Goal: Task Accomplishment & Management: Use online tool/utility

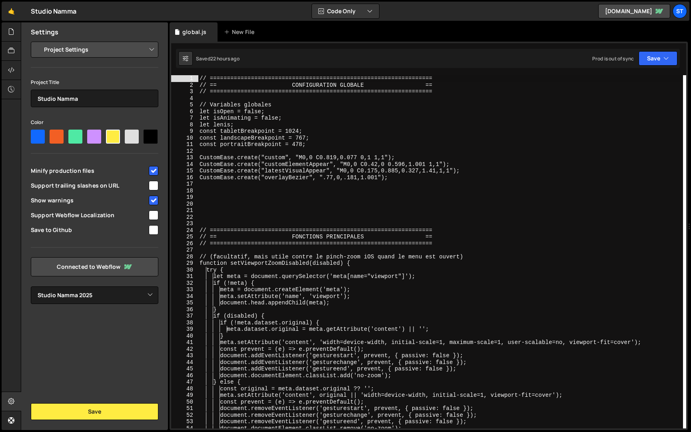
select select "679cb9cacf00799ba4b4c985"
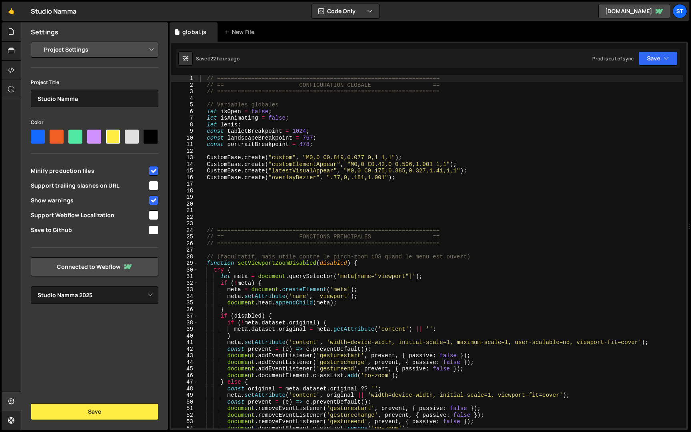
scroll to position [354, 0]
click at [651, 57] on button "Save" at bounding box center [658, 58] width 39 height 14
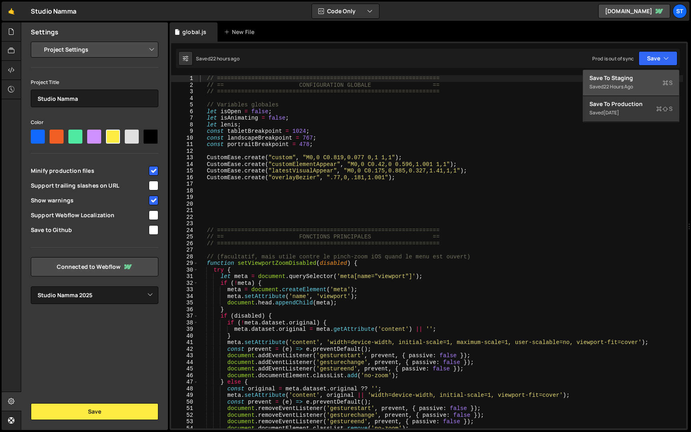
click at [623, 76] on div "Save to Staging S" at bounding box center [631, 78] width 83 height 8
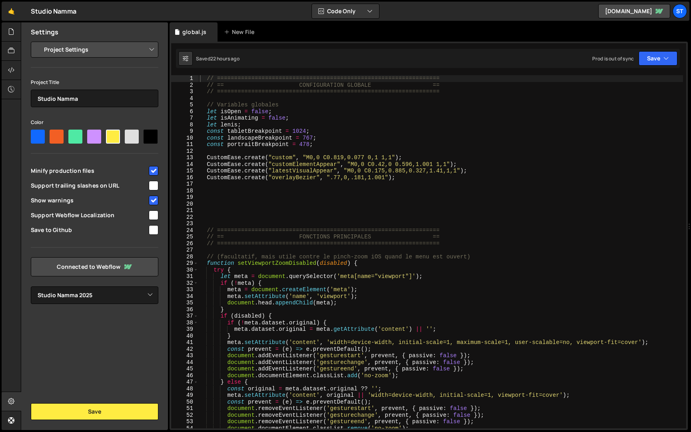
type textarea "let isOpen = false;"
click at [306, 111] on div "// ================================================================= // == CONF…" at bounding box center [440, 258] width 485 height 366
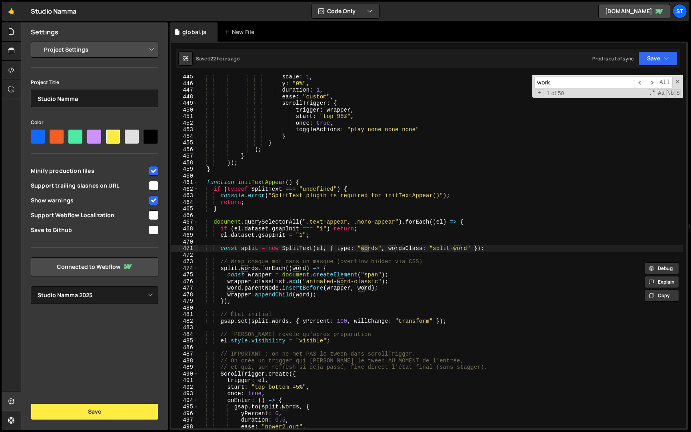
scroll to position [8341, 0]
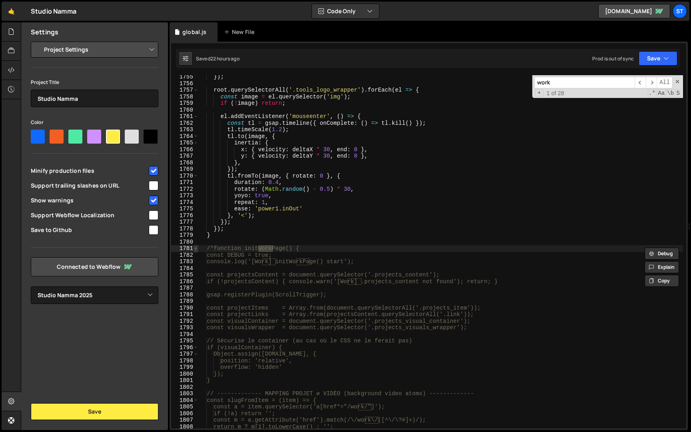
type input "work"
click at [197, 248] on span at bounding box center [196, 248] width 4 height 7
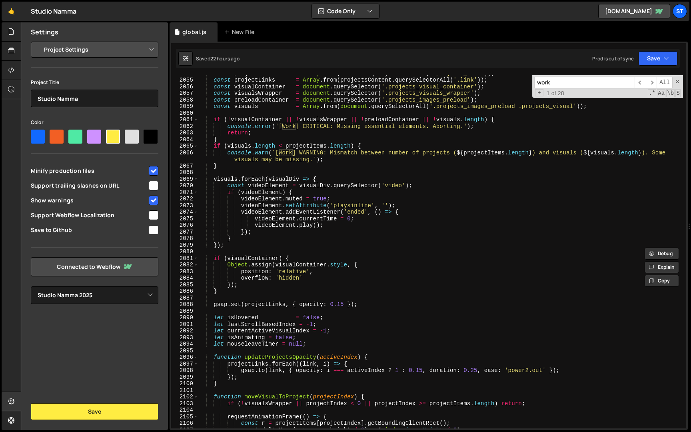
scroll to position [9417, 0]
click at [346, 307] on div "const projectItems = Array . from ( document . querySelectorAll ( '.projects_it…" at bounding box center [440, 253] width 485 height 366
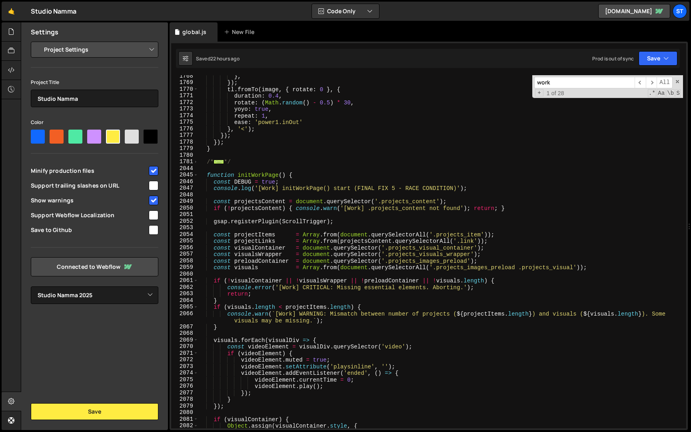
scroll to position [9288, 0]
click at [197, 178] on span at bounding box center [196, 176] width 4 height 7
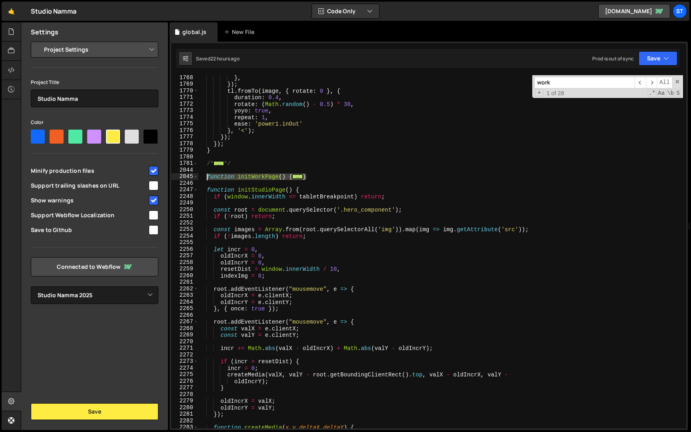
drag, startPoint x: 317, startPoint y: 178, endPoint x: 207, endPoint y: 178, distance: 110.4
click at [207, 178] on div "} , }) ; tl . fromTo ( image , { rotate : 0 } , { duration : 0.4 , rotate : ( M…" at bounding box center [440, 257] width 485 height 366
paste textarea "}"
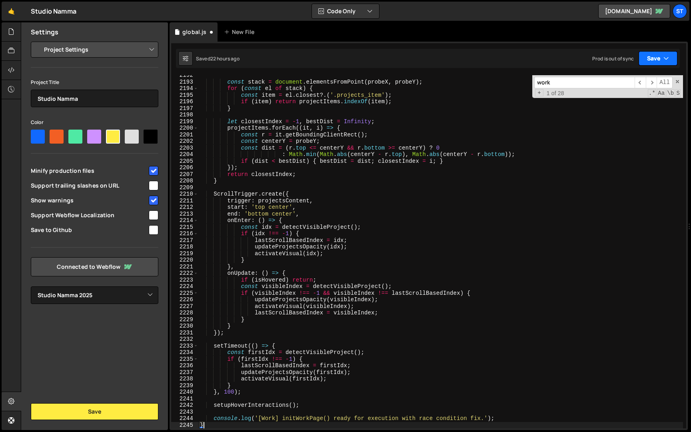
click at [657, 59] on button "Save" at bounding box center [658, 58] width 39 height 14
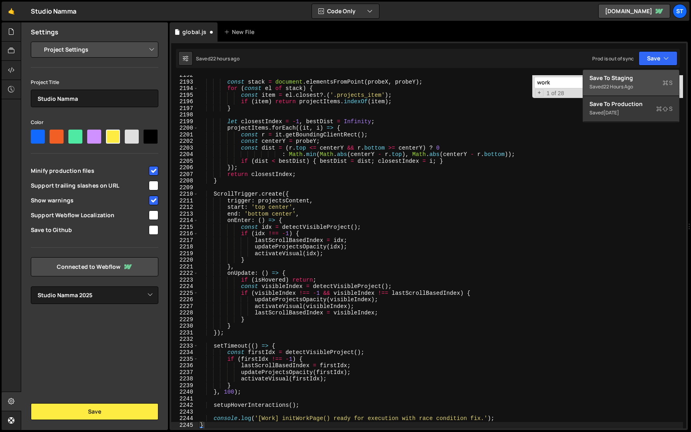
click at [632, 82] on div "Saved 22 hours ago" at bounding box center [631, 87] width 83 height 10
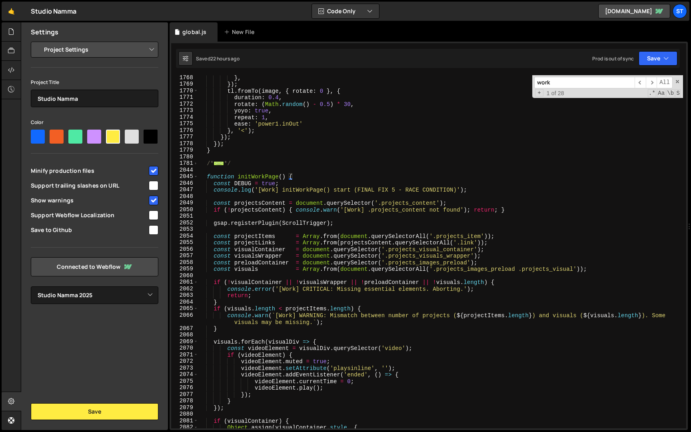
scroll to position [9244, 0]
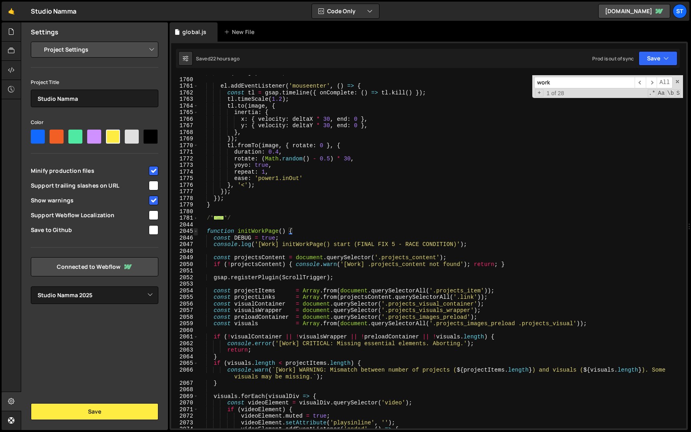
click at [196, 231] on span at bounding box center [196, 231] width 4 height 7
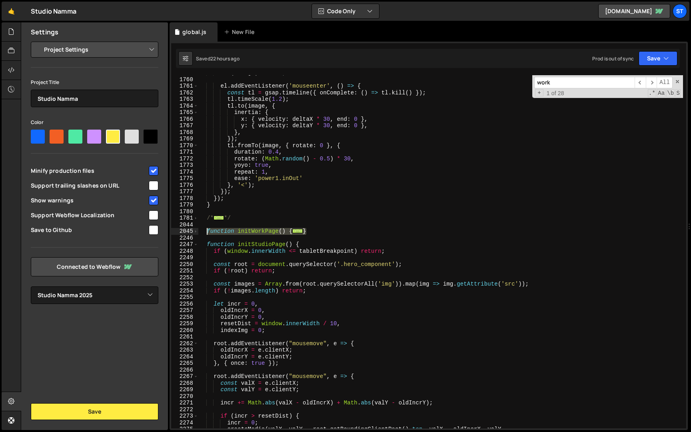
drag, startPoint x: 325, startPoint y: 231, endPoint x: 206, endPoint y: 231, distance: 119.2
click at [206, 231] on div "if ( ! image ) return ; el . addEventListener ( 'mouseenter' , ( ) => { const t…" at bounding box center [440, 253] width 485 height 366
paste textarea "}"
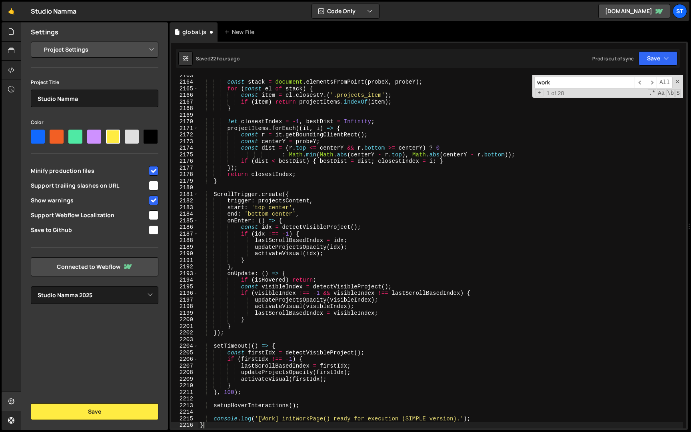
scroll to position [10112, 0]
click at [659, 55] on button "Save" at bounding box center [658, 58] width 39 height 14
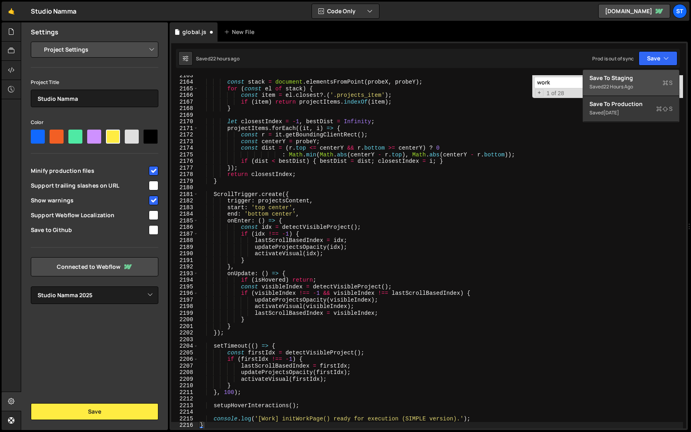
click at [650, 77] on div "Save to Staging S" at bounding box center [631, 78] width 83 height 8
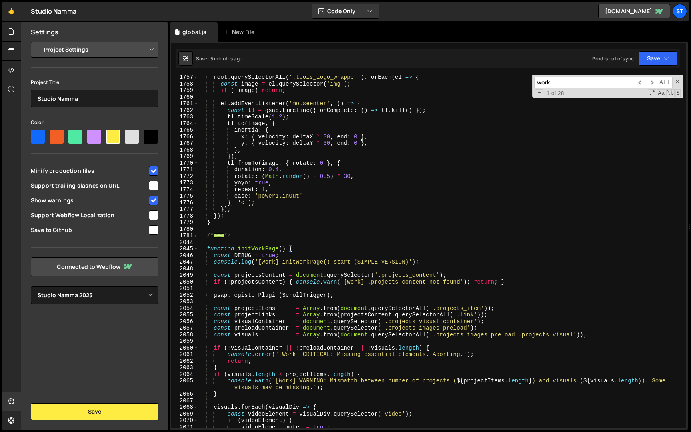
scroll to position [9319, 0]
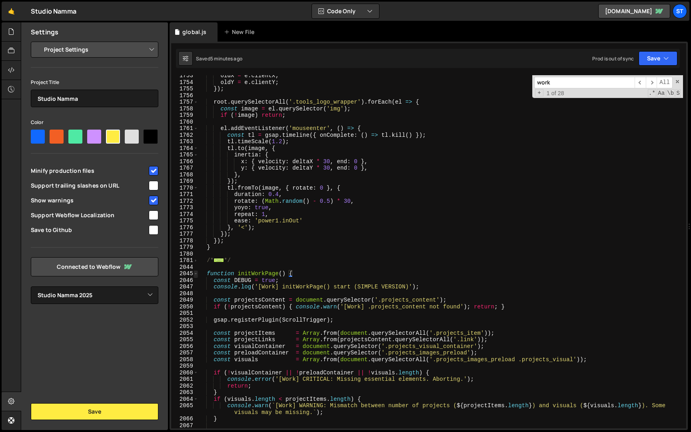
click at [195, 273] on span at bounding box center [196, 273] width 4 height 7
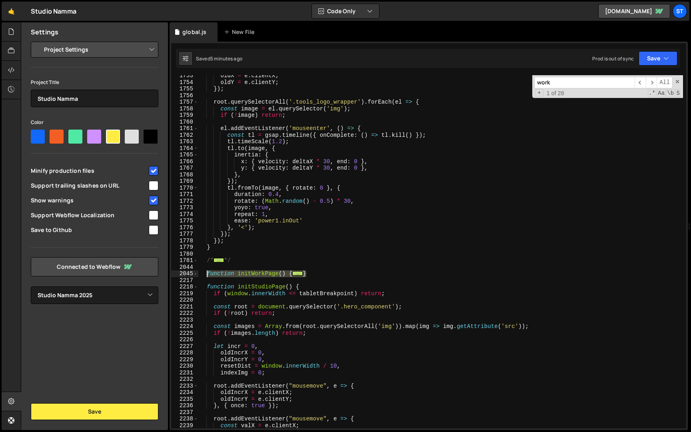
drag, startPoint x: 318, startPoint y: 272, endPoint x: 208, endPoint y: 274, distance: 110.0
click at [208, 274] on div "oldX = e . clientX ; oldY = e . clientY ; }) ; root . querySelectorAll ( '.tool…" at bounding box center [440, 255] width 485 height 366
paste textarea "}"
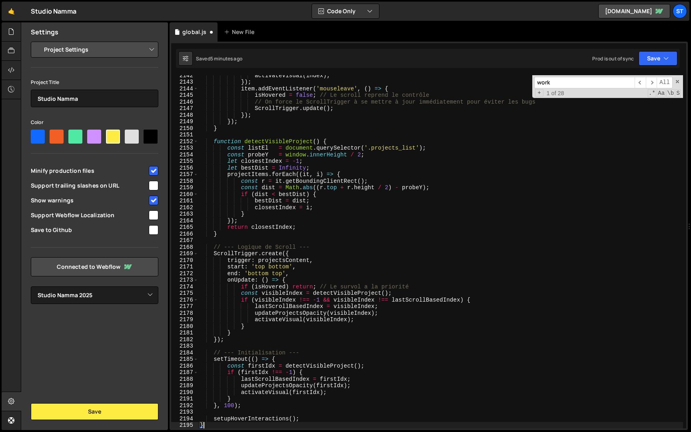
scroll to position [10085, 0]
click at [660, 53] on button "Save" at bounding box center [658, 58] width 39 height 14
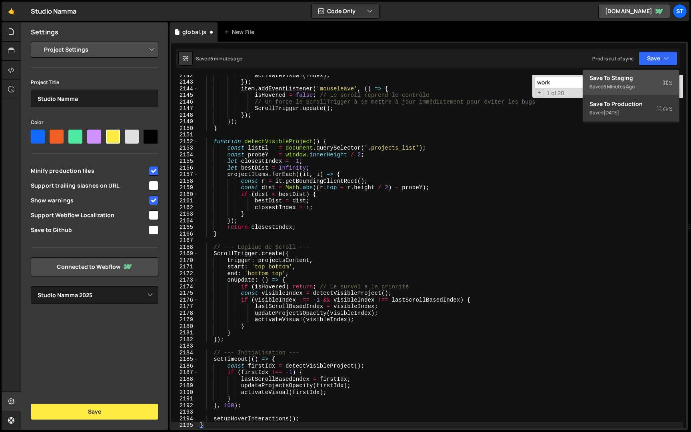
click at [644, 76] on div "Save to Staging S" at bounding box center [631, 78] width 83 height 8
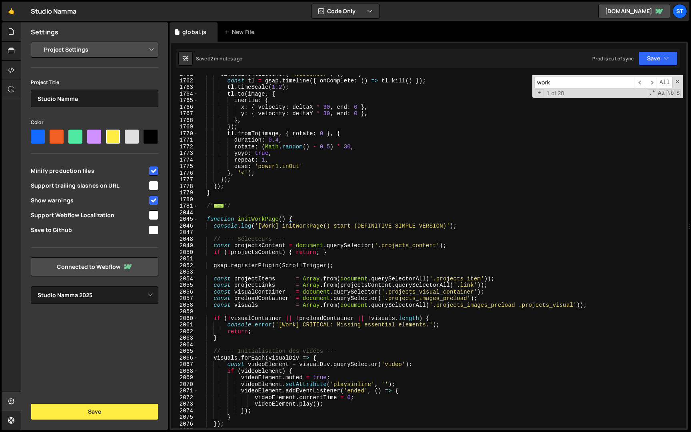
scroll to position [9447, 0]
click at [193, 218] on div "2045" at bounding box center [184, 219] width 27 height 7
click at [196, 220] on span at bounding box center [196, 219] width 4 height 7
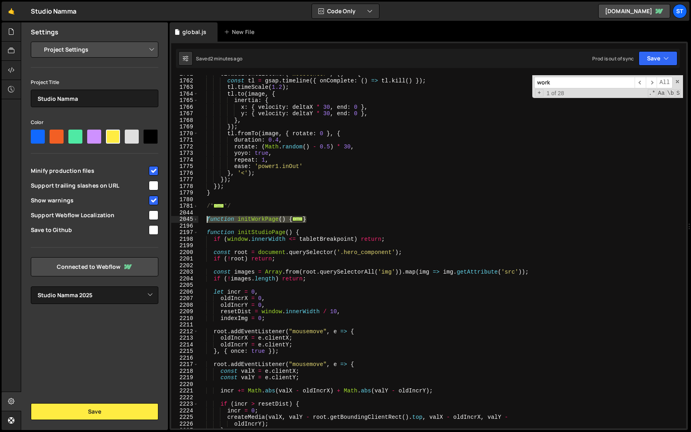
drag, startPoint x: 326, startPoint y: 219, endPoint x: 207, endPoint y: 220, distance: 119.6
click at [207, 220] on div "el . addEventListener ( 'mouseenter' , ( ) => { const tl = gsap . timeline ({ o…" at bounding box center [440, 254] width 485 height 366
paste textarea "}"
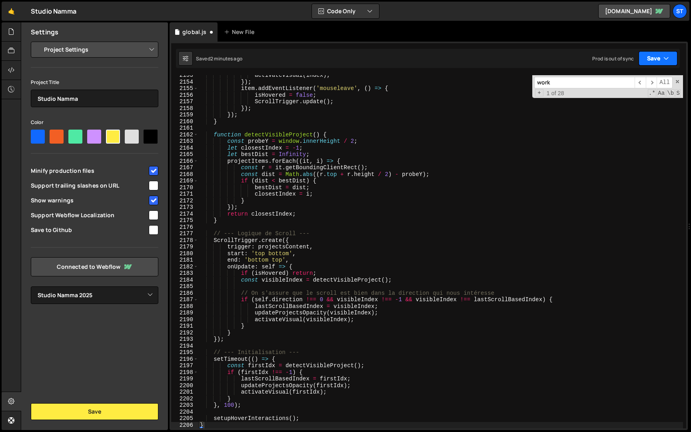
click at [659, 52] on button "Save" at bounding box center [658, 58] width 39 height 14
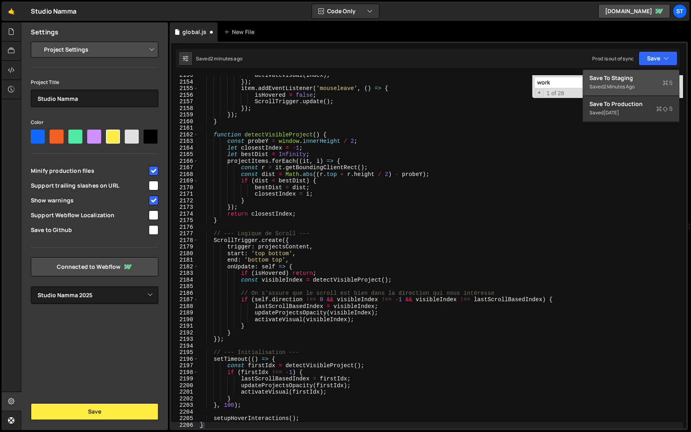
click at [601, 89] on div "Saved 2 minutes ago" at bounding box center [631, 87] width 83 height 10
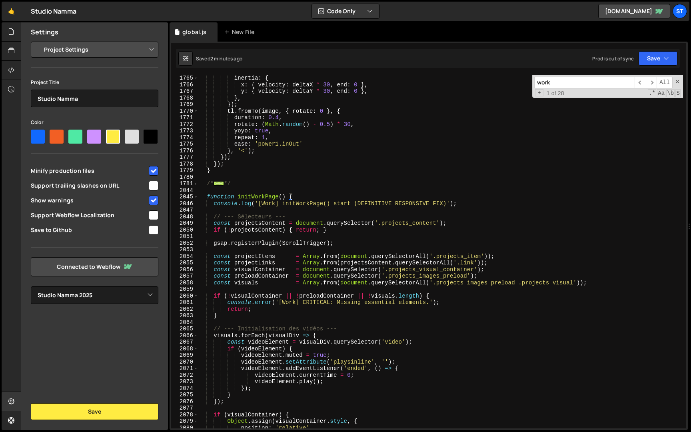
scroll to position [9416, 0]
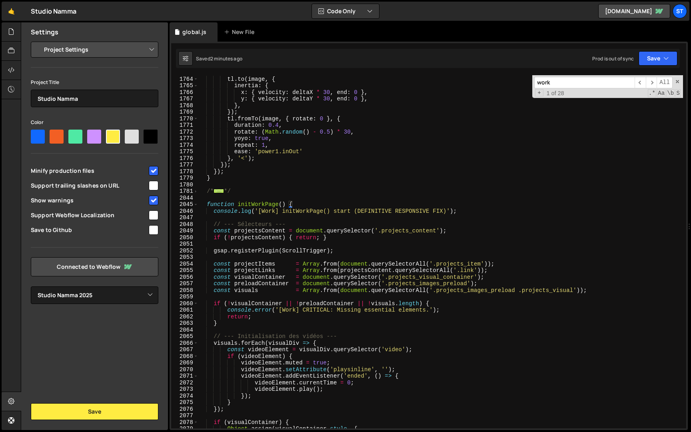
click at [208, 205] on div "tl . timeScale ( 1.2 ) ; tl . to ( image , { inertia : { x : { velocity : delta…" at bounding box center [440, 252] width 485 height 366
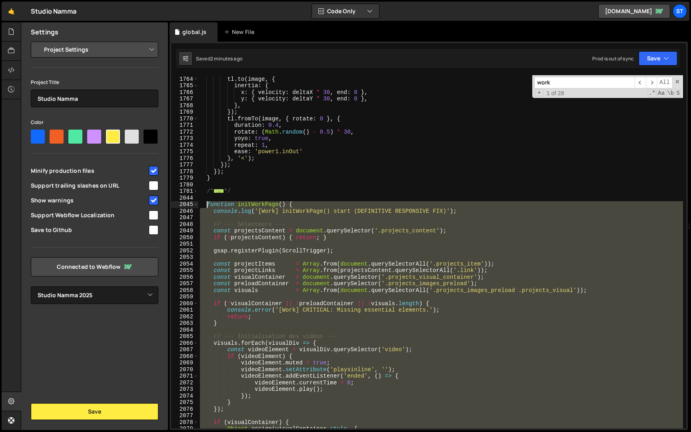
paste textarea "}"
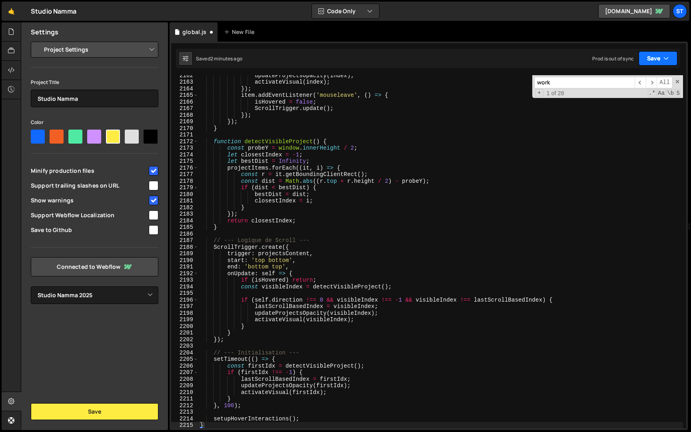
click at [672, 60] on button "Save" at bounding box center [658, 58] width 39 height 14
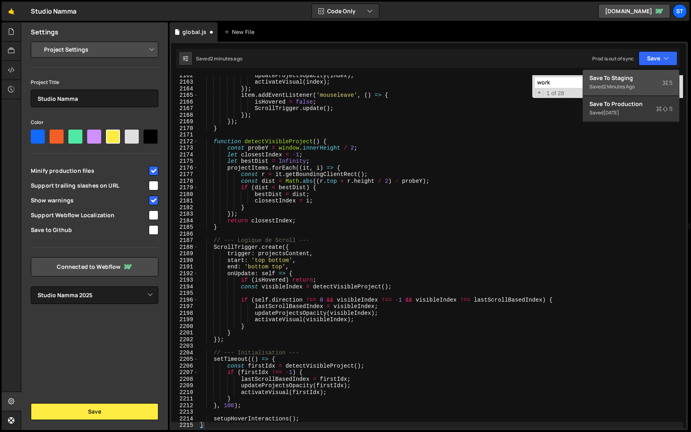
click at [630, 78] on div "Save to Staging S" at bounding box center [631, 78] width 83 height 8
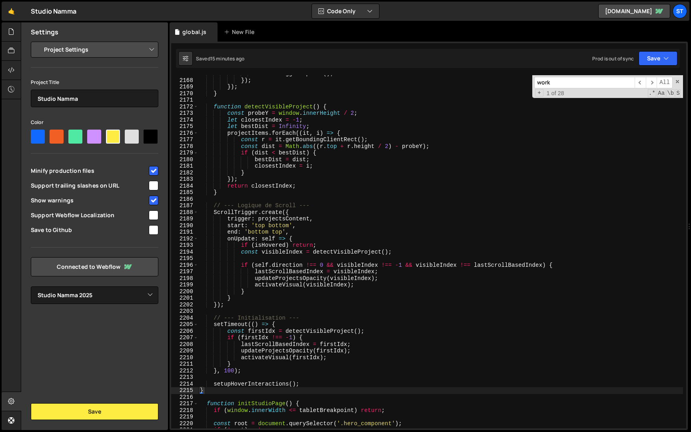
scroll to position [10145, 0]
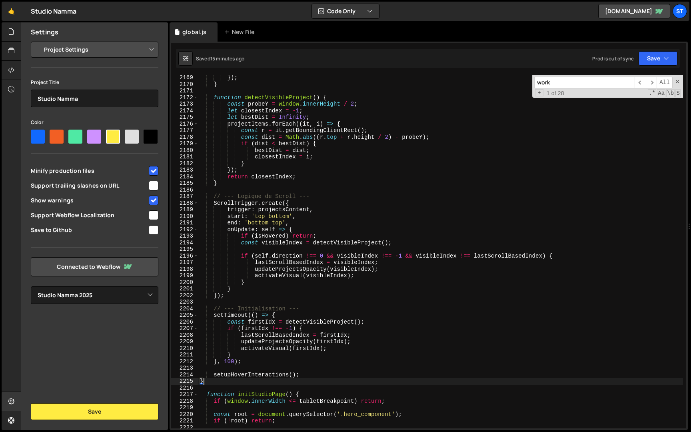
click at [209, 378] on div "}) ; } function detectVisibleProject ( ) { const probeY = window . innerHeight …" at bounding box center [440, 257] width 485 height 366
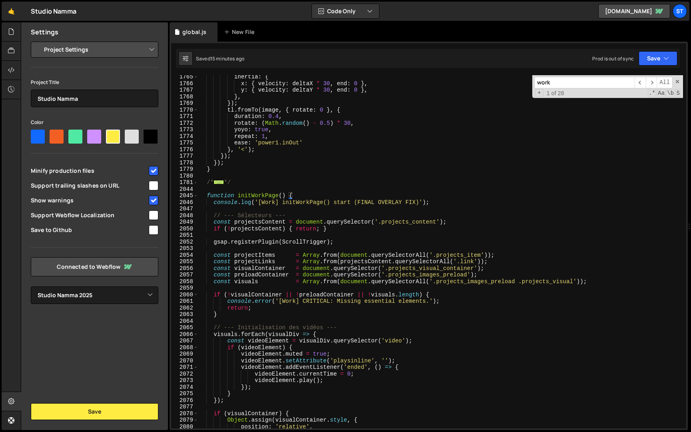
scroll to position [9366, 0]
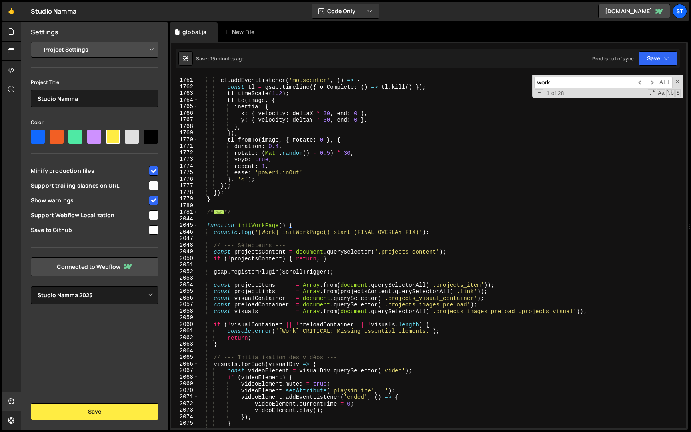
click at [207, 224] on div "el . addEventListener ( 'mouseenter' , ( ) => { const tl = gsap . timeline ({ o…" at bounding box center [440, 253] width 485 height 366
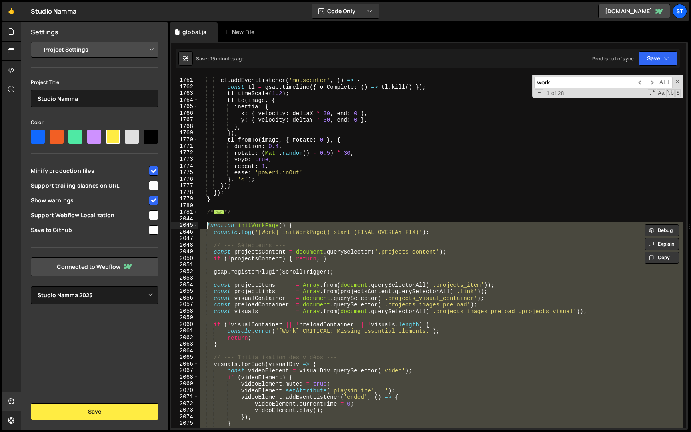
paste textarea "}"
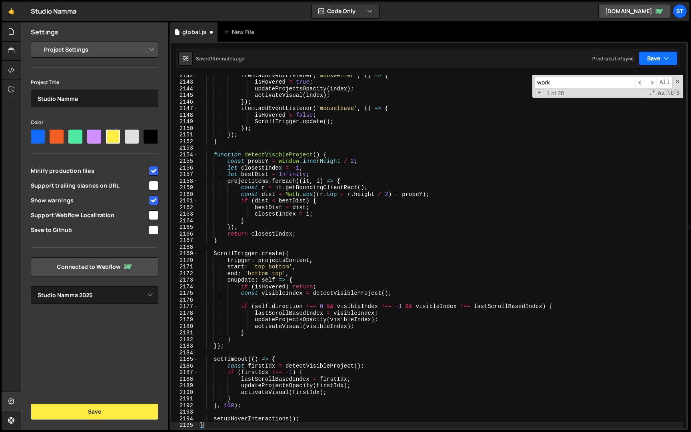
click at [646, 55] on button "Save" at bounding box center [658, 58] width 39 height 14
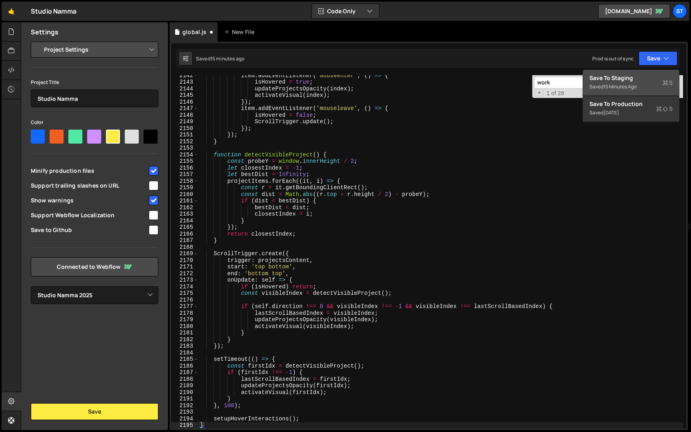
click at [637, 78] on div "Save to Staging S" at bounding box center [631, 78] width 83 height 8
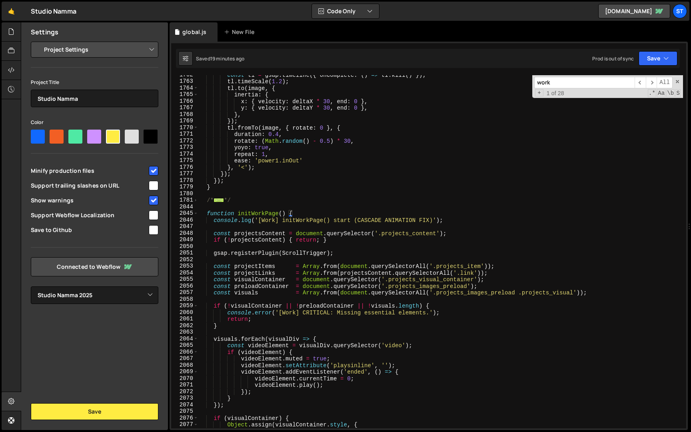
scroll to position [9421, 0]
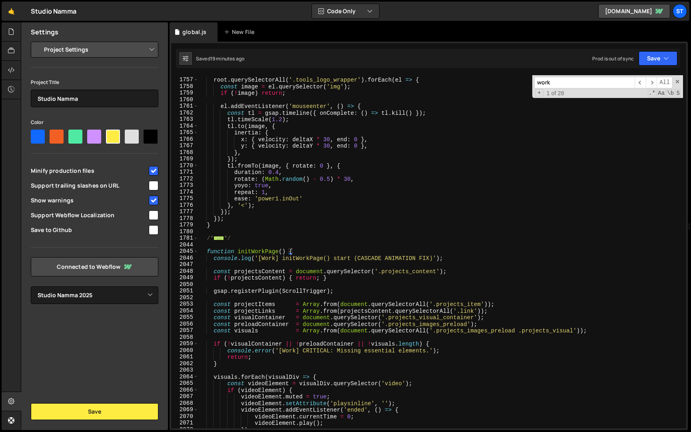
click at [207, 253] on div "root . querySelectorAll ( '.tools_logo_wrapper' ) . forEach ( el => { const ima…" at bounding box center [440, 253] width 485 height 366
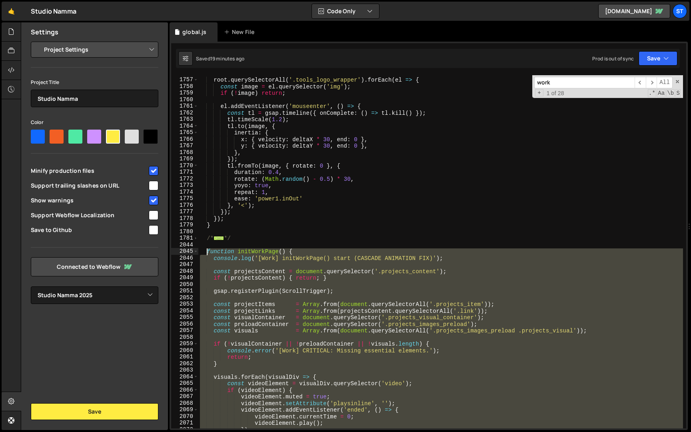
paste textarea "}"
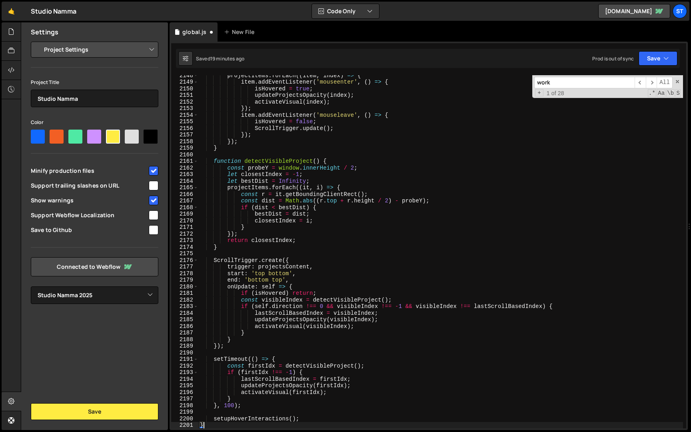
scroll to position [10092, 0]
click at [649, 56] on button "Save" at bounding box center [658, 58] width 39 height 14
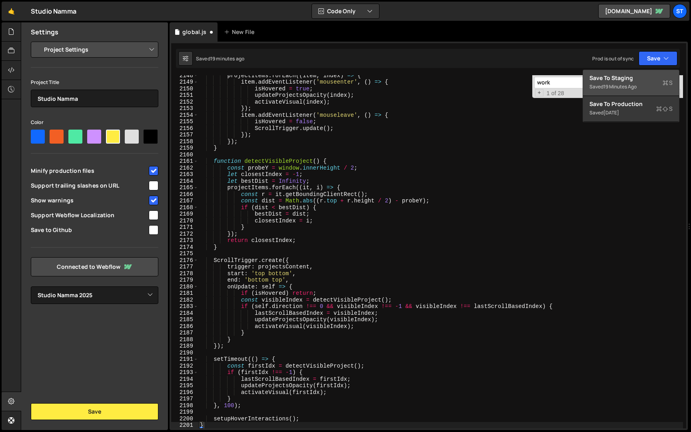
click at [639, 70] on button "Save to Staging S Saved 19 minutes ago" at bounding box center [631, 83] width 96 height 26
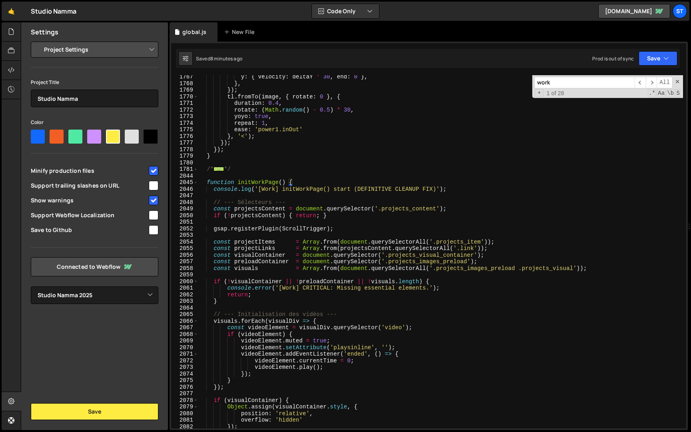
scroll to position [9450, 0]
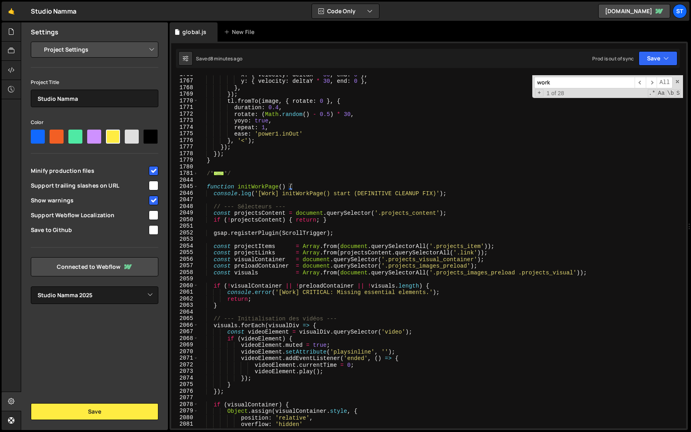
click at [207, 189] on div "x : { velocity : deltaX * 30 , end : 0 } , y : { velocity : deltaY * 30 , end :…" at bounding box center [440, 254] width 485 height 366
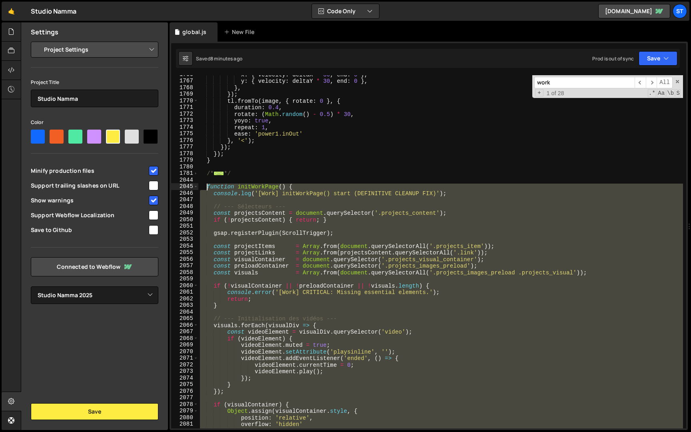
paste textarea "}"
type textarea "}"
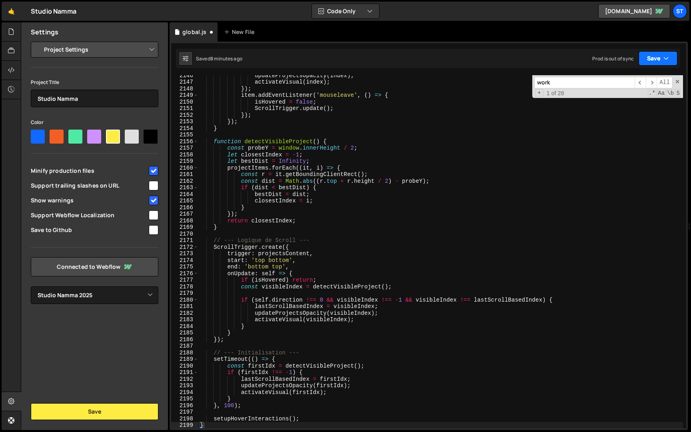
click at [644, 57] on button "Save" at bounding box center [658, 58] width 39 height 14
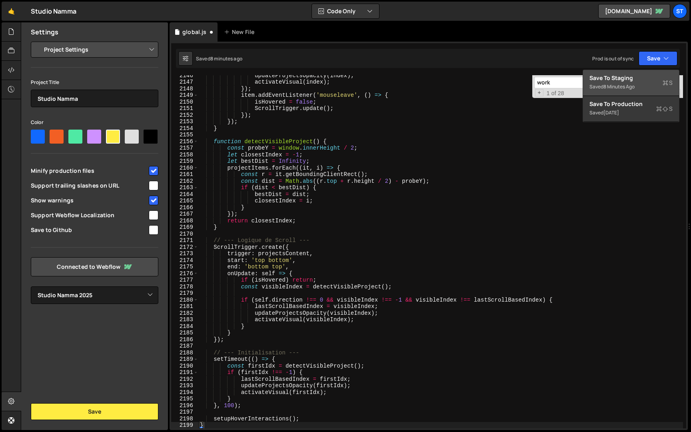
click at [634, 74] on div "Save to Staging S" at bounding box center [631, 78] width 83 height 8
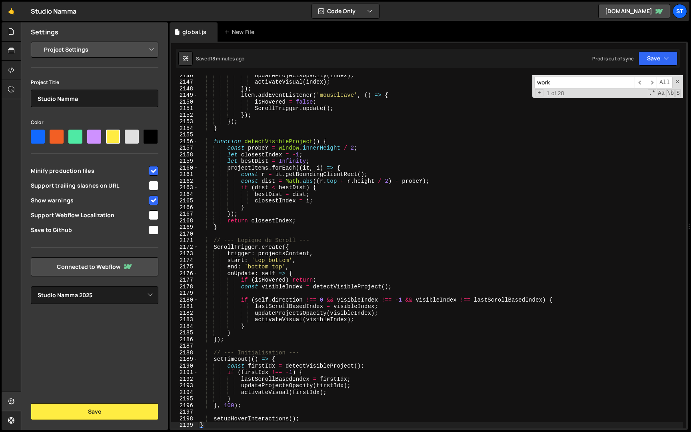
click at [561, 83] on input "work" at bounding box center [584, 83] width 100 height 12
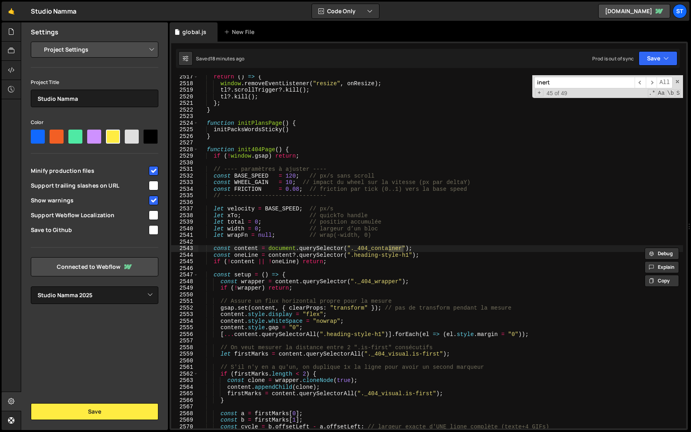
scroll to position [5739, 0]
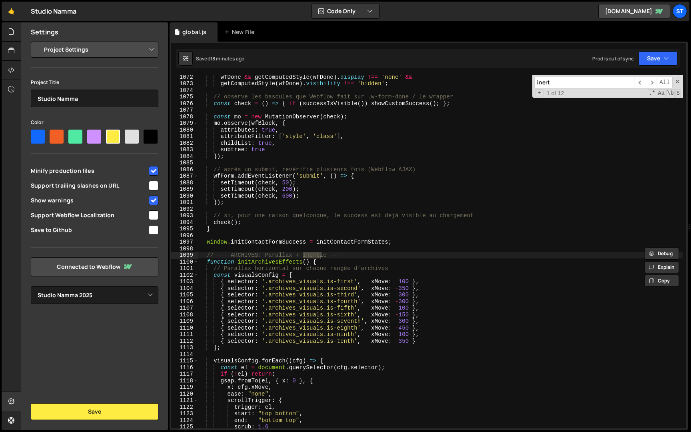
type input "inert"
type textarea "function initArchivesEffects() {"
click at [208, 261] on div "wfDone && getComputedStyle ( wfDone ) . display !== 'none' && getComputedStyle …" at bounding box center [440, 257] width 485 height 366
click at [196, 262] on span at bounding box center [196, 262] width 4 height 7
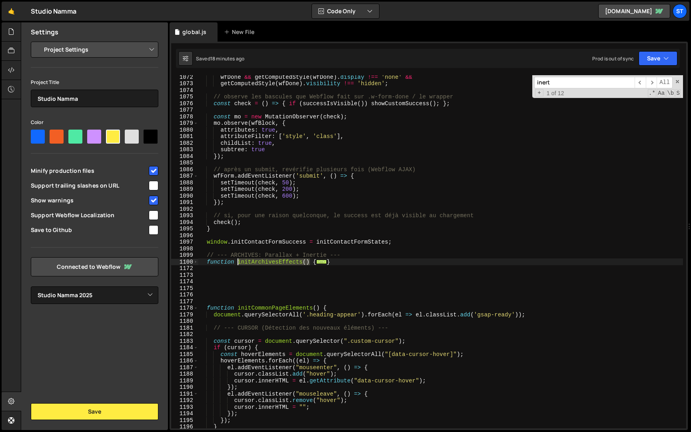
drag, startPoint x: 309, startPoint y: 260, endPoint x: 237, endPoint y: 262, distance: 72.0
click at [237, 262] on div "wfDone && getComputedStyle ( wfDone ) . display !== 'none' && getComputedStyle …" at bounding box center [440, 257] width 485 height 366
click at [575, 86] on input "inert" at bounding box center [584, 83] width 100 height 12
paste input "itArchivesEffects()"
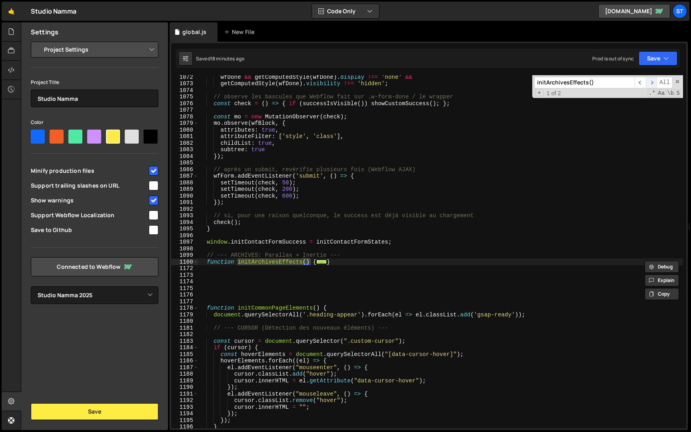
type input "initArchivesEffects()"
click at [652, 84] on span "​" at bounding box center [651, 83] width 11 height 12
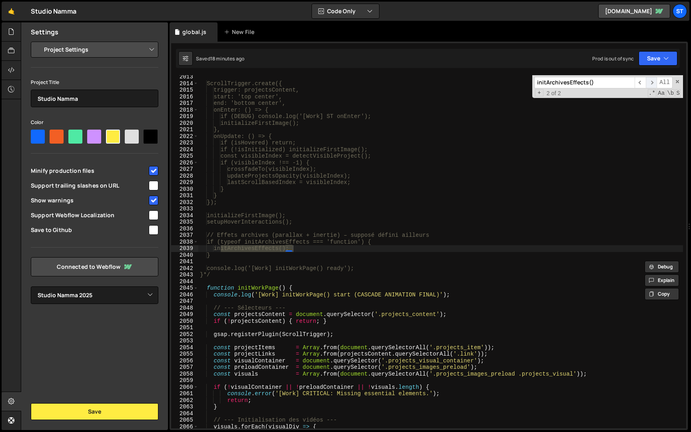
scroll to position [9647, 0]
click at [652, 84] on span "​" at bounding box center [651, 83] width 11 height 12
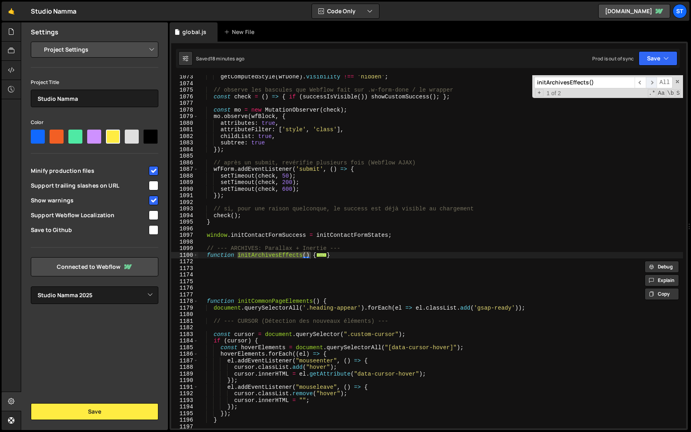
click at [652, 84] on span "​" at bounding box center [651, 83] width 11 height 12
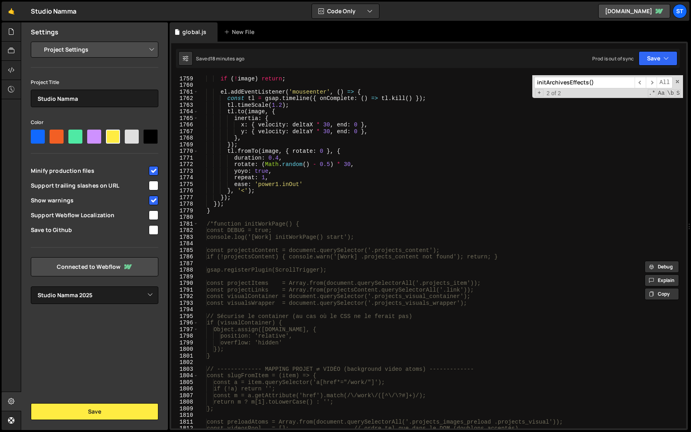
scroll to position [8378, 0]
click at [196, 224] on span at bounding box center [196, 226] width 4 height 7
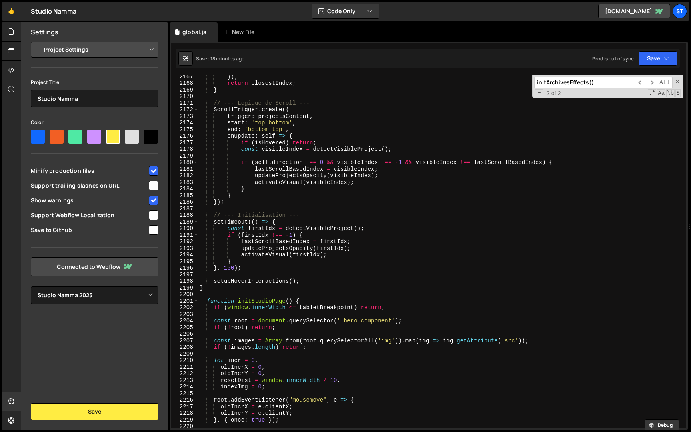
scroll to position [10097, 0]
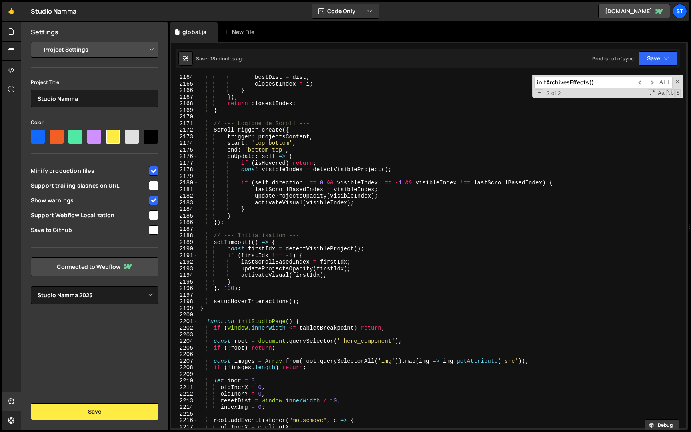
click at [306, 303] on div "bestDist = dist ; closestIndex = i ; } }) ; return closestIndex ; } // --- Logi…" at bounding box center [440, 257] width 485 height 366
type textarea "setupHoverInteractions();"
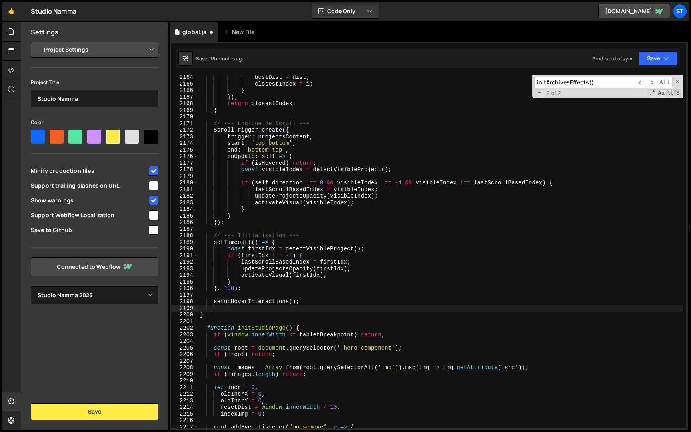
scroll to position [0, 0]
paste textarea "initArchivesEffects()"
click at [664, 57] on icon "button" at bounding box center [667, 58] width 6 height 8
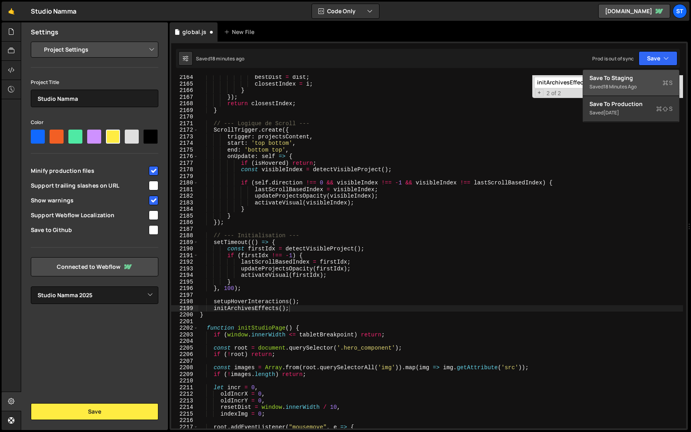
click at [644, 78] on div "Save to Staging S" at bounding box center [631, 78] width 83 height 8
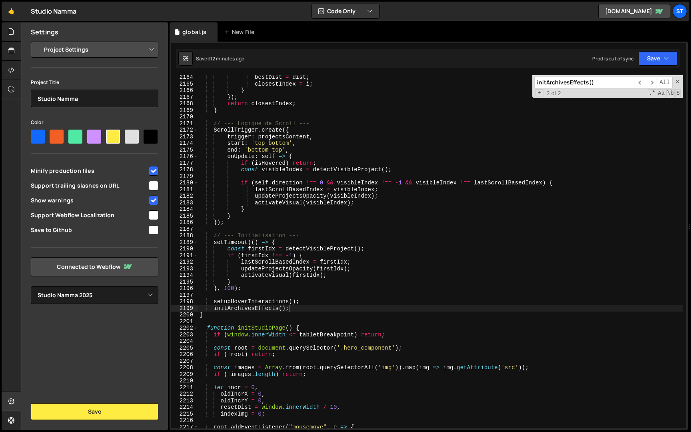
click at [296, 308] on div "bestDist = dist ; closestIndex = i ; } }) ; return closestIndex ; } // --- Logi…" at bounding box center [440, 257] width 485 height 366
click at [208, 306] on div "bestDist = dist ; closestIndex = i ; } }) ; return closestIndex ; } // --- Logi…" at bounding box center [440, 257] width 485 height 366
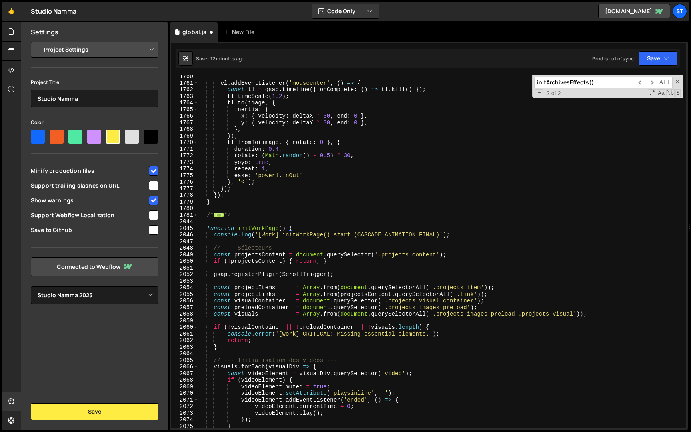
scroll to position [9296, 0]
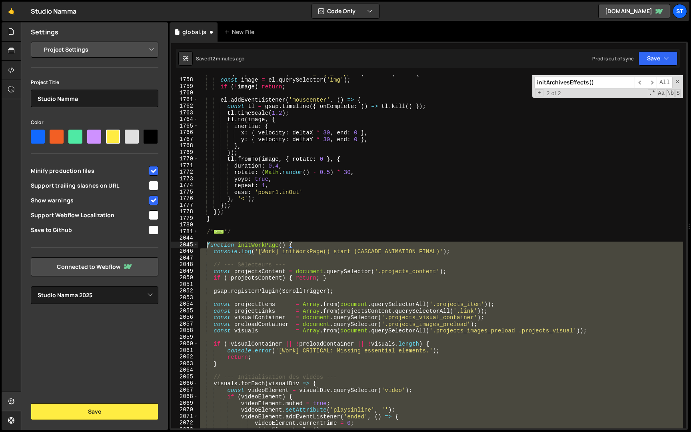
click at [207, 245] on div "root . querySelectorAll ( '.tools_logo_wrapper' ) . forEach ( el => { const ima…" at bounding box center [440, 253] width 485 height 366
paste textarea "}"
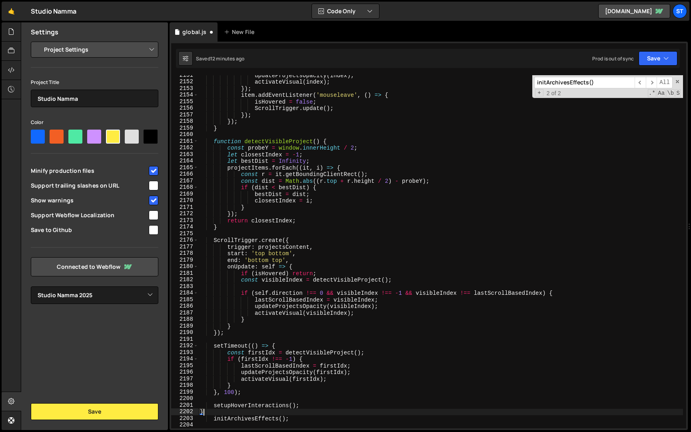
scroll to position [10022, 0]
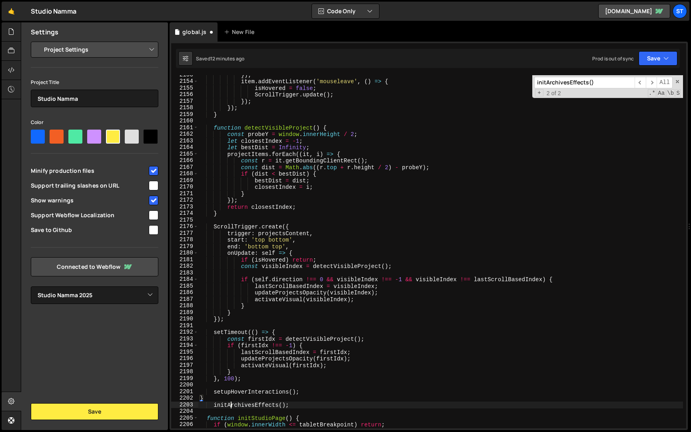
click at [231, 405] on div "}) ; item . addEventListener ( 'mouseleave' , ( ) => { isHovered = false ; Scro…" at bounding box center [440, 255] width 485 height 366
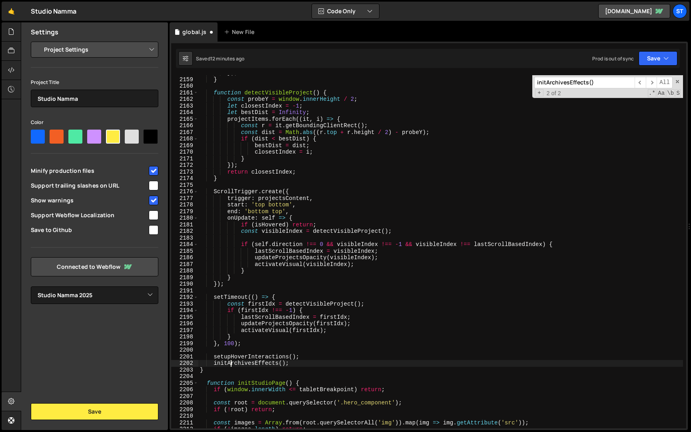
scroll to position [10053, 0]
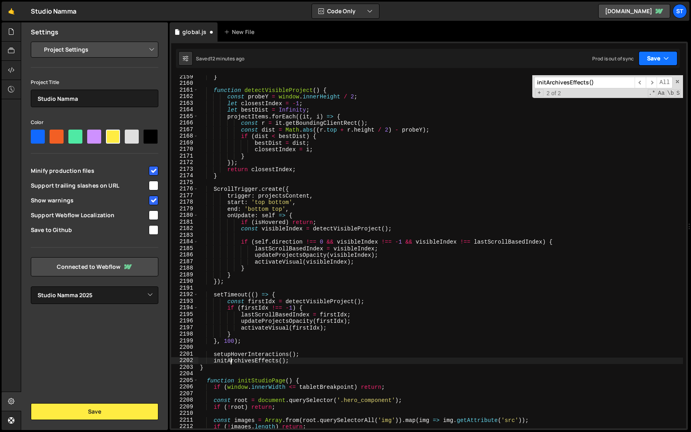
click at [656, 55] on button "Save" at bounding box center [658, 58] width 39 height 14
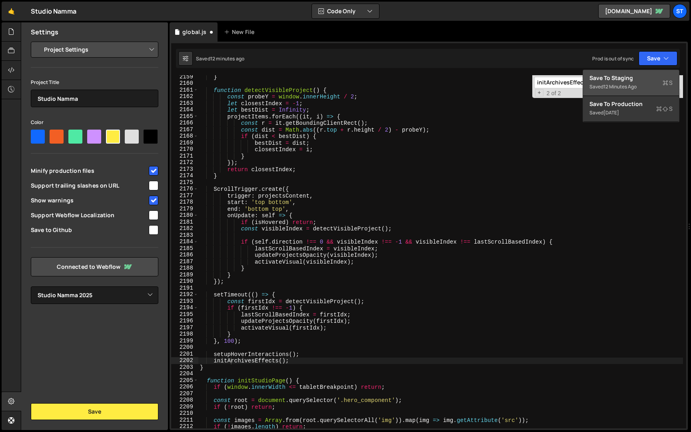
click at [623, 83] on div "12 minutes ago" at bounding box center [620, 86] width 33 height 7
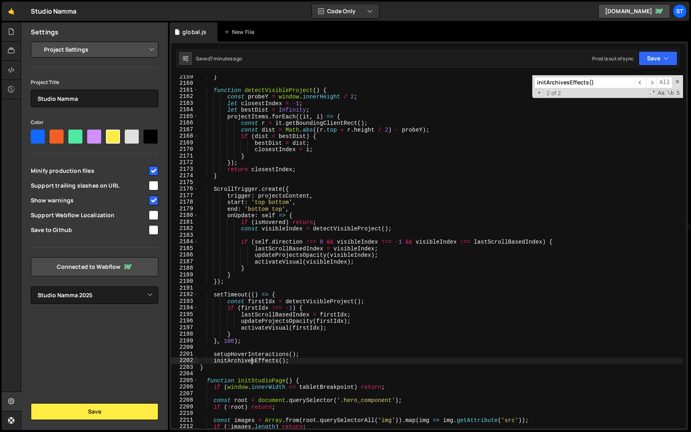
click at [252, 362] on div "} function detectVisibleProject ( ) { const probeY = window . innerHeight / 2 ;…" at bounding box center [440, 257] width 485 height 366
click at [218, 361] on div "} function detectVisibleProject ( ) { const probeY = window . innerHeight / 2 ;…" at bounding box center [440, 257] width 485 height 366
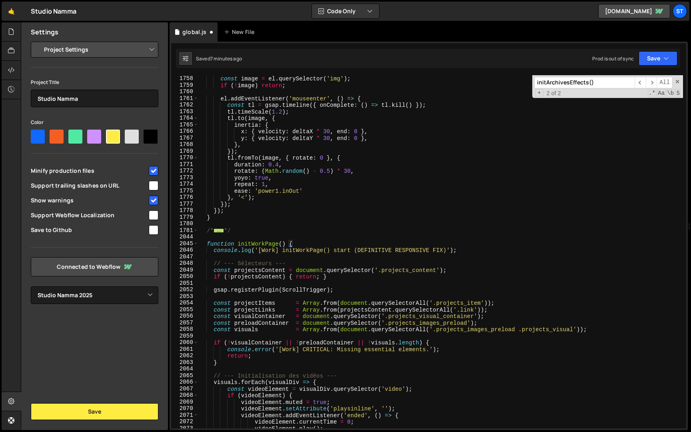
scroll to position [9274, 0]
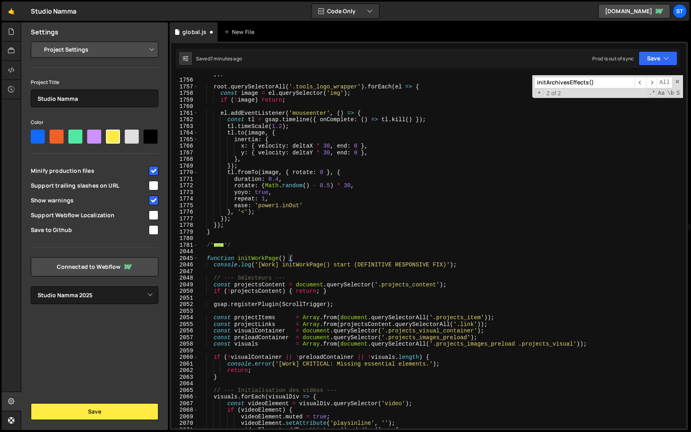
click at [208, 260] on div "}) ; root . querySelectorAll ( '.tools_logo_wrapper' ) . forEach ( el => { cons…" at bounding box center [440, 253] width 485 height 366
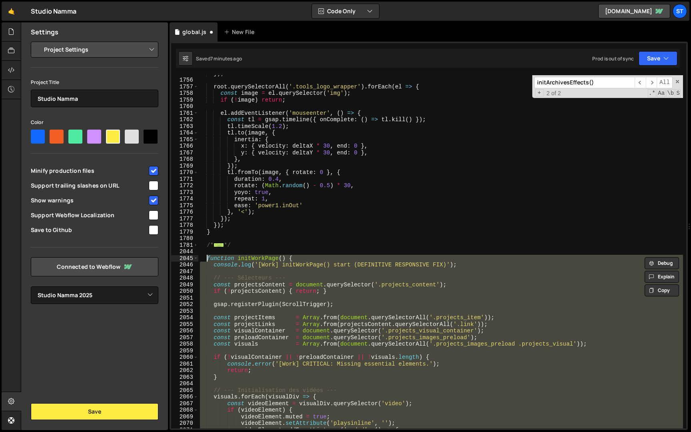
paste textarea "}"
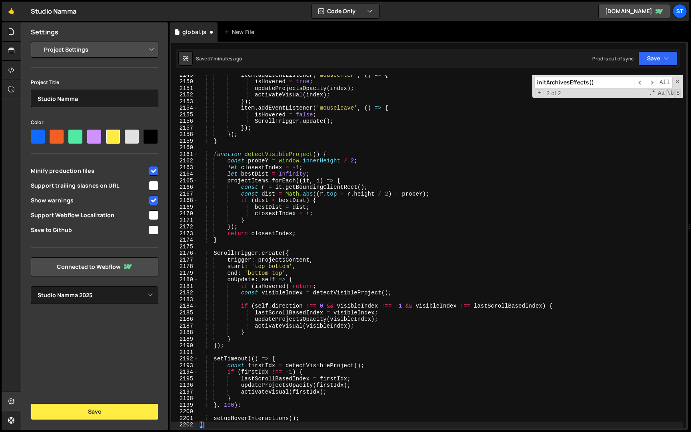
scroll to position [10010, 0]
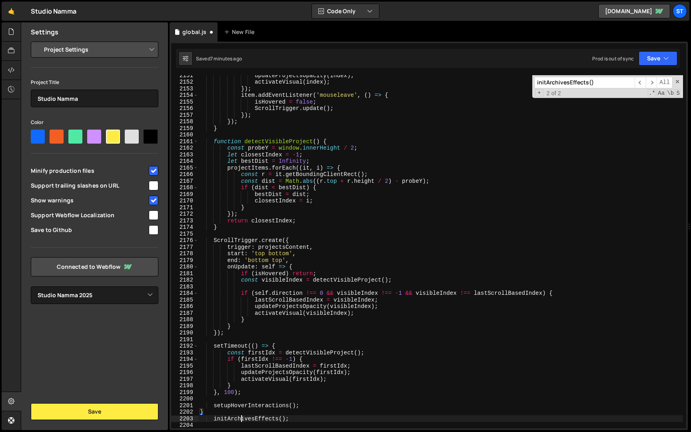
click at [241, 421] on div "updateProjectsOpacity ( index ) ; activateVisual ( index ) ; }) ; item . addEve…" at bounding box center [440, 255] width 485 height 366
type textarea "initArchivesEffects();"
click at [670, 56] on button "Save" at bounding box center [658, 58] width 39 height 14
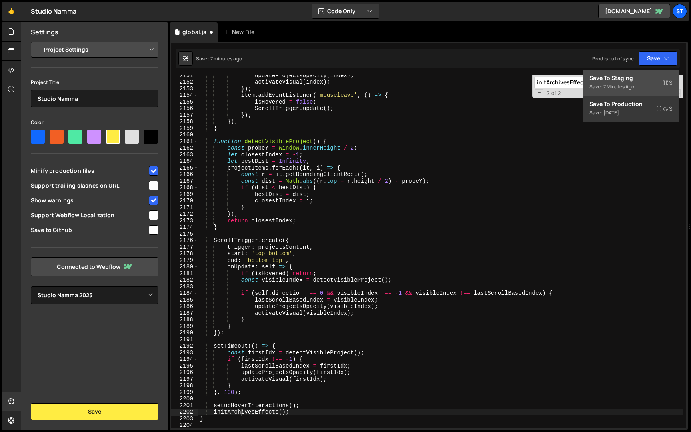
click at [624, 81] on div "Save to Staging S" at bounding box center [631, 78] width 83 height 8
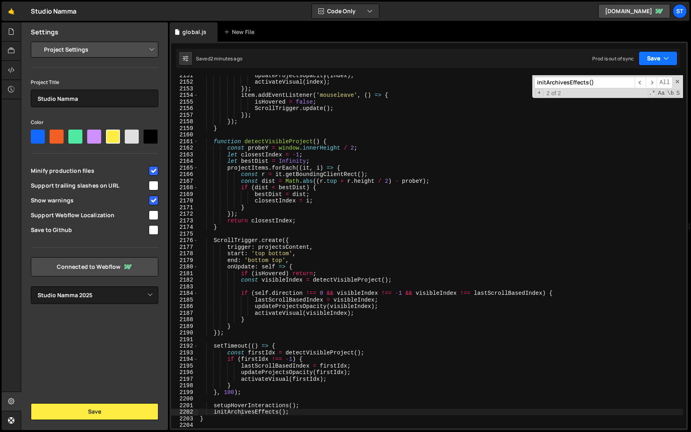
click at [660, 56] on button "Save" at bounding box center [658, 58] width 39 height 14
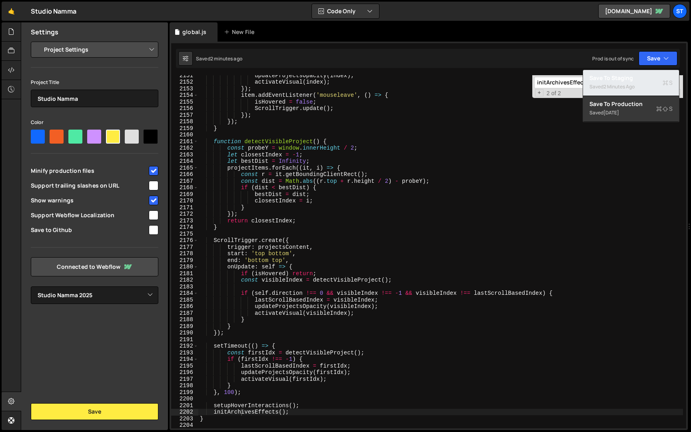
click at [632, 84] on div "2 minutes ago" at bounding box center [619, 86] width 31 height 7
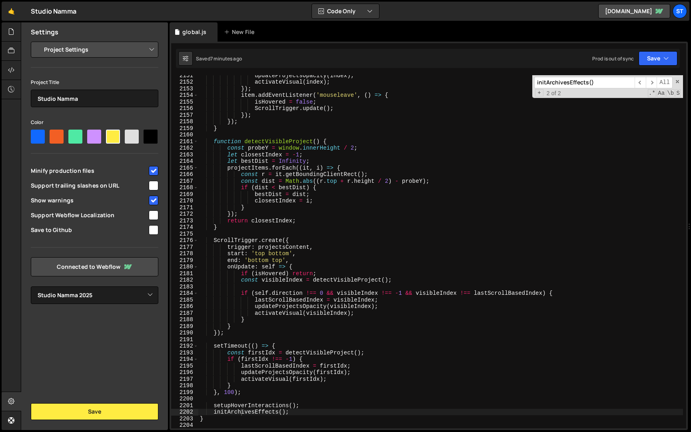
click at [612, 85] on input "initArchivesEffects()" at bounding box center [584, 83] width 100 height 12
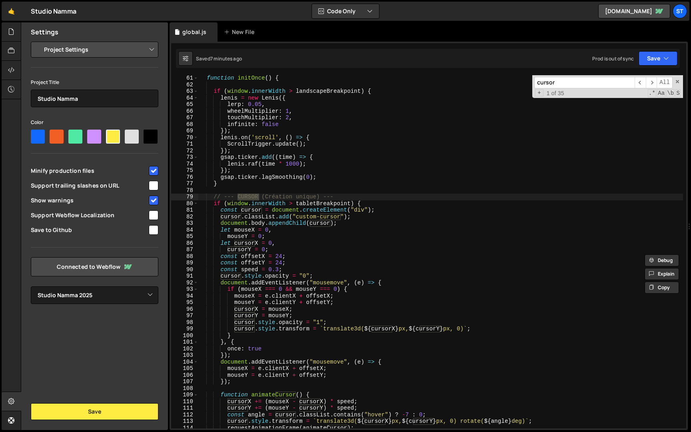
scroll to position [344, 0]
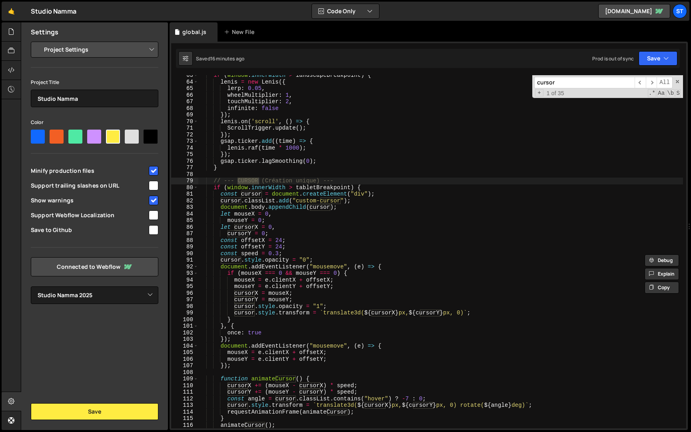
click at [580, 86] on input "cursor" at bounding box center [584, 83] width 100 height 12
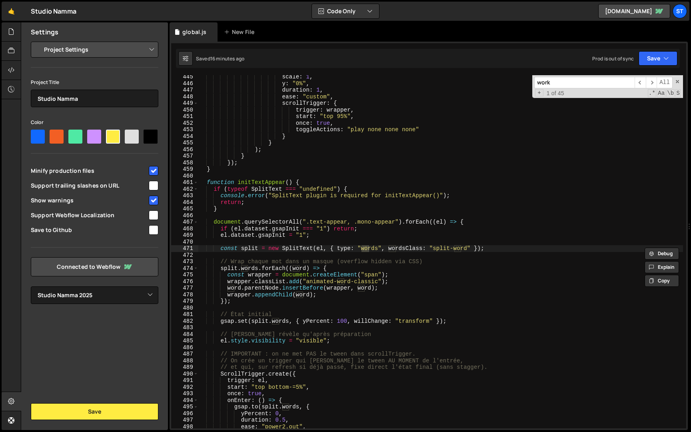
scroll to position [8348, 0]
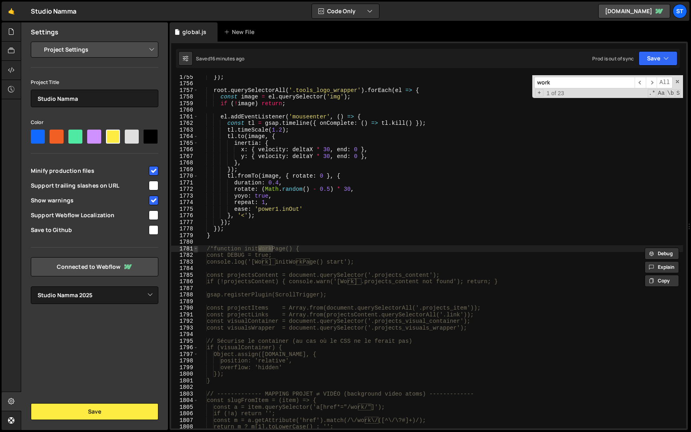
type input "work"
click at [196, 249] on span at bounding box center [196, 249] width 4 height 7
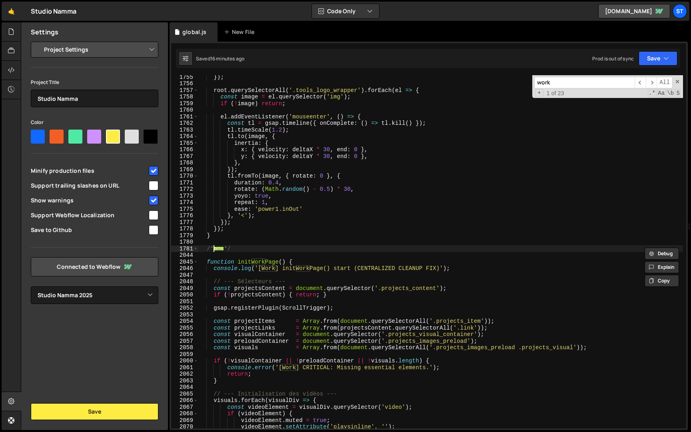
click at [208, 262] on div "}) ; root . querySelectorAll ( '.tools_logo_wrapper' ) . forEach ( el => { cons…" at bounding box center [440, 257] width 485 height 366
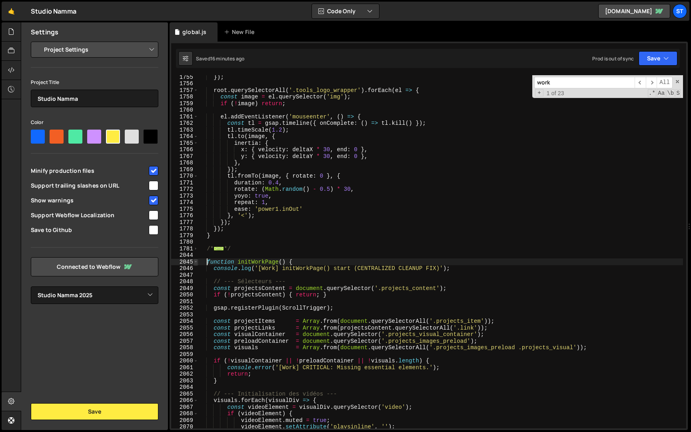
click at [194, 261] on span at bounding box center [196, 262] width 4 height 7
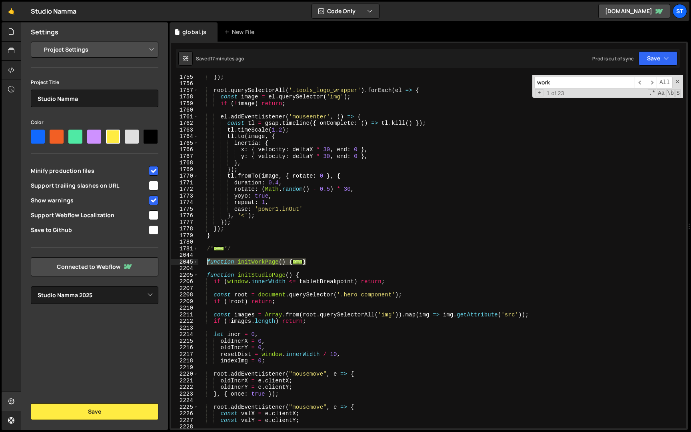
drag, startPoint x: 310, startPoint y: 260, endPoint x: 206, endPoint y: 261, distance: 104.4
click at [206, 261] on div "}) ; root . querySelectorAll ( '.tools_logo_wrapper' ) . forEach ( el => { cons…" at bounding box center [440, 257] width 485 height 366
paste textarea "}"
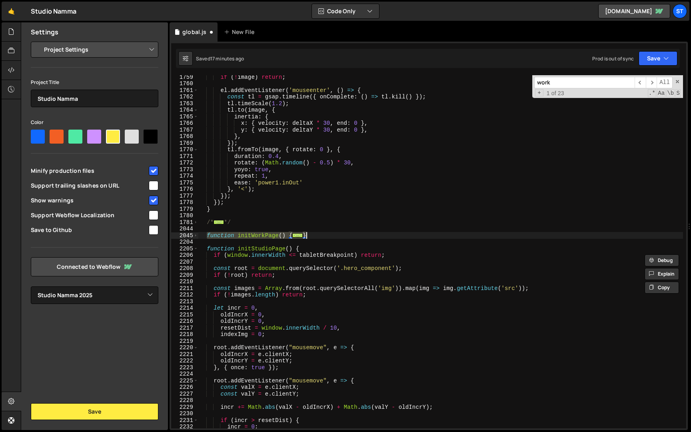
scroll to position [10018, 0]
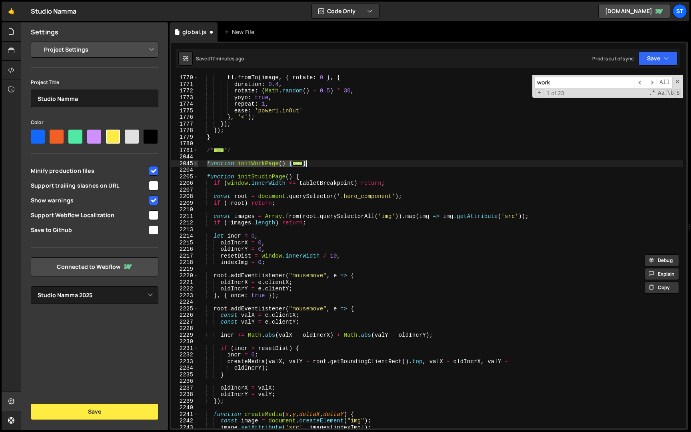
click at [195, 164] on span at bounding box center [196, 163] width 4 height 7
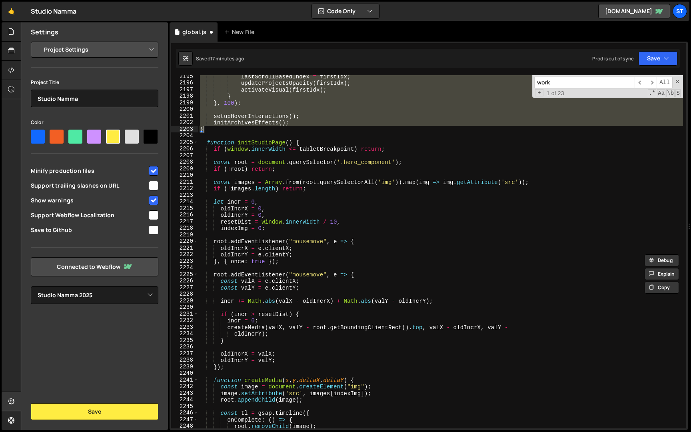
scroll to position [10180, 0]
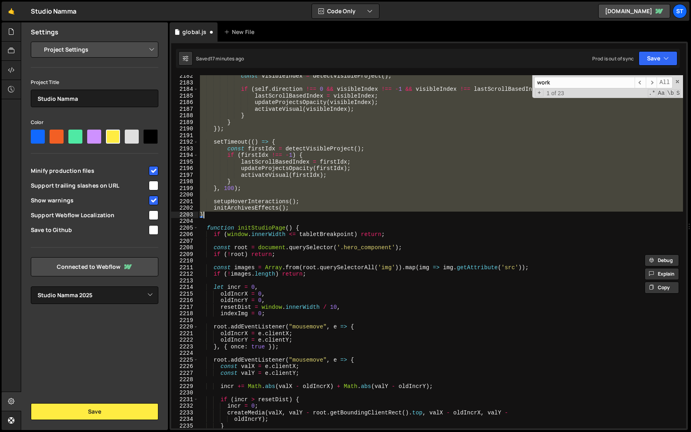
click at [240, 210] on div "const visibleIndex = detectVisibleProject ( ) ; if ( self . direction !== 0 && …" at bounding box center [440, 251] width 485 height 353
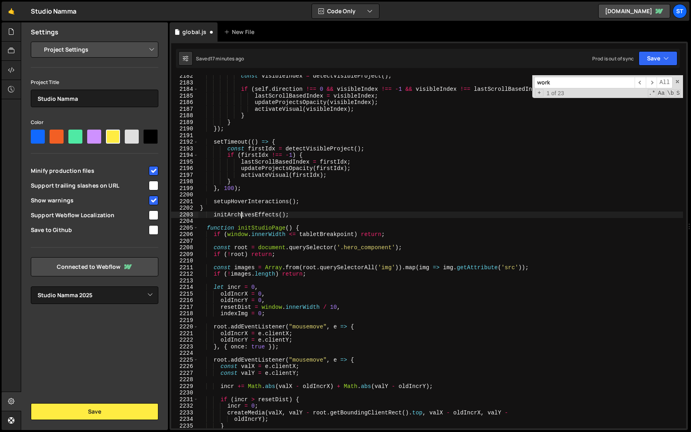
click at [206, 209] on div "const visibleIndex = detectVisibleProject ( ) ; if ( self . direction !== 0 && …" at bounding box center [440, 256] width 485 height 366
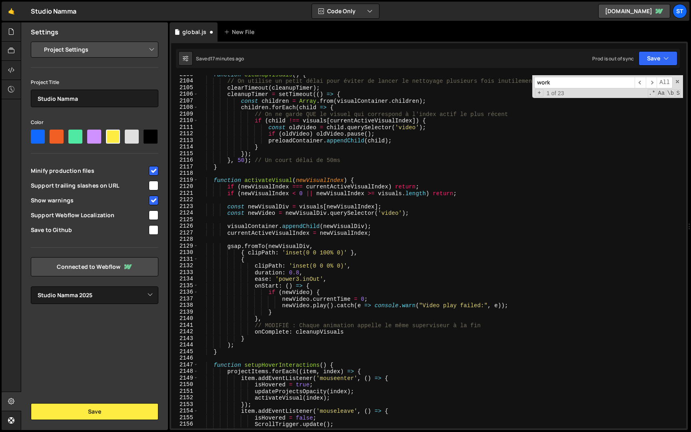
scroll to position [9742, 0]
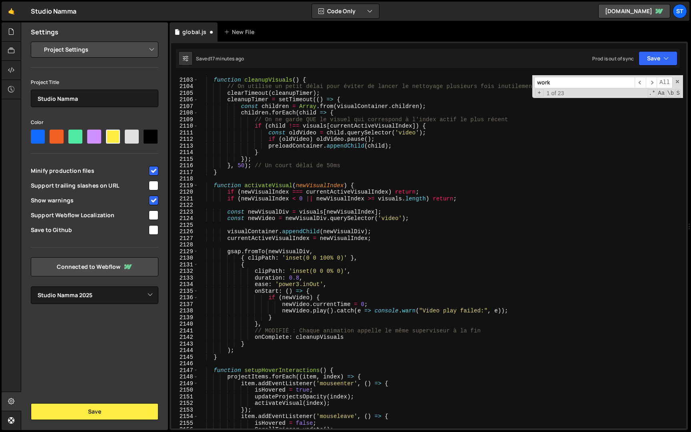
click at [215, 187] on div "// ================================================================= function c…" at bounding box center [440, 253] width 485 height 366
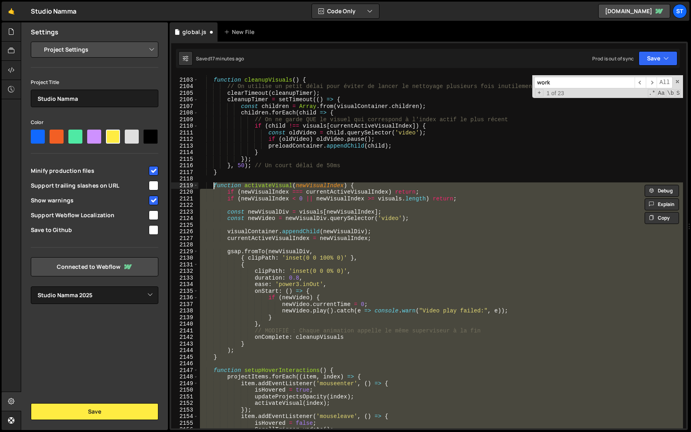
paste textarea "}"
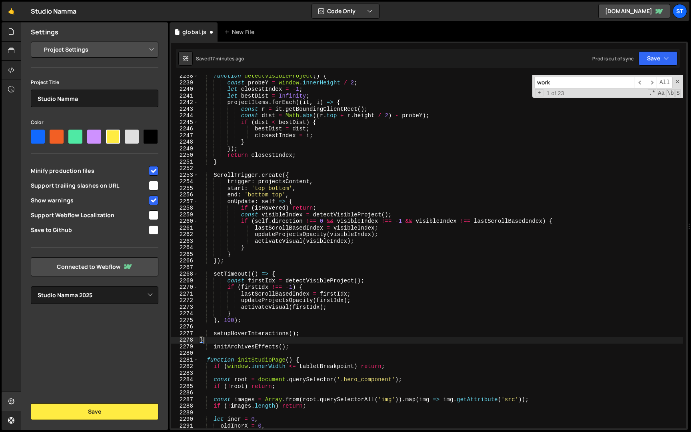
scroll to position [10167, 0]
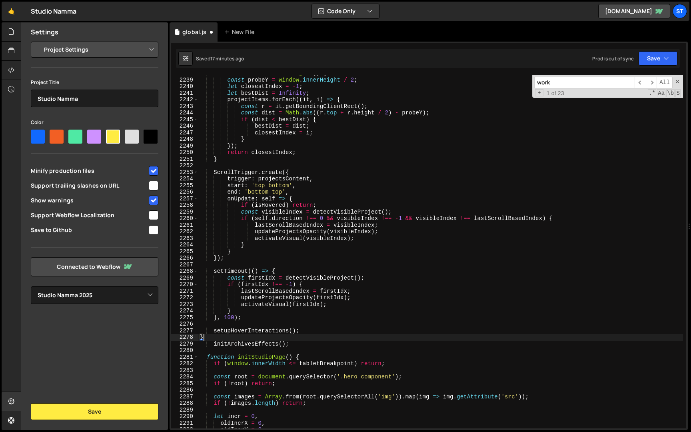
click at [230, 346] on div "function detectVisibleProject ( ) { const probeY = window . innerHeight / 2 ; l…" at bounding box center [440, 253] width 485 height 366
click at [651, 62] on button "Save" at bounding box center [658, 58] width 39 height 14
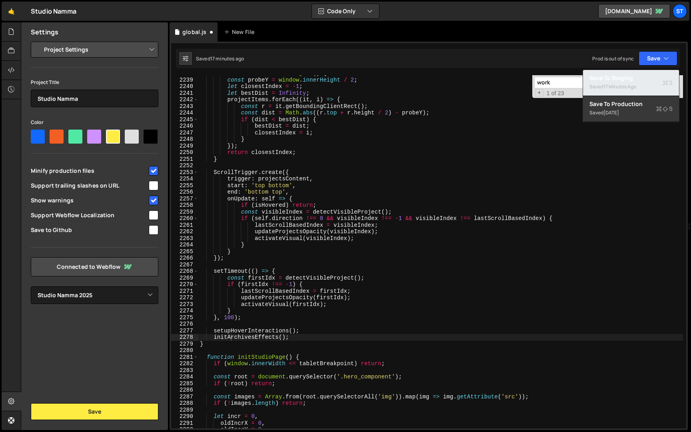
click at [624, 88] on div "17 minutes ago" at bounding box center [620, 86] width 33 height 7
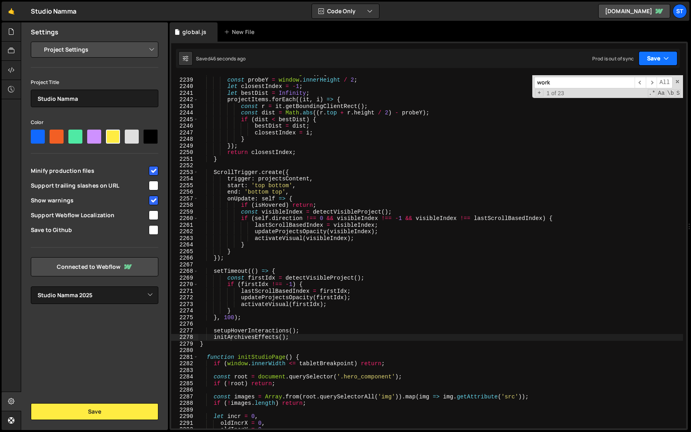
click at [663, 65] on button "Save" at bounding box center [658, 58] width 39 height 14
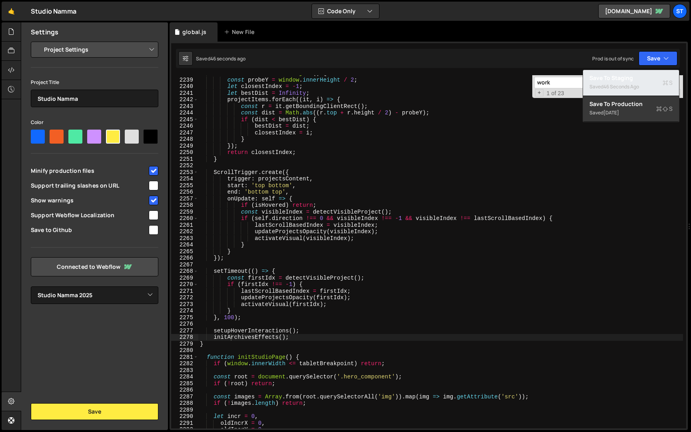
click at [637, 86] on div "46 seconds ago" at bounding box center [622, 86] width 36 height 7
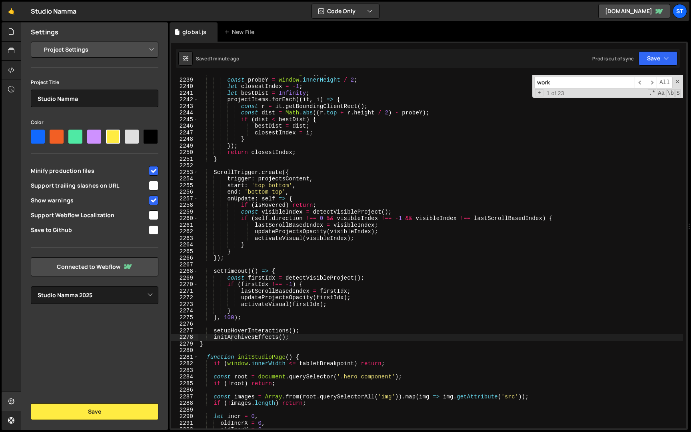
click at [224, 342] on div "function detectVisibleProject ( ) { const probeY = window . innerHeight / 2 ; l…" at bounding box center [440, 253] width 485 height 366
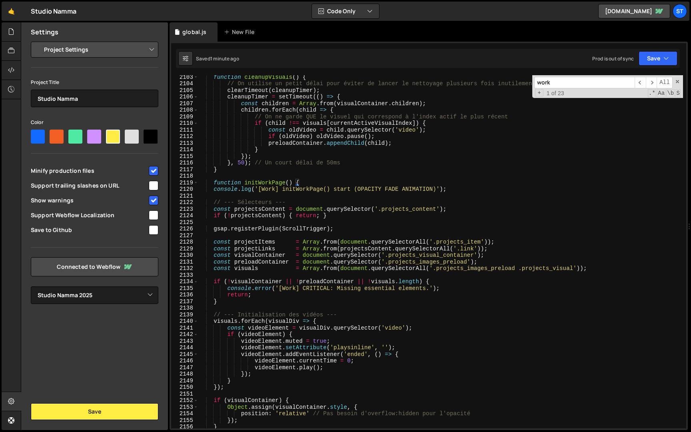
scroll to position [9432, 0]
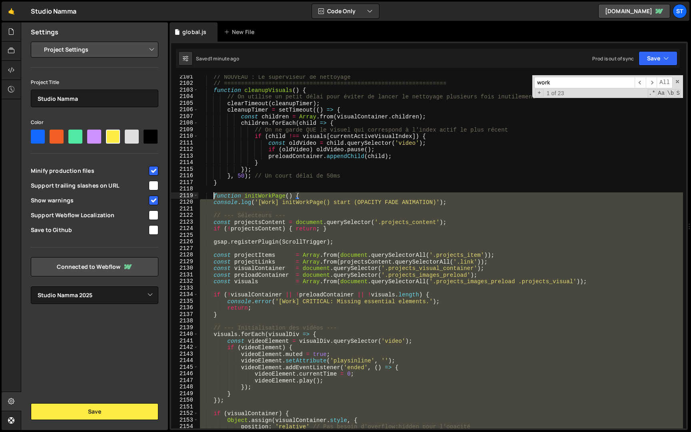
click at [214, 196] on div "// NOUVEAU : Le superviseur de nettoyage // ===================================…" at bounding box center [440, 257] width 485 height 366
type textarea "function initWorkPage() { console.log('[Work] initWorkPage() start (OPACITY FAD…"
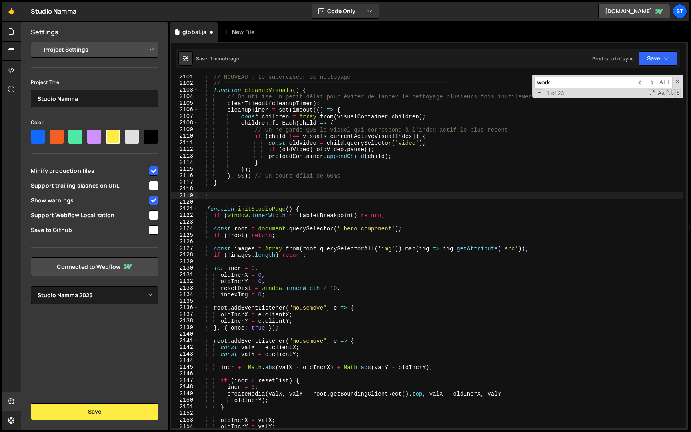
scroll to position [10243, 0]
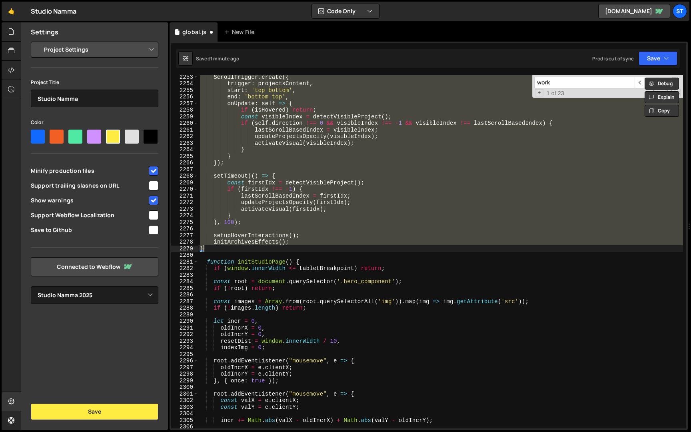
click at [302, 244] on div "ScrollTrigger . create ({ trigger : projectsContent , start : 'top bottom' , en…" at bounding box center [440, 251] width 485 height 353
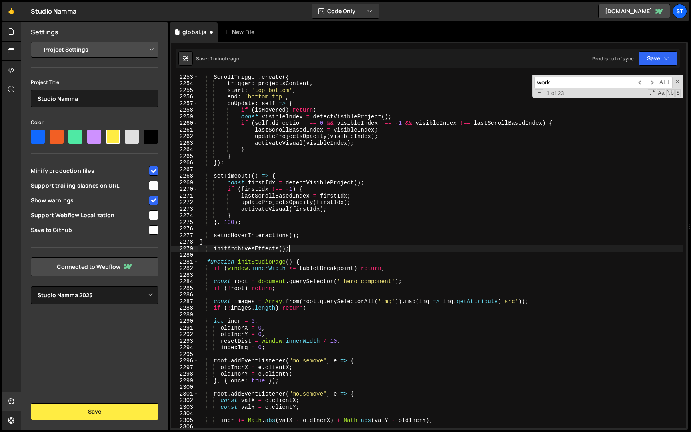
click at [229, 239] on div "ScrollTrigger . create ({ trigger : projectsContent , start : 'top bottom' , en…" at bounding box center [440, 257] width 485 height 366
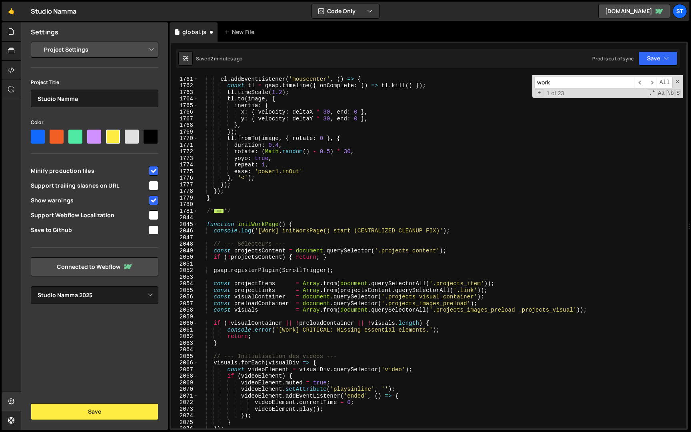
scroll to position [9014, 0]
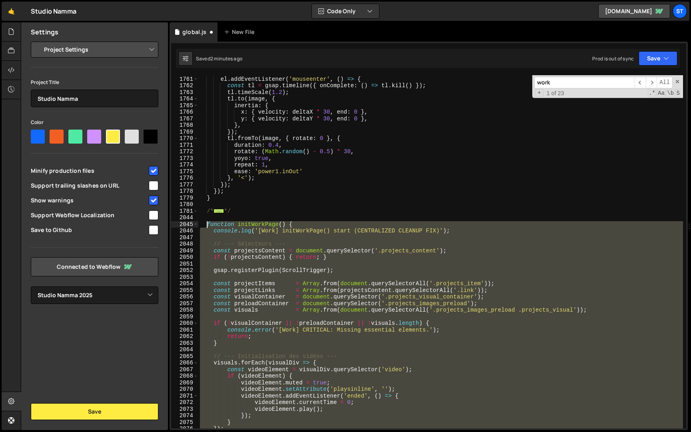
click at [208, 226] on div "el . addEventListener ( 'mouseenter' , ( ) => { const tl = gsap . timeline ({ o…" at bounding box center [440, 252] width 485 height 366
type textarea "function initWorkPage() { console.log('[Work] initWorkPage() start (CENTRALIZED…"
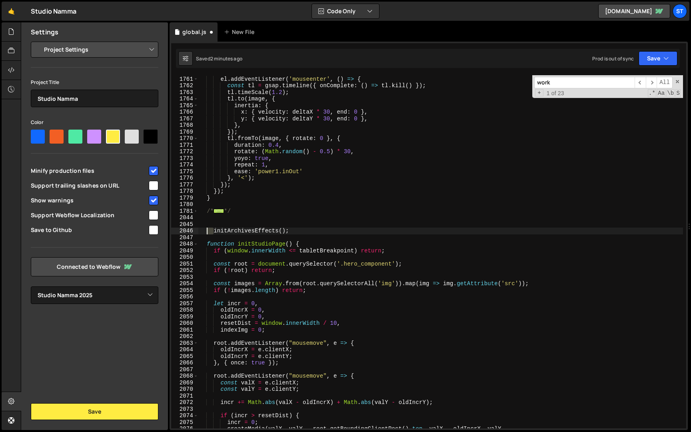
drag, startPoint x: 213, startPoint y: 231, endPoint x: 207, endPoint y: 231, distance: 5.6
click at [207, 231] on div "el . addEventListener ( 'mouseenter' , ( ) => { const tl = gsap . timeline ({ o…" at bounding box center [440, 252] width 485 height 366
click at [244, 210] on div "el . addEventListener ( 'mouseenter' , ( ) => { const tl = gsap . timeline ({ o…" at bounding box center [440, 252] width 485 height 366
type textarea "}*/"
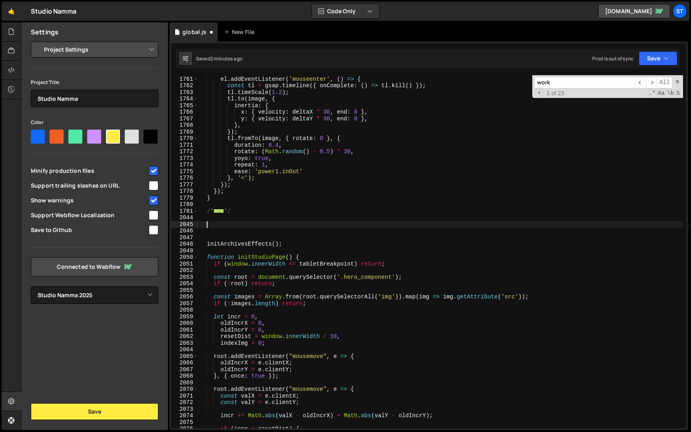
paste textarea "}"
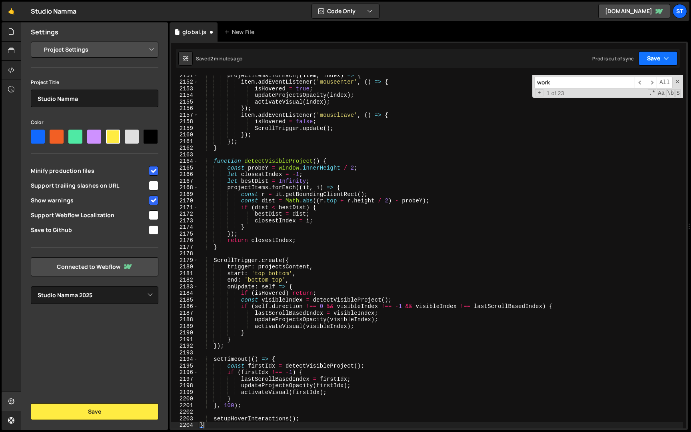
click at [652, 59] on button "Save" at bounding box center [658, 58] width 39 height 14
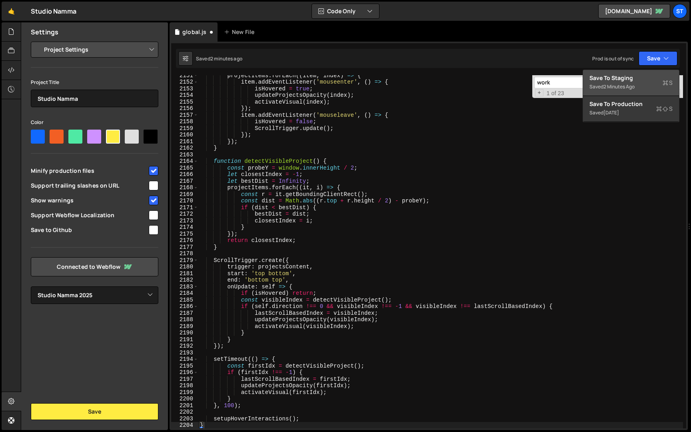
click at [609, 81] on div "Save to Staging S" at bounding box center [631, 78] width 83 height 8
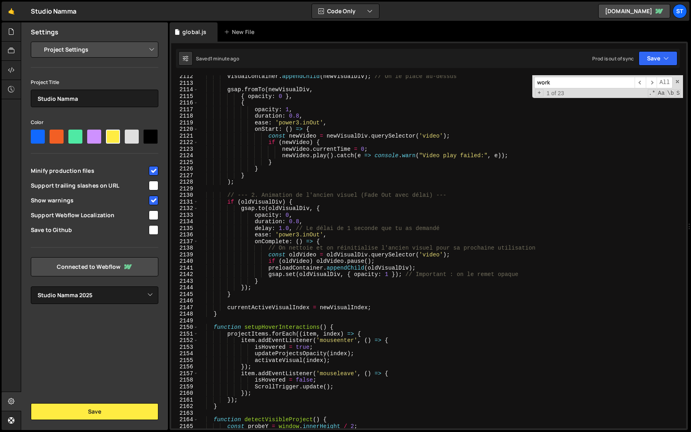
scroll to position [9778, 0]
click at [302, 216] on div "visualContainer . appendChild ( newVisualDiv ) ; // On le place au-dessus gsap …" at bounding box center [440, 256] width 485 height 366
click at [300, 223] on div "visualContainer . appendChild ( newVisualDiv ) ; // On le place au-dessus gsap …" at bounding box center [440, 256] width 485 height 366
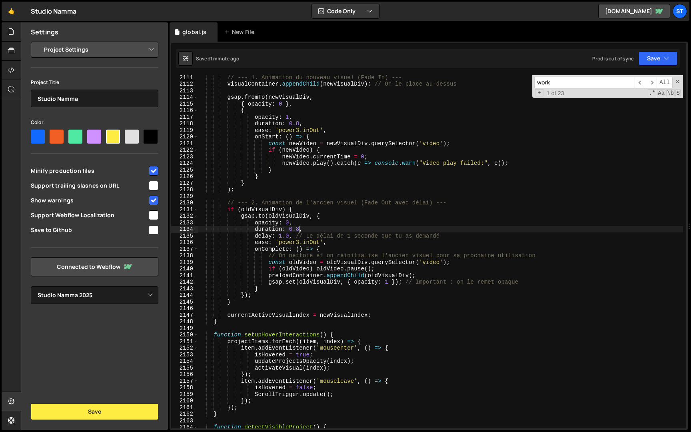
scroll to position [9764, 0]
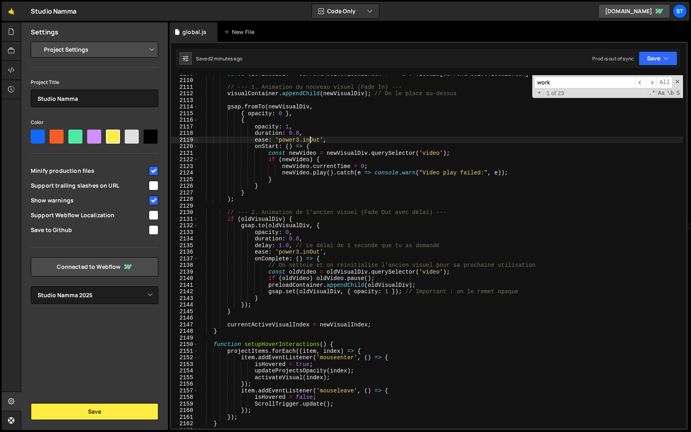
click at [310, 142] on div "const oldVisualDiv = currentActiveVisualIndex !== - 1 ? visuals [ currentActive…" at bounding box center [440, 253] width 485 height 366
click at [299, 133] on div "const oldVisualDiv = currentActiveVisualIndex !== - 1 ? visuals [ currentActive…" at bounding box center [440, 253] width 485 height 366
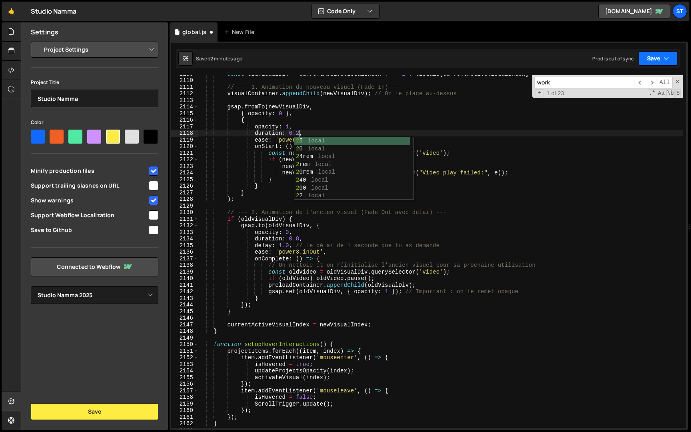
click at [657, 53] on button "Save" at bounding box center [658, 58] width 39 height 14
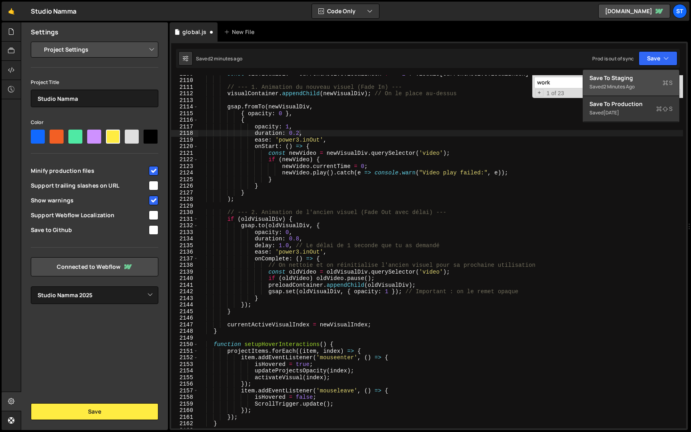
click at [629, 74] on button "Save to Staging S Saved 2 minutes ago" at bounding box center [631, 83] width 96 height 26
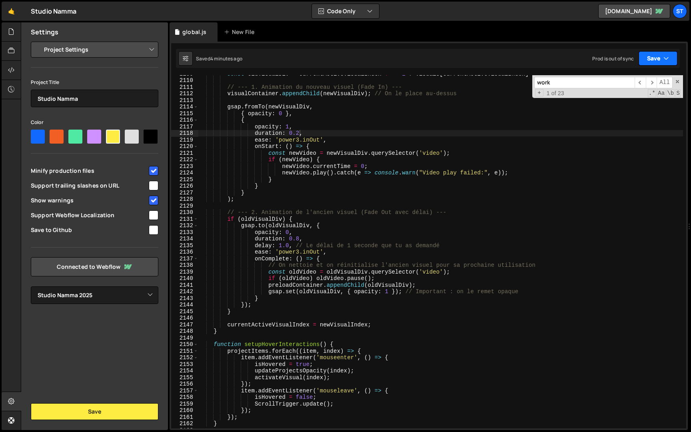
click at [655, 61] on button "Save" at bounding box center [658, 58] width 39 height 14
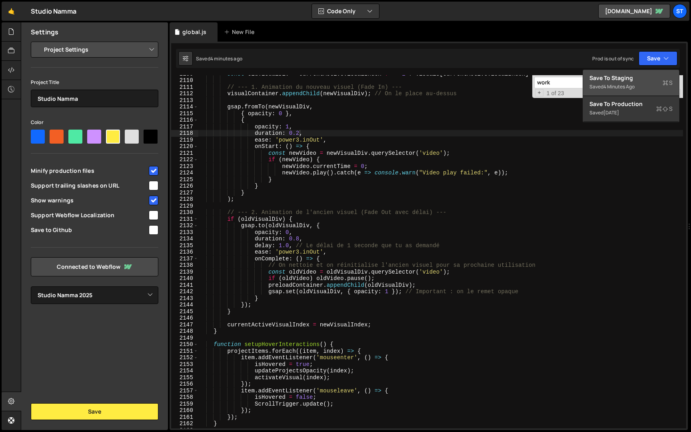
click at [629, 81] on div "Save to Staging S" at bounding box center [631, 78] width 83 height 8
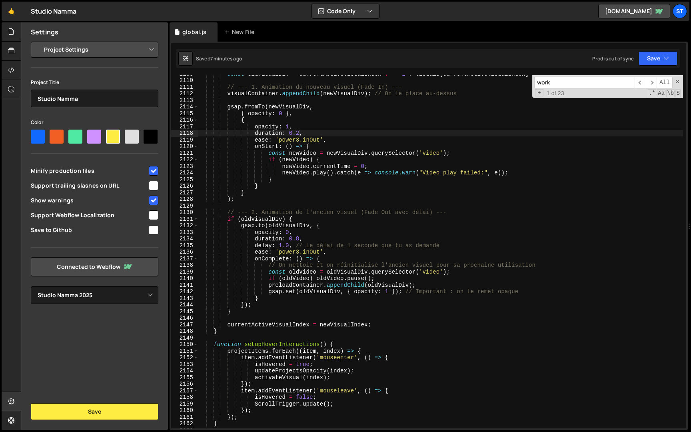
click at [306, 133] on div "const oldVisualDiv = currentActiveVisualIndex !== - 1 ? visuals [ currentActive…" at bounding box center [440, 253] width 485 height 366
click at [299, 133] on div "const oldVisualDiv = currentActiveVisualIndex !== - 1 ? visuals [ currentActive…" at bounding box center [440, 253] width 485 height 366
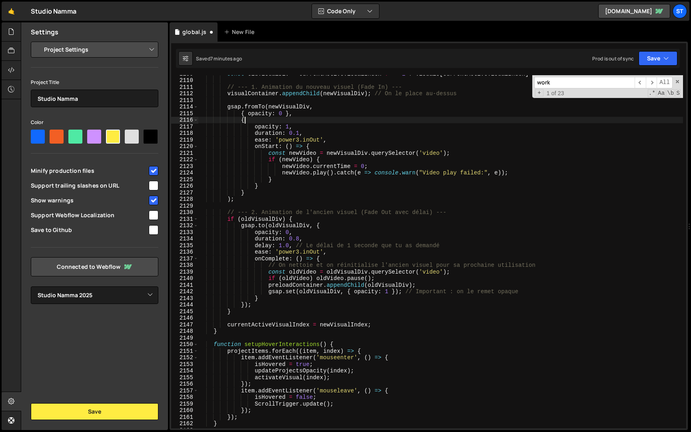
click at [386, 120] on div "const oldVisualDiv = currentActiveVisualIndex !== - 1 ? visuals [ currentActive…" at bounding box center [440, 253] width 485 height 366
type textarea "{"
click at [657, 58] on button "Save" at bounding box center [658, 58] width 39 height 14
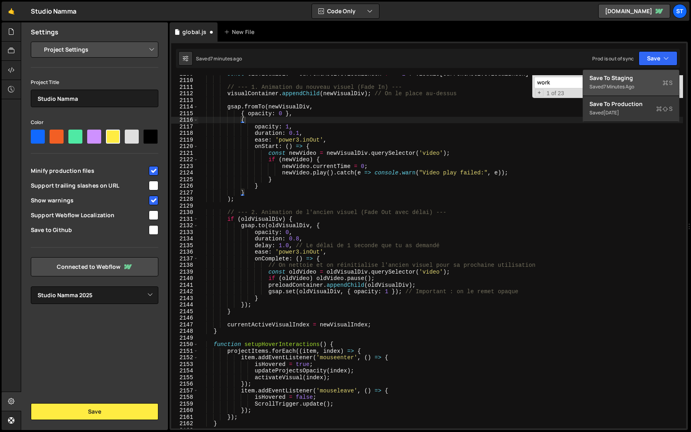
click at [629, 80] on div "Save to Staging S" at bounding box center [631, 78] width 83 height 8
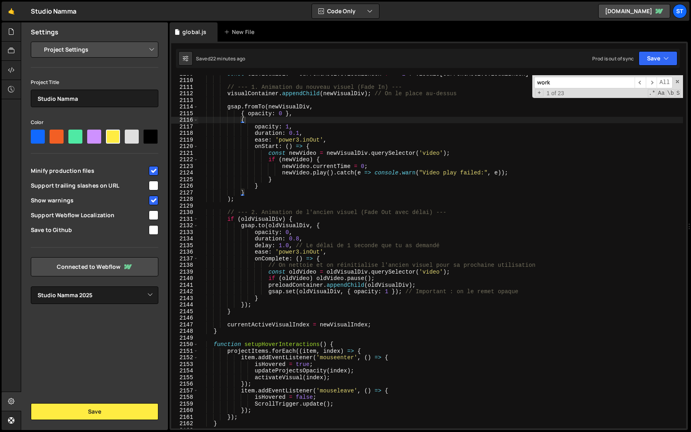
click at [570, 84] on input "work" at bounding box center [584, 83] width 100 height 12
paste input "document.querySelector(".tools_component")"
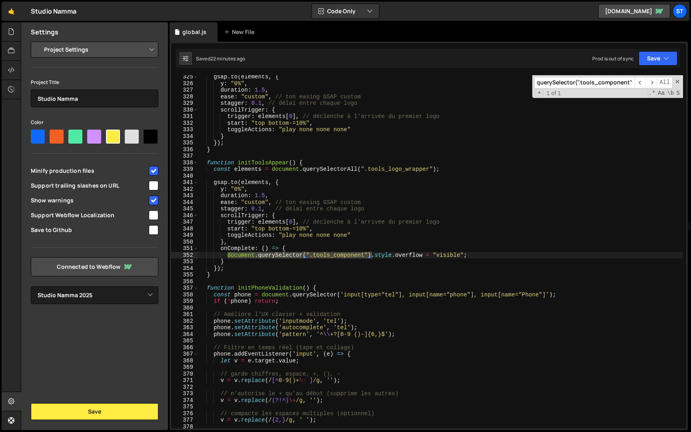
type input "document.querySelector(".tools_component")"
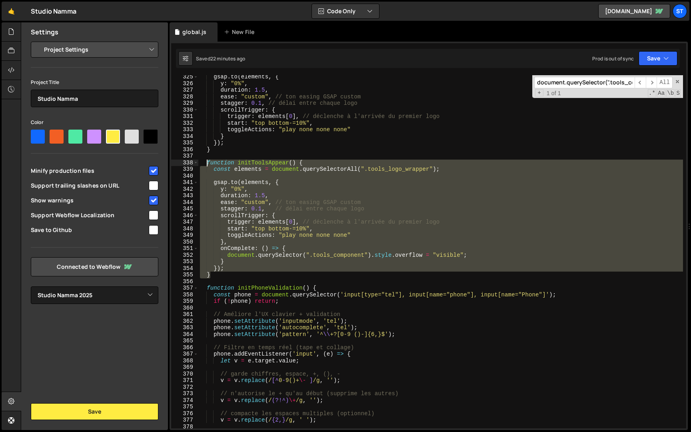
drag, startPoint x: 218, startPoint y: 274, endPoint x: 208, endPoint y: 164, distance: 110.5
click at [208, 164] on div "gsap . to ( elements , { y : "0%" , duration : 1.5 , ease : "custom" , // ton e…" at bounding box center [440, 257] width 485 height 366
click at [303, 249] on div "gsap . to ( elements , { y : "0%" , duration : 1.5 , ease : "custom" , // ton e…" at bounding box center [440, 251] width 485 height 353
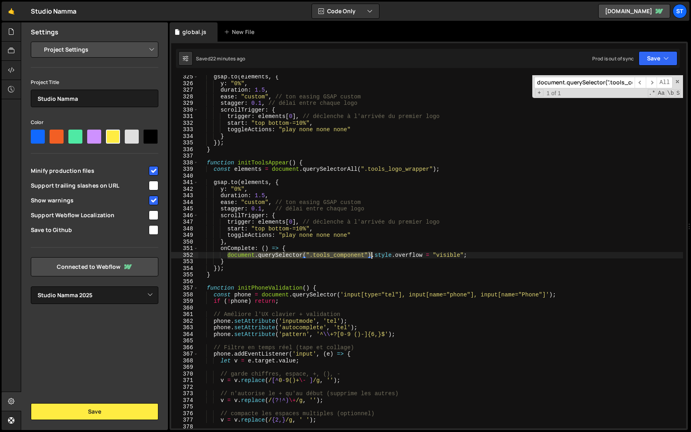
drag, startPoint x: 228, startPoint y: 256, endPoint x: 371, endPoint y: 258, distance: 142.8
click at [371, 258] on div "gsap . to ( elements , { y : "0%" , duration : 1.5 , ease : "custom" , // ton e…" at bounding box center [440, 257] width 485 height 366
click at [319, 248] on div "gsap . to ( elements , { y : "0%" , duration : 1.5 , ease : "custom" , // ton e…" at bounding box center [440, 257] width 485 height 366
type textarea "onComplete: () => {"
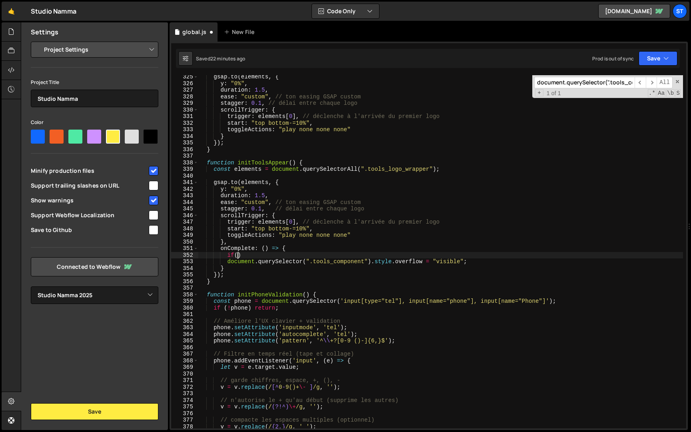
scroll to position [0, 2]
paste textarea "document.querySelector(".tools_component"))"
click at [475, 262] on div "gsap . to ( elements , { y : "0%" , duration : 1.5 , ease : "custom" , // ton e…" at bounding box center [440, 257] width 485 height 366
type textarea "document.querySelector(".tools_component").style.overflow = "visible";"
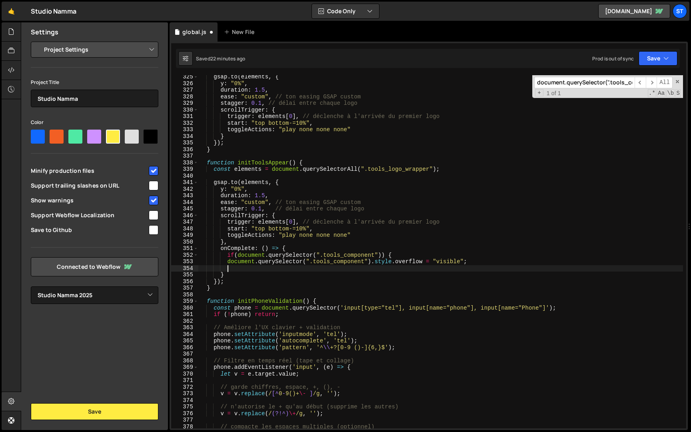
scroll to position [0, 2]
click at [667, 64] on button "Save" at bounding box center [658, 58] width 39 height 14
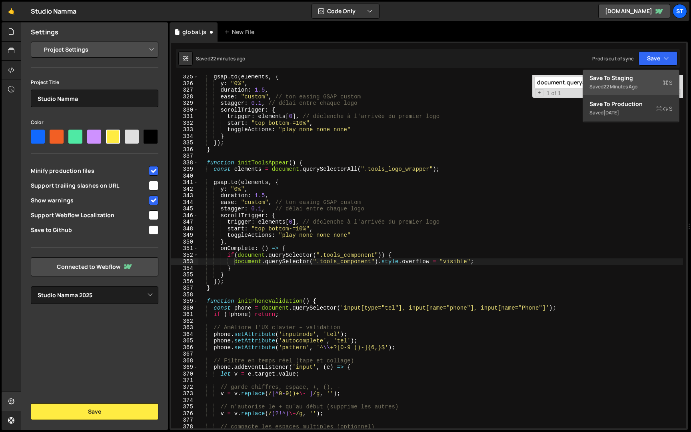
click at [654, 78] on div "Save to Staging S" at bounding box center [631, 78] width 83 height 8
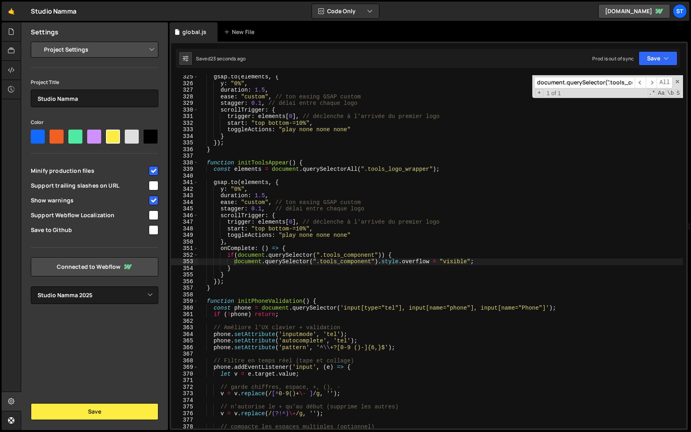
click at [286, 253] on div "gsap . to ( elements , { y : "0%" , duration : 1.5 , ease : "custom" , // ton e…" at bounding box center [440, 257] width 485 height 366
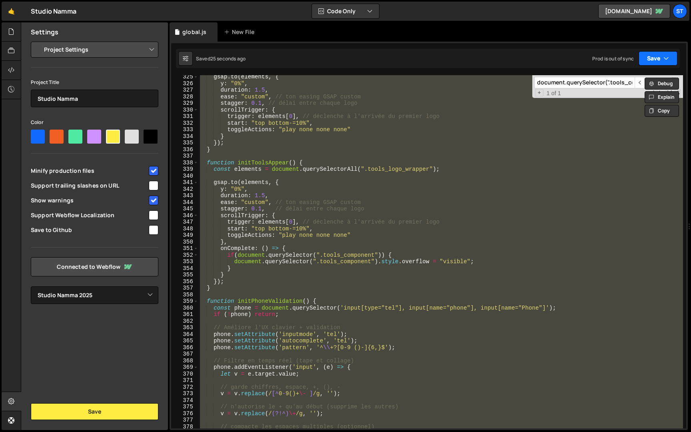
click at [666, 60] on icon "button" at bounding box center [667, 58] width 6 height 8
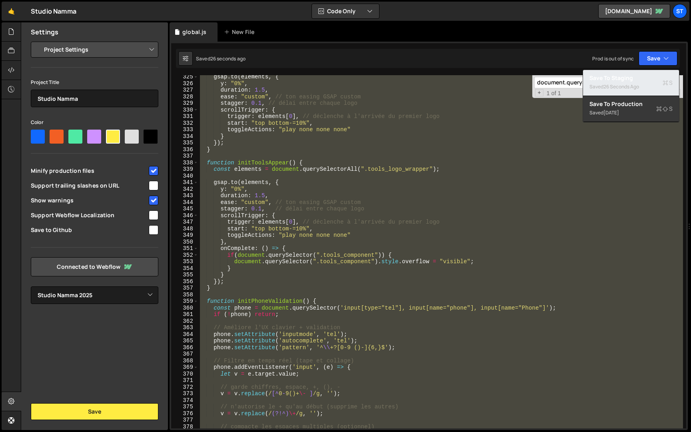
click at [645, 83] on div "Saved 26 seconds ago" at bounding box center [631, 87] width 83 height 10
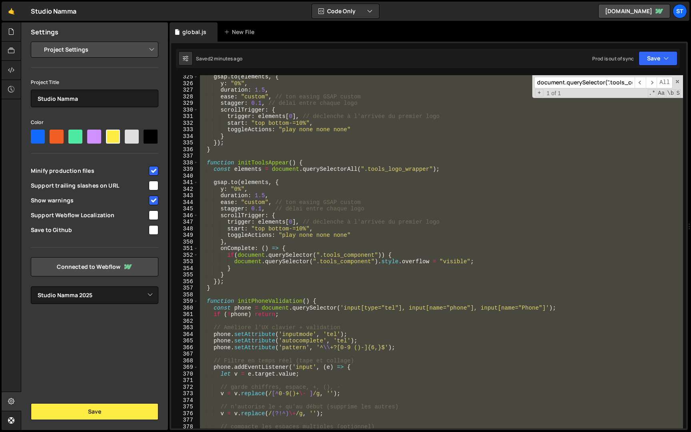
click at [360, 240] on div "gsap . to ( elements , { y : "0%" , duration : 1.5 , ease : "custom" , // ton e…" at bounding box center [440, 251] width 485 height 353
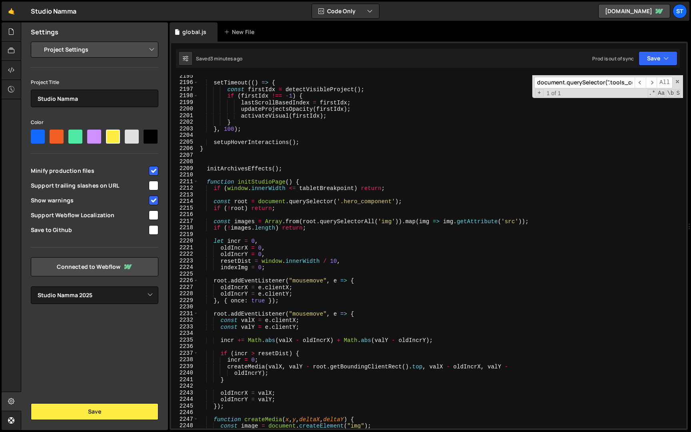
scroll to position [10171, 0]
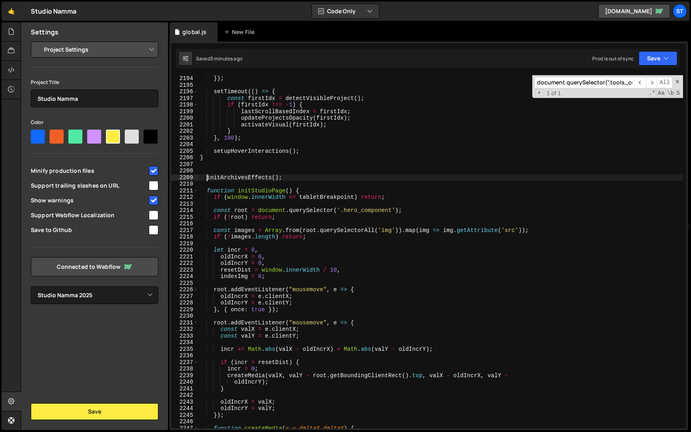
click at [208, 179] on div "}) ; setTimeout (( ) => { const firstIdx = detectVisibleProject ( ) ; if ( firs…" at bounding box center [440, 258] width 485 height 366
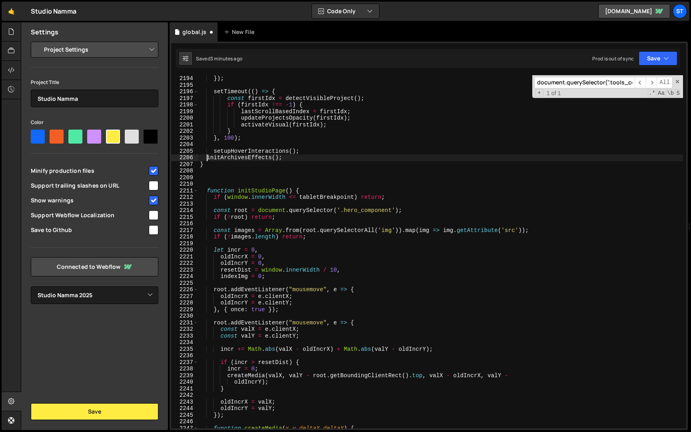
type textarea "initArchivesEffects();"
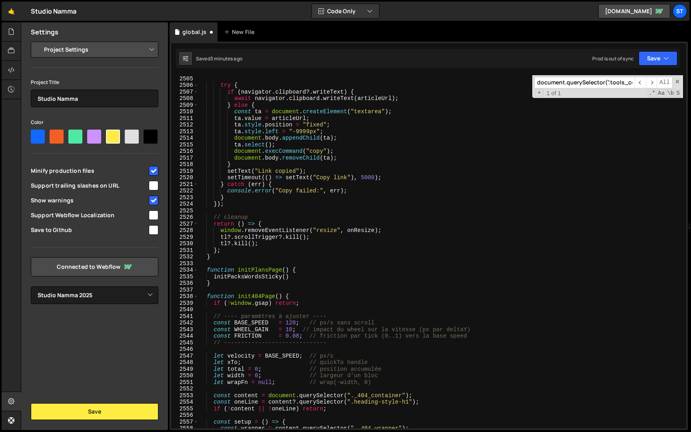
scroll to position [11927, 0]
click at [195, 296] on span at bounding box center [196, 296] width 4 height 7
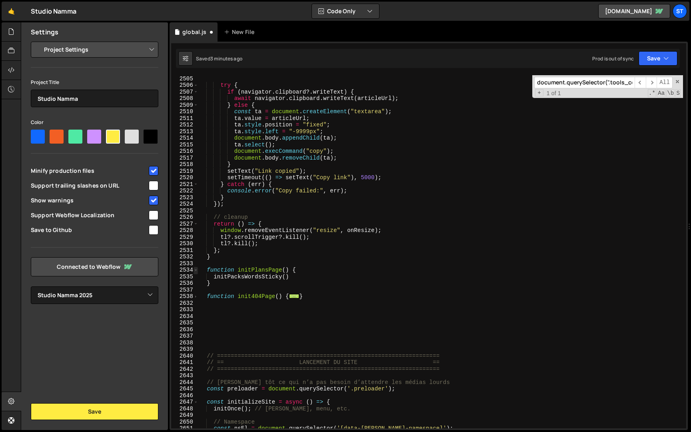
click at [196, 268] on span at bounding box center [196, 270] width 4 height 7
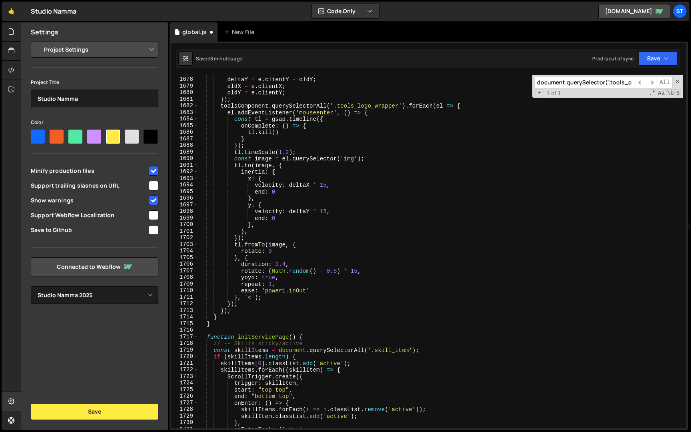
scroll to position [572, 0]
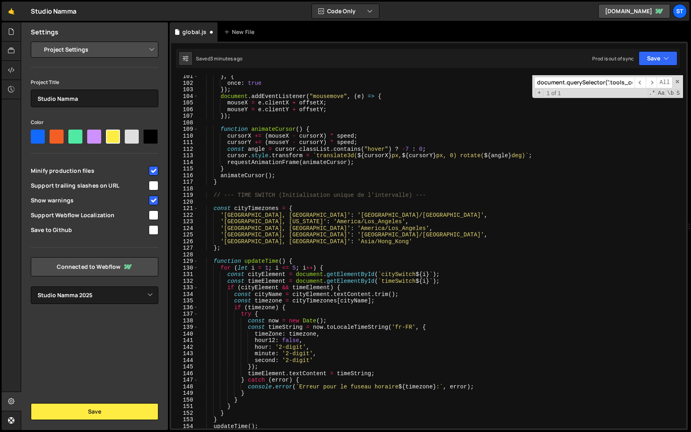
click at [604, 82] on input "document.querySelector(".tools_component")" at bounding box center [584, 83] width 100 height 12
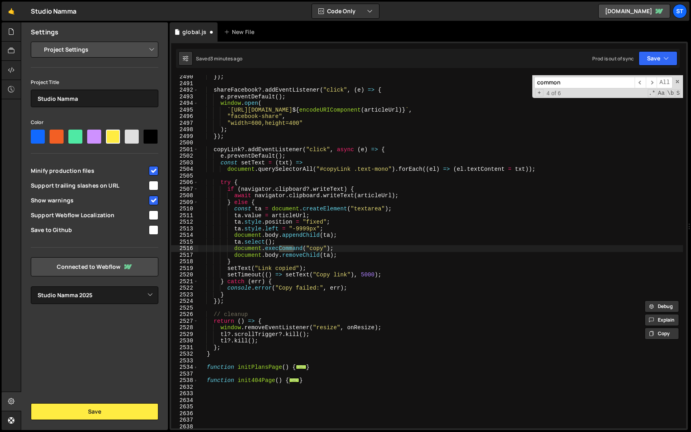
scroll to position [12664, 0]
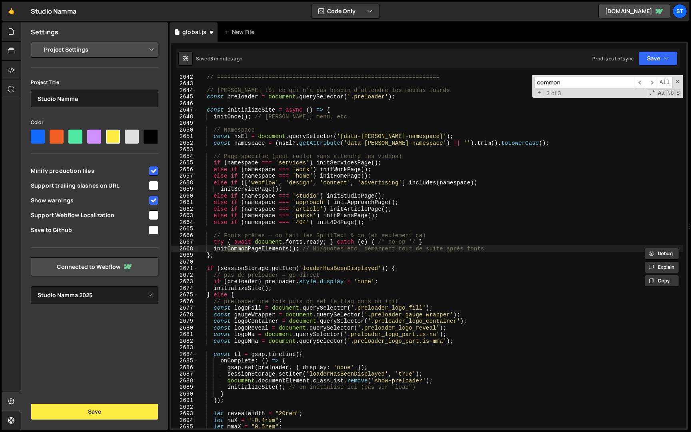
type input "common"
type textarea "initCommonPageElements(); // H1/quotes etc. démarrent tout de suite après fonts"
drag, startPoint x: 290, startPoint y: 250, endPoint x: 214, endPoint y: 248, distance: 75.6
click at [214, 248] on div "// ================================================================= // [PERSON…" at bounding box center [440, 257] width 485 height 366
click at [592, 80] on input "common" at bounding box center [584, 83] width 100 height 12
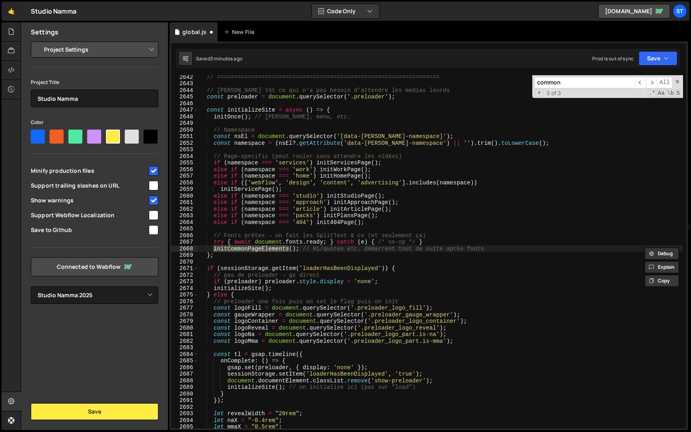
click at [592, 80] on input "common" at bounding box center [584, 83] width 100 height 12
paste input "initCommonPageElements"
type input "initCommonPageElements"
click at [639, 81] on span "​" at bounding box center [640, 83] width 11 height 12
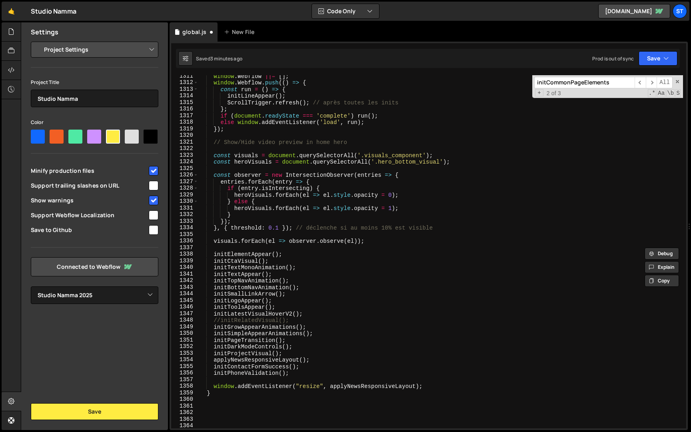
scroll to position [7130, 0]
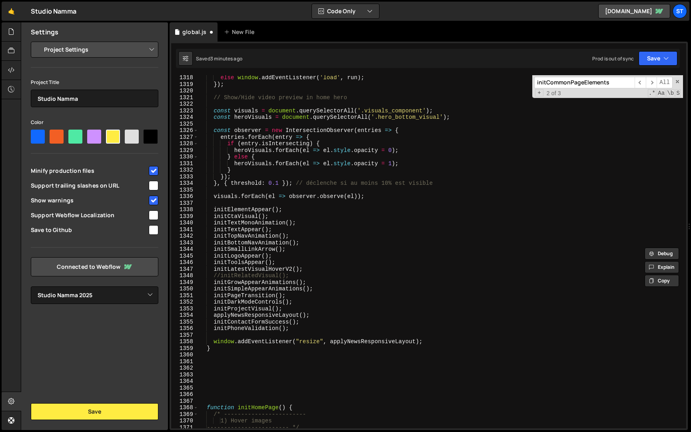
type textarea "initToolsAppear();"
drag, startPoint x: 272, startPoint y: 264, endPoint x: 213, endPoint y: 264, distance: 58.4
click at [213, 264] on div "else window . addEventListener ( 'load' , run ) ; }) ; // Show/Hide video previ…" at bounding box center [440, 257] width 485 height 366
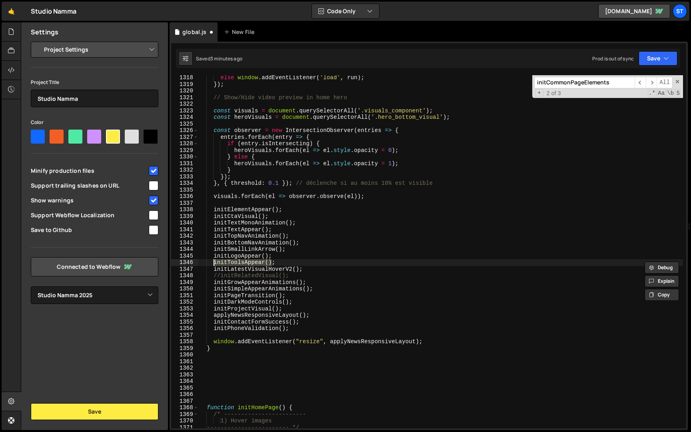
click at [596, 78] on input "initCommonPageElements" at bounding box center [584, 83] width 100 height 12
paste input "ToolsAppear()"
click at [638, 82] on span "​" at bounding box center [640, 83] width 11 height 12
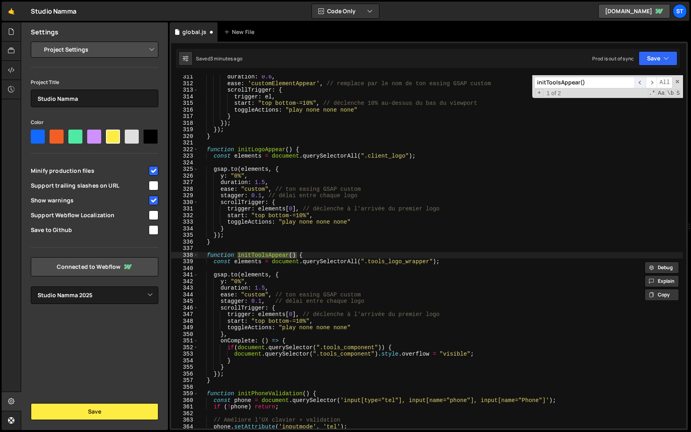
scroll to position [1775, 0]
click at [547, 84] on input "initToolsAppear()" at bounding box center [584, 83] width 100 height 12
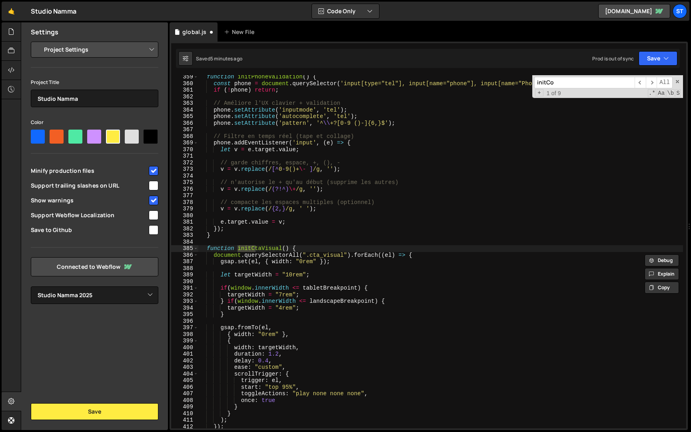
scroll to position [5700, 0]
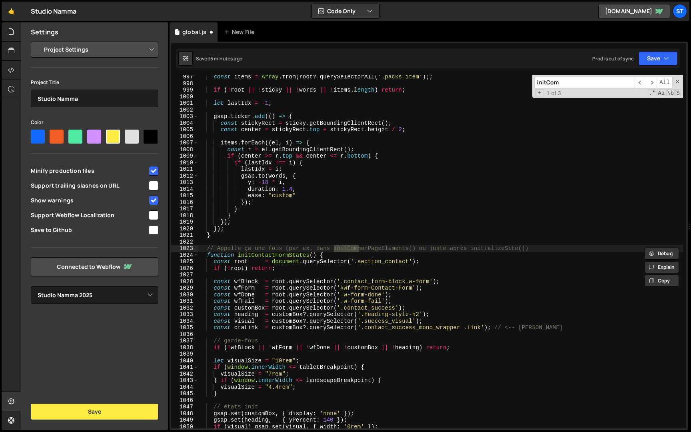
type input "initCom"
drag, startPoint x: 417, startPoint y: 248, endPoint x: 334, endPoint y: 250, distance: 82.8
click at [334, 250] on div "const items = Array . from ( root ?. querySelectorAll ( '.packs_item' )) ; if (…" at bounding box center [440, 257] width 485 height 366
click at [575, 82] on input "initCom" at bounding box center [584, 83] width 100 height 12
click at [651, 83] on span "​" at bounding box center [651, 83] width 11 height 12
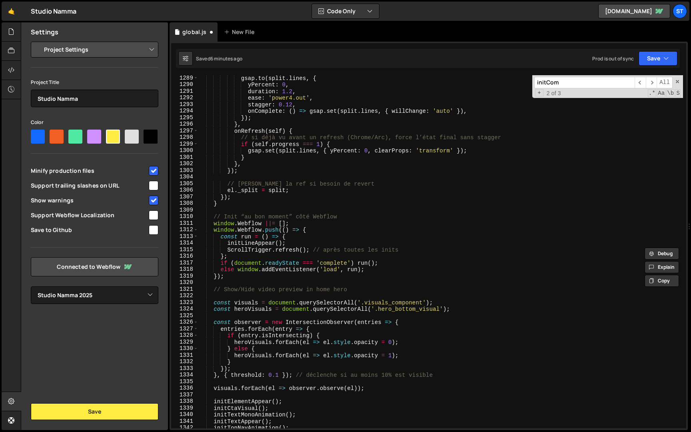
scroll to position [6971, 0]
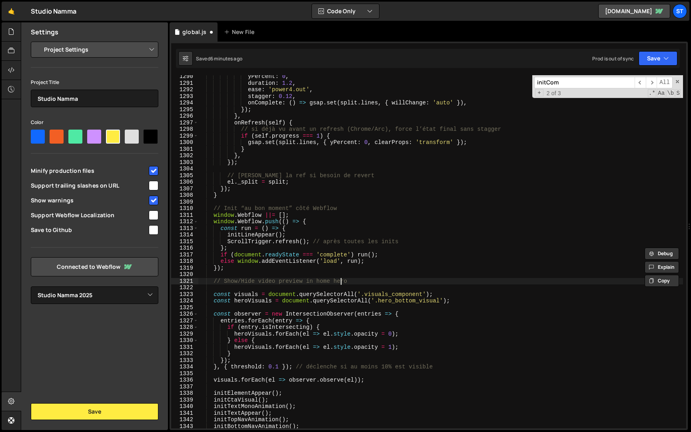
click at [340, 280] on div "yPercent : 0 , duration : 1.2 , ease : 'power4.out' , stagger : 0.12 , onComple…" at bounding box center [440, 256] width 485 height 366
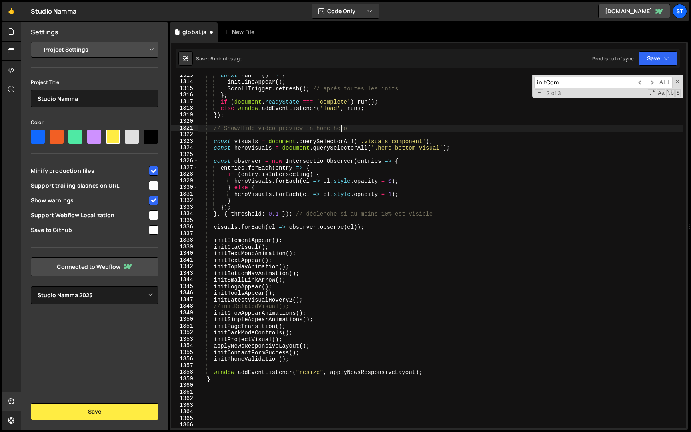
scroll to position [7105, 0]
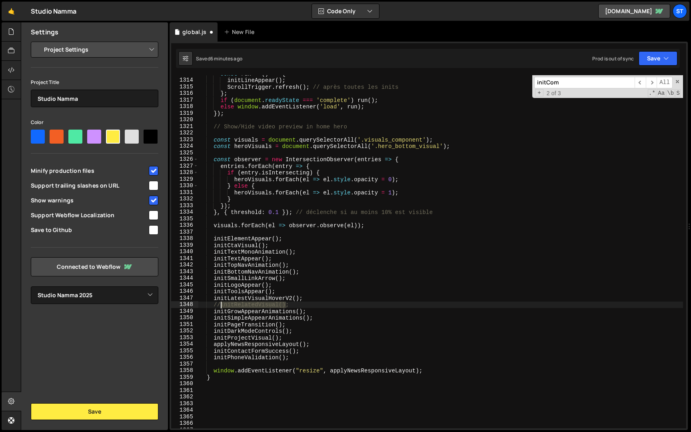
drag, startPoint x: 286, startPoint y: 304, endPoint x: 221, endPoint y: 305, distance: 64.4
click at [221, 305] on div "const run = ( ) => { initLineAppear ( ) ; ScrollTrigger . refresh ( ) ; // aprè…" at bounding box center [440, 253] width 485 height 366
type textarea "//initRelatedVisual();"
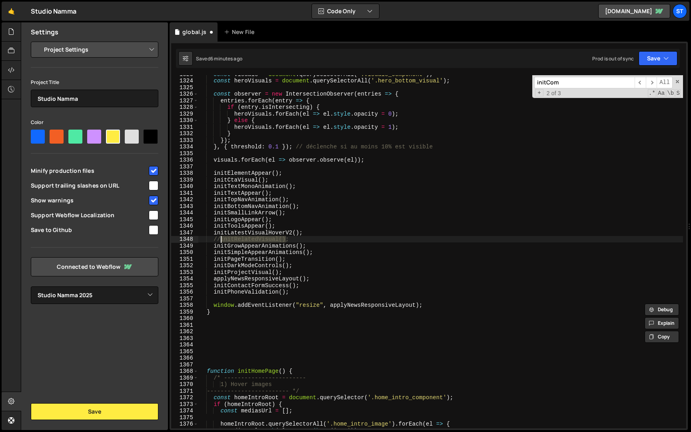
scroll to position [7203, 0]
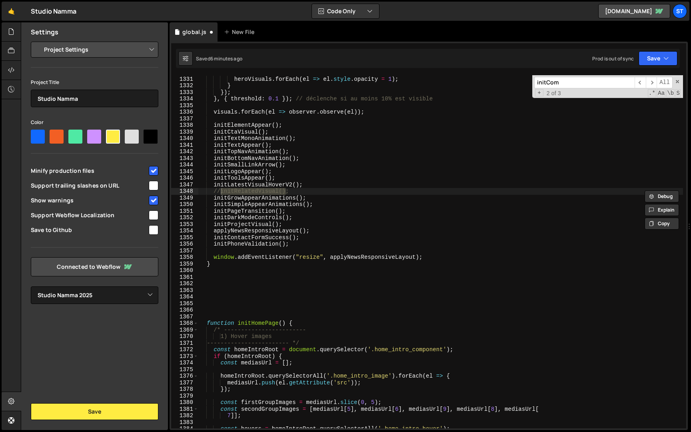
click at [567, 86] on input "initCom" at bounding box center [584, 83] width 100 height 12
paste input "RelatedVisual()"
type input "initRelatedVisual()"
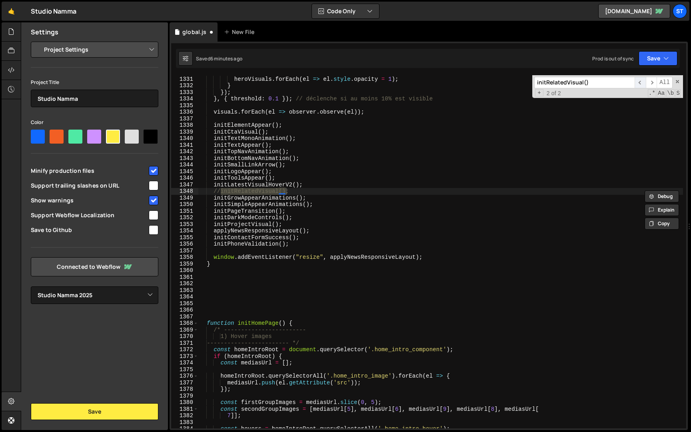
click at [641, 83] on span "​" at bounding box center [640, 83] width 11 height 12
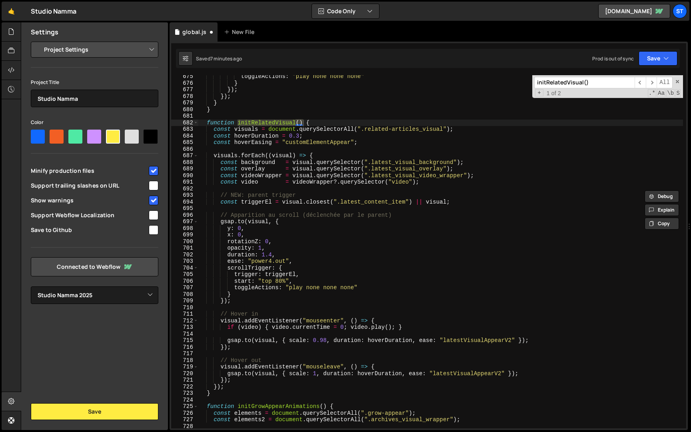
scroll to position [3856, 0]
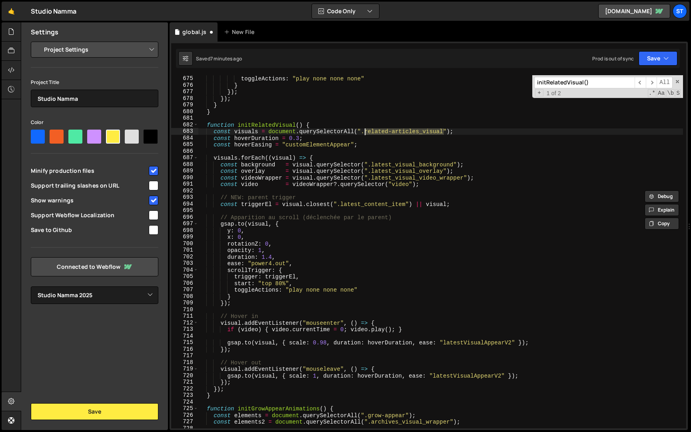
drag, startPoint x: 444, startPoint y: 134, endPoint x: 366, endPoint y: 132, distance: 78.4
click at [366, 132] on div "start : "top 90%" , toggleActions : "play none none none" } }) ; }) ; } } funct…" at bounding box center [440, 252] width 485 height 366
click at [301, 177] on div "start : "top 90%" , toggleActions : "play none none none" } }) ; }) ; } } funct…" at bounding box center [440, 252] width 485 height 366
type textarea "const videoWrapper = visual.querySelector(".latest_visual_video_wrapper");"
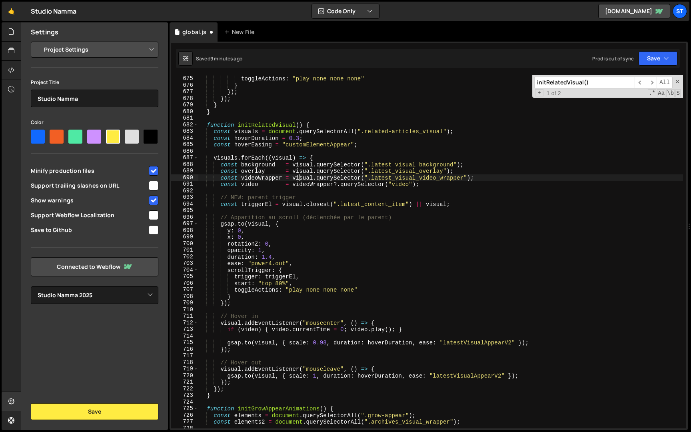
click at [586, 80] on input "initRelatedVisual()" at bounding box center [584, 83] width 100 height 12
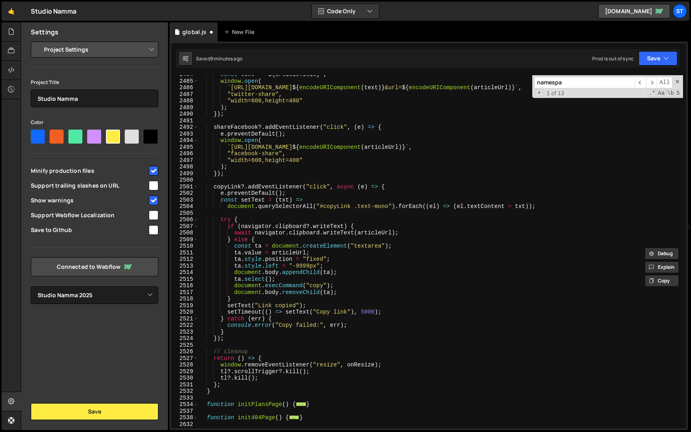
scroll to position [12239, 0]
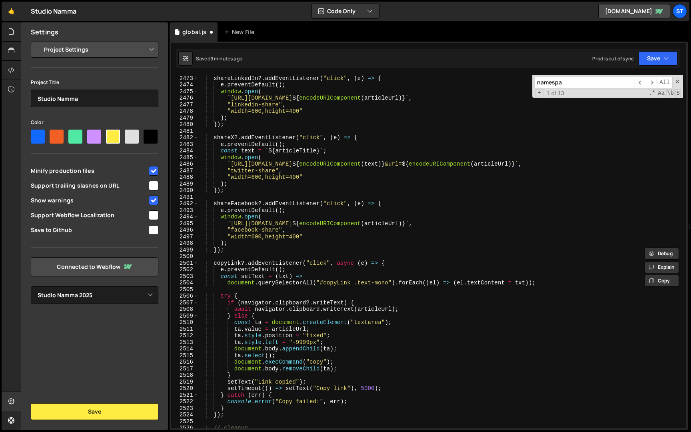
click at [560, 84] on input "namespa" at bounding box center [584, 83] width 100 height 12
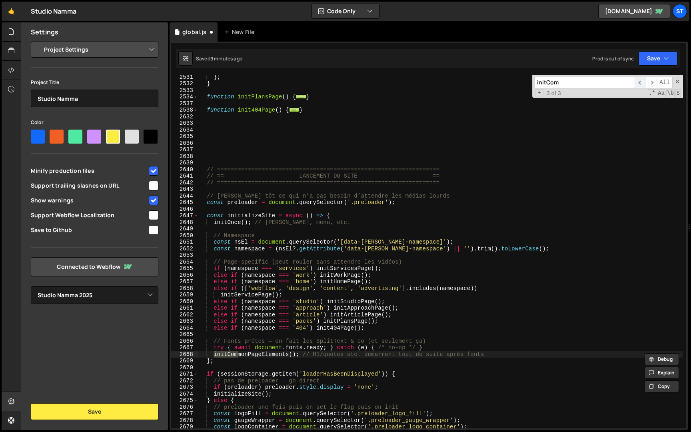
type input "initCom"
click at [641, 79] on span "​" at bounding box center [640, 83] width 11 height 12
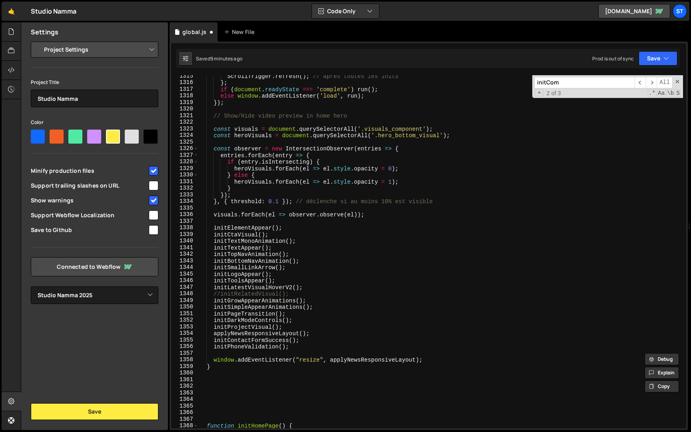
scroll to position [7123, 0]
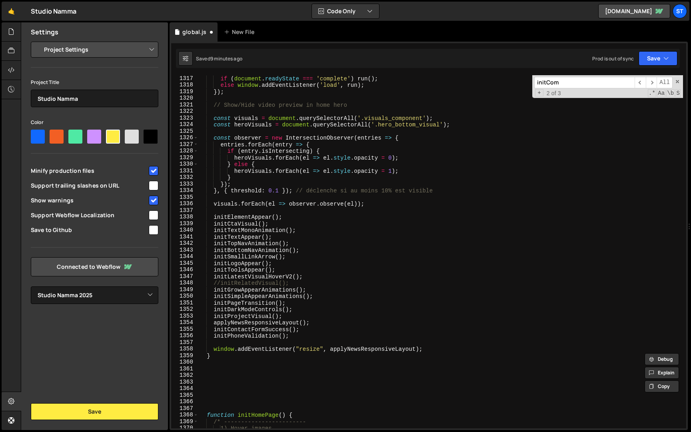
click at [305, 332] on div "if ( document . readyState === 'complete' ) run ( ) ; else window . addEventLis…" at bounding box center [440, 258] width 485 height 366
click at [317, 325] on div "if ( document . readyState === 'complete' ) run ( ) ; else window . addEventLis…" at bounding box center [440, 258] width 485 height 366
type textarea "applyNewsResponsiveLayout();"
click at [318, 323] on div "if ( document . readyState === 'complete' ) run ( ) ; else window . addEventLis…" at bounding box center [440, 258] width 485 height 366
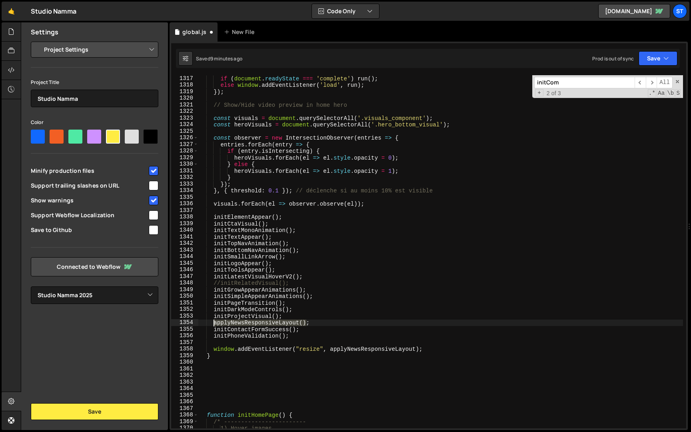
drag, startPoint x: 306, startPoint y: 323, endPoint x: 214, endPoint y: 324, distance: 92.0
click at [214, 324] on div "if ( document . readyState === 'complete' ) run ( ) ; else window . addEventLis…" at bounding box center [440, 258] width 485 height 366
drag, startPoint x: 321, startPoint y: 324, endPoint x: 214, endPoint y: 321, distance: 107.2
click at [214, 321] on div "if ( document . readyState === 'complete' ) run ( ) ; else window . addEventLis…" at bounding box center [440, 258] width 485 height 366
click at [572, 88] on div "initCom ​ ​ All Replace All + 2 of 3 .* Aa \b S" at bounding box center [607, 86] width 151 height 23
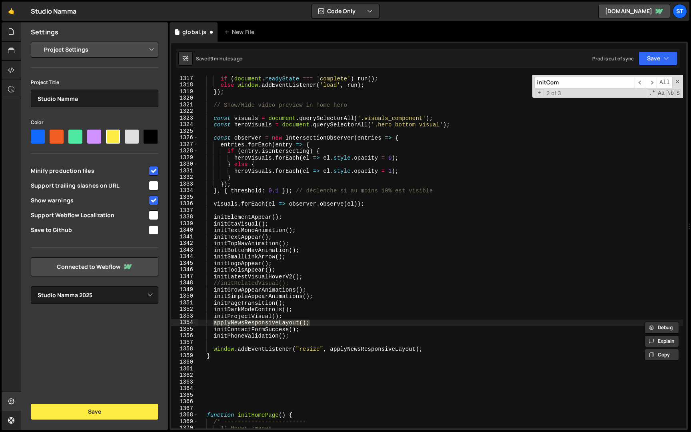
click at [572, 88] on div "initCom ​ ​ All Replace All + 2 of 3 .* Aa \b S" at bounding box center [607, 86] width 151 height 23
click at [551, 80] on input "initCom" at bounding box center [584, 83] width 100 height 12
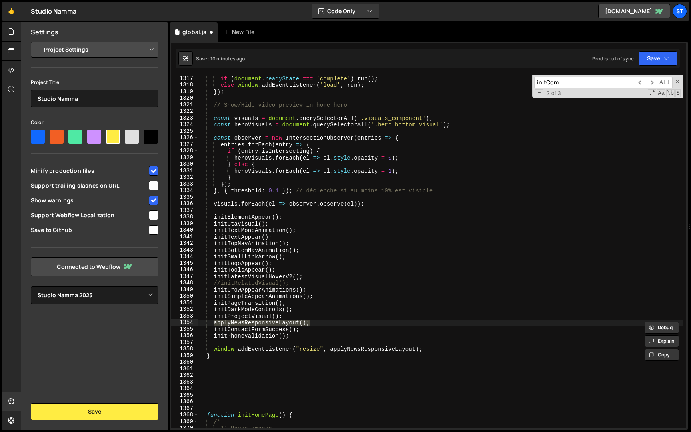
paste input "applyNewsResponsiveLayout();"
click at [643, 81] on span "​" at bounding box center [640, 83] width 11 height 12
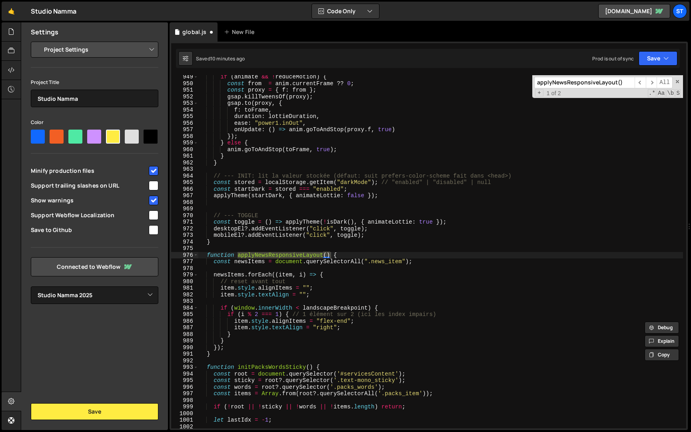
click at [621, 87] on input "applyNewsResponsiveLayout()" at bounding box center [584, 83] width 100 height 12
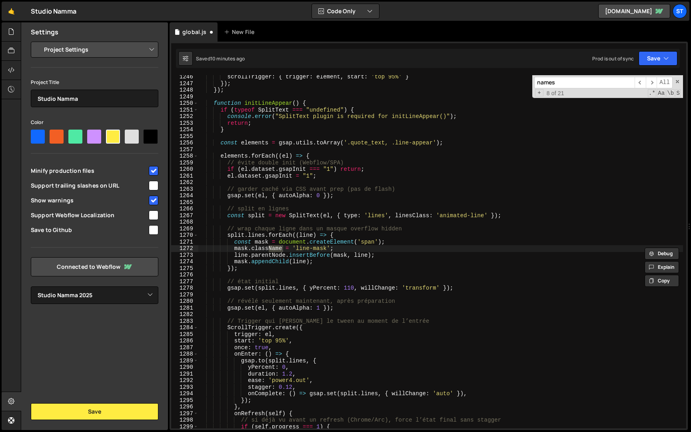
scroll to position [12560, 0]
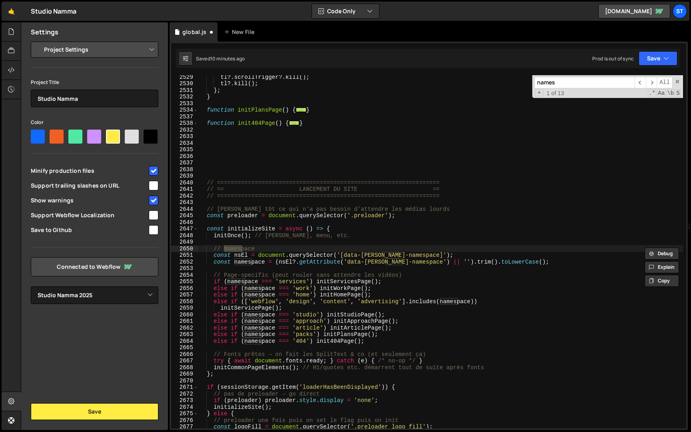
type input "names"
type textarea "else if (namespace === '404') init404Page();"
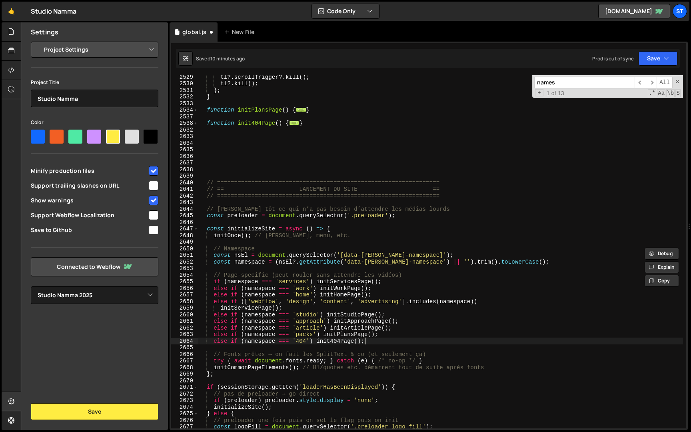
click at [384, 340] on div "tl ?. scrollTrigger ?. kill ( ) ; tl ?. kill ( ) ; } ; } function initPlansPage…" at bounding box center [440, 257] width 485 height 366
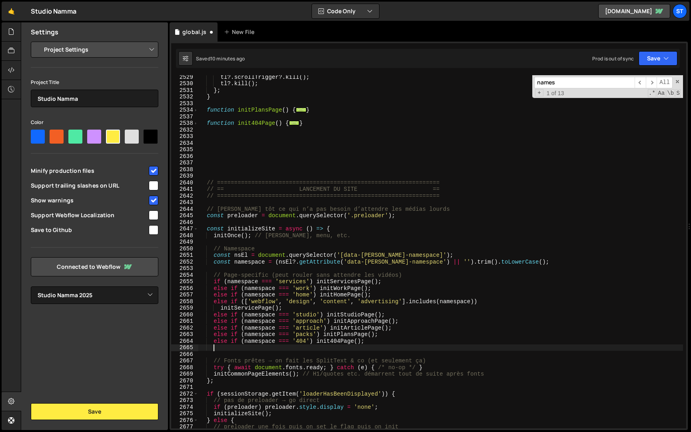
paste textarea "applyNewsResponsiveLayout();"
click at [386, 341] on div "tl ?. scrollTrigger ?. kill ( ) ; tl ?. kill ( ) ; } ; } function initPlansPage…" at bounding box center [440, 257] width 485 height 366
click at [402, 325] on div "tl ?. scrollTrigger ?. kill ( ) ; tl ?. kill ( ) ; } ; } function initPlansPage…" at bounding box center [440, 257] width 485 height 366
click at [213, 328] on div "tl ?. scrollTrigger ?. kill ( ) ; tl ?. kill ( ) ; } ; } function initPlansPage…" at bounding box center [440, 257] width 485 height 366
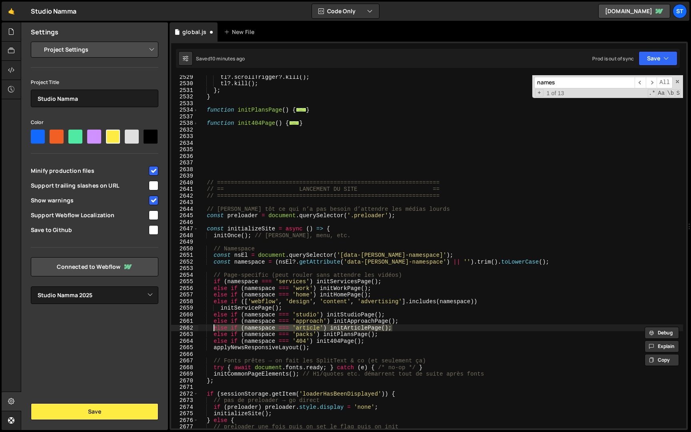
click at [402, 322] on div "tl ?. scrollTrigger ?. kill ( ) ; tl ?. kill ( ) ; } ; } function initPlansPage…" at bounding box center [440, 257] width 485 height 366
type textarea "else if (namespace === 'approach') initApproachPage();"
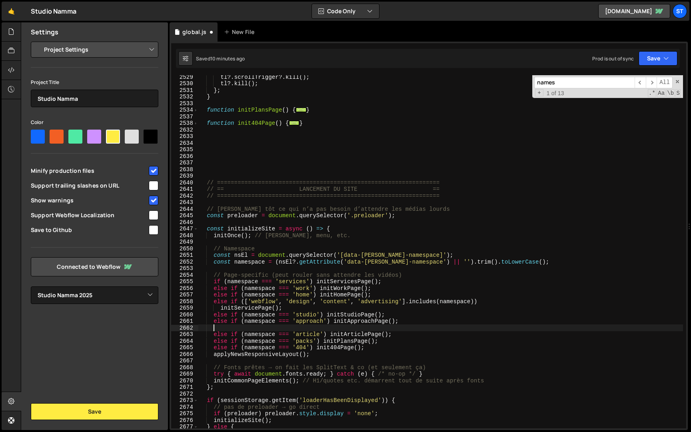
paste textarea "else if (namespace === 'article') initArticlePage();"
click at [320, 328] on div "tl ?. scrollTrigger ?. kill ( ) ; tl ?. kill ( ) ; } ; } function initPlansPage…" at bounding box center [440, 257] width 485 height 366
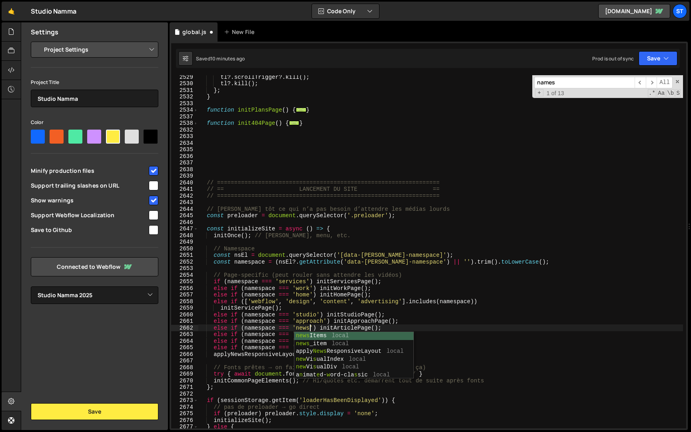
scroll to position [0, 8]
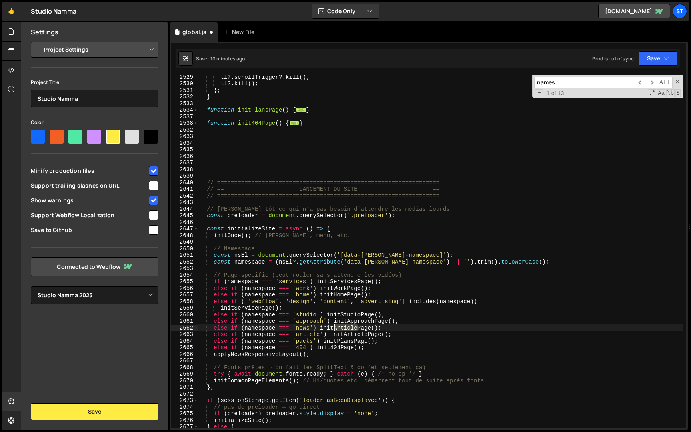
drag, startPoint x: 358, startPoint y: 328, endPoint x: 335, endPoint y: 327, distance: 22.4
click at [335, 327] on div "tl ?. scrollTrigger ?. kill ( ) ; tl ?. kill ( ) ; } ; } function initPlansPage…" at bounding box center [440, 257] width 485 height 366
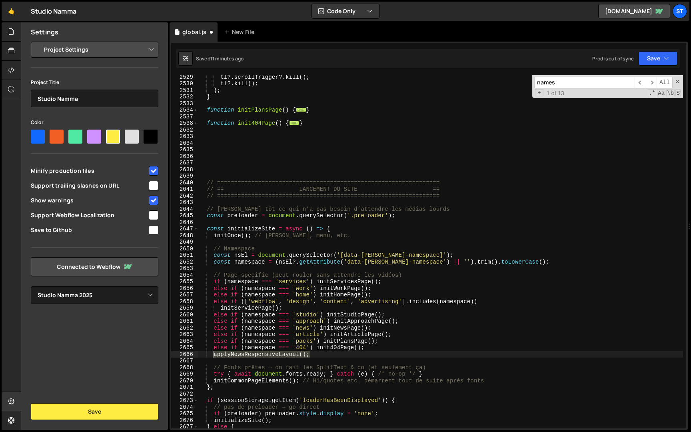
drag, startPoint x: 310, startPoint y: 356, endPoint x: 214, endPoint y: 353, distance: 95.6
click at [214, 353] on div "tl ?. scrollTrigger ?. kill ( ) ; tl ?. kill ( ) ; } ; } function initPlansPage…" at bounding box center [440, 257] width 485 height 366
type textarea "applyNewsResponsiveLayout();"
type textarea "else if (namespace === '404') init404Page();"
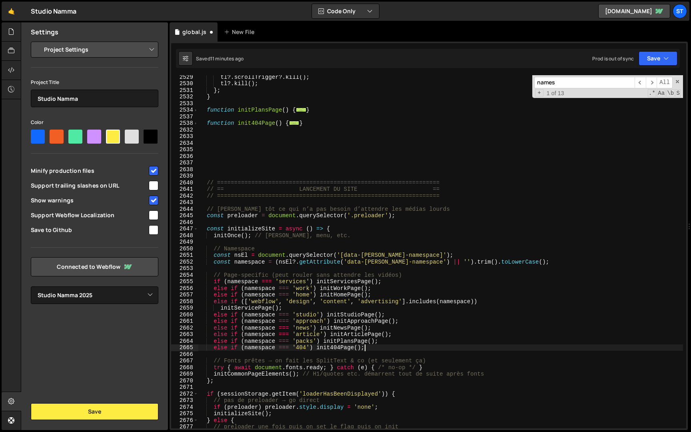
click at [591, 79] on input "names" at bounding box center [584, 83] width 100 height 12
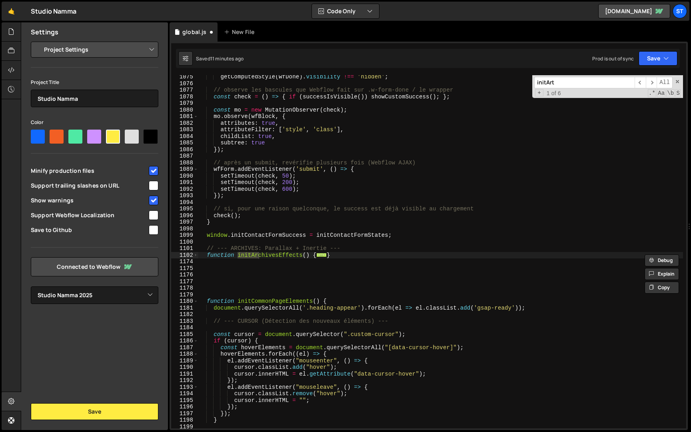
scroll to position [11714, 0]
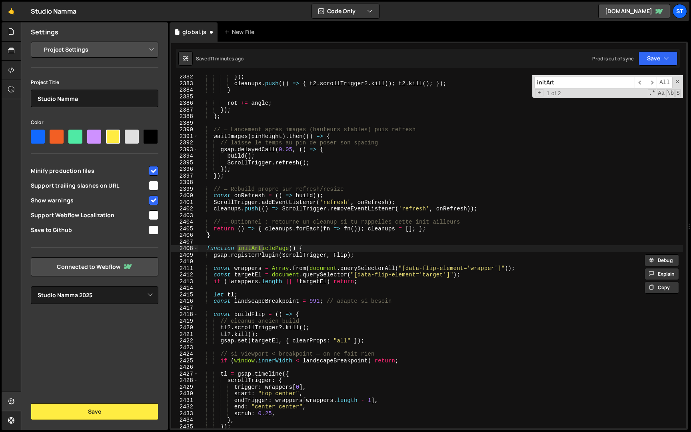
type input "initArt"
type textarea "}"
click at [254, 235] on div "}) ; cleanups . push (( ) => { t2 . scrollTrigger ?. kill ( ) ; t2 . kill ( ) ;…" at bounding box center [440, 257] width 485 height 366
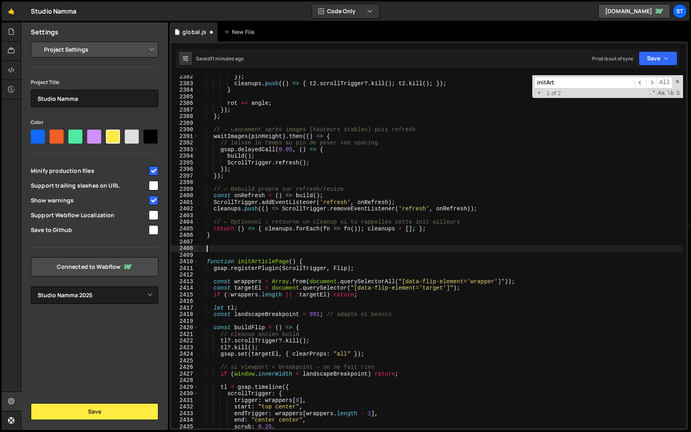
paste textarea "applyNewsResponsiveLayout();"
click at [207, 260] on div "}) ; cleanups . push (( ) => { t2 . scrollTrigger ?. kill ( ) ; t2 . kill ( ) ;…" at bounding box center [440, 257] width 485 height 366
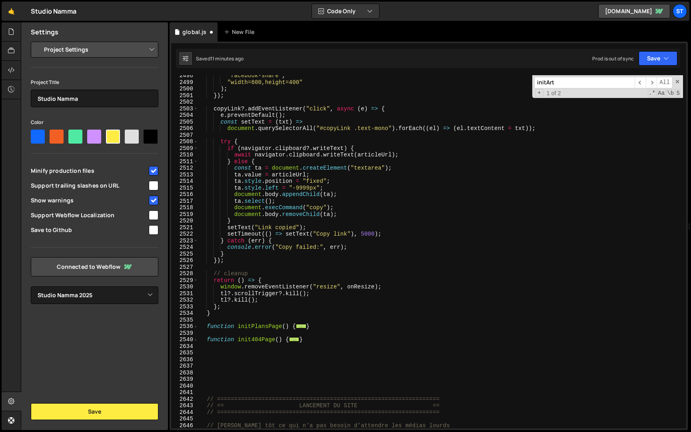
scroll to position [12388, 0]
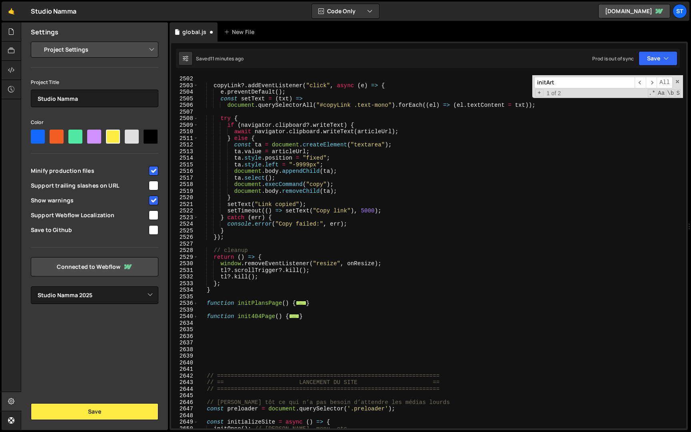
click at [212, 290] on div "}) ; copyLink ?. addEventListener ( "click" , async ( e ) => { e . preventDefau…" at bounding box center [440, 252] width 485 height 366
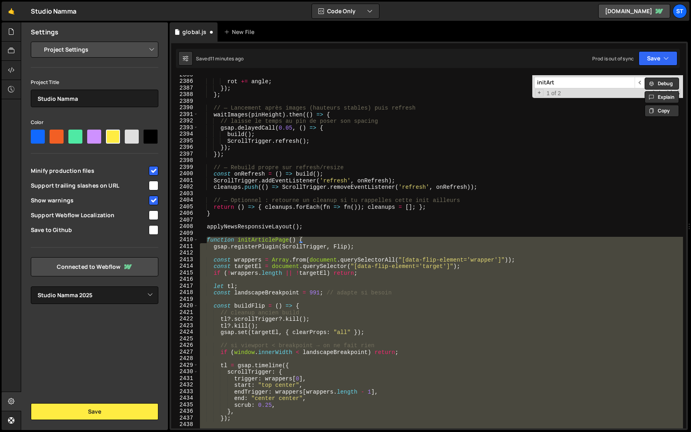
scroll to position [11723, 0]
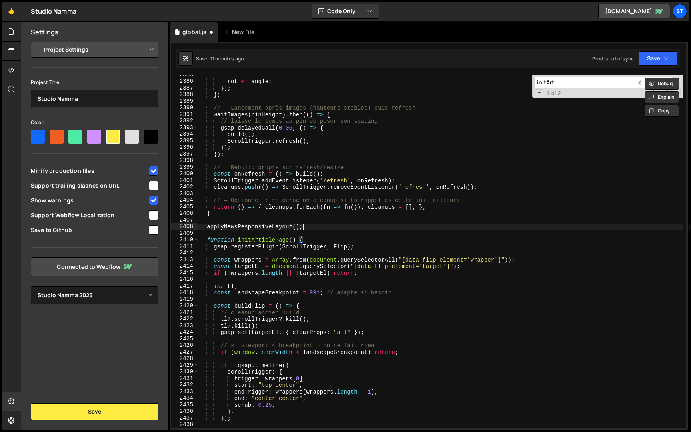
click at [306, 229] on div "rot += angle ; }) ; } ; // — Lancement après images (hauteurs stables) puis ref…" at bounding box center [440, 255] width 485 height 366
type textarea "applyNewsResponsiveLayout();"
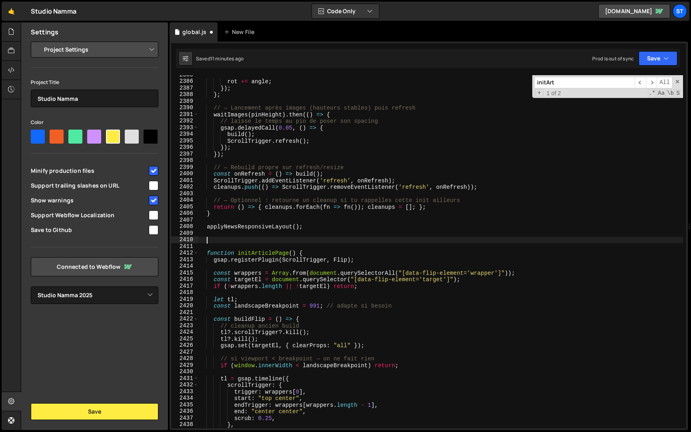
paste textarea "}"
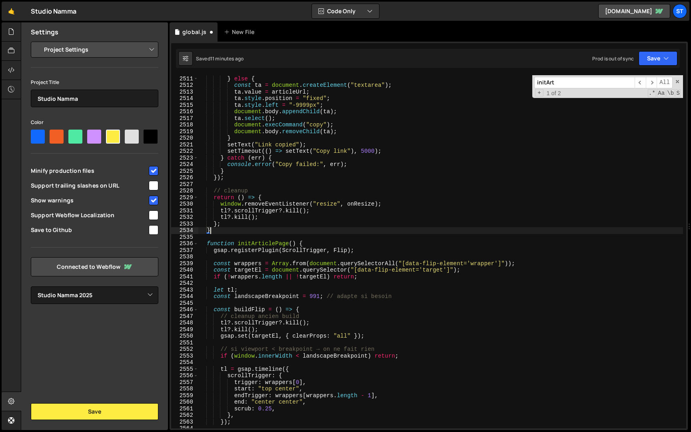
scroll to position [11792, 0]
click at [230, 223] on div "await navigator . clipboard . writeText ( articleUrl ) ; } else { const ta = do…" at bounding box center [440, 252] width 485 height 366
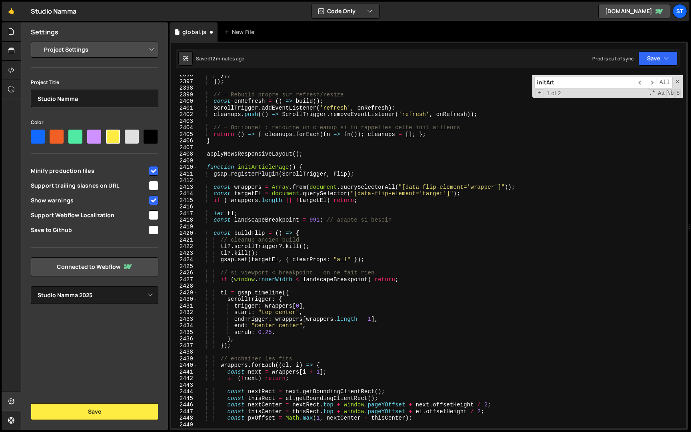
scroll to position [11172, 0]
click at [214, 174] on div "}) ; }) ; // — Rebuild propre sur refresh/resize const onRefresh = ( ) => build…" at bounding box center [440, 255] width 485 height 366
type textarea "gsap.registerPlugin(ScrollTrigger, Flip);"
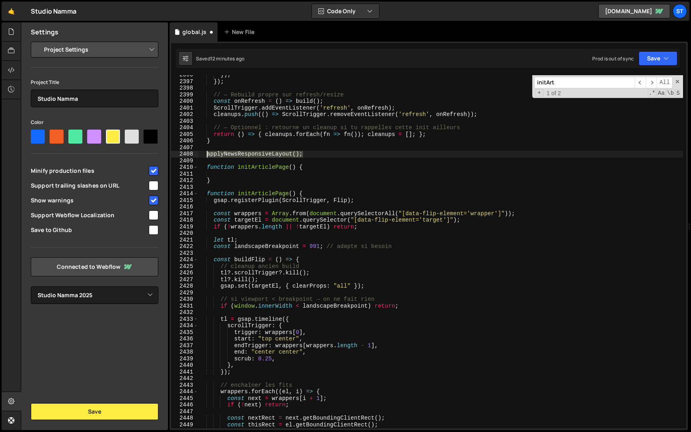
drag, startPoint x: 309, startPoint y: 155, endPoint x: 208, endPoint y: 155, distance: 101.6
click at [208, 155] on div "}) ; }) ; // — Rebuild propre sur refresh/resize const onRefresh = ( ) => build…" at bounding box center [440, 255] width 485 height 366
type textarea "applyNewsResponsiveLayout();"
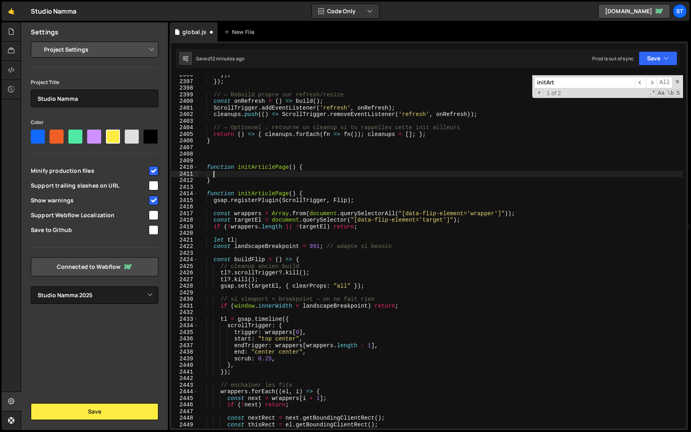
click at [225, 176] on div "}) ; }) ; // — Rebuild propre sur refresh/resize const onRefresh = ( ) => build…" at bounding box center [440, 255] width 485 height 366
paste textarea "applyNewsResponsiveLayout();"
type textarea "applyNewsResponsiveLayout();"
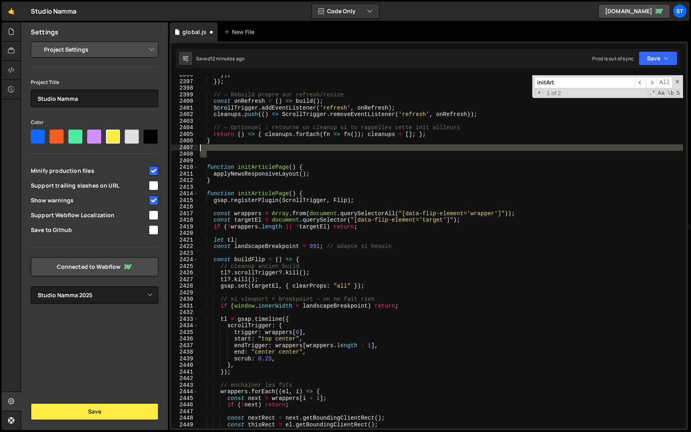
drag, startPoint x: 221, startPoint y: 157, endPoint x: 160, endPoint y: 147, distance: 62.0
click at [160, 147] on div "Files New File Javascript files 1 global.js 0 CSS files Copy share link Edit Fi…" at bounding box center [356, 226] width 670 height 408
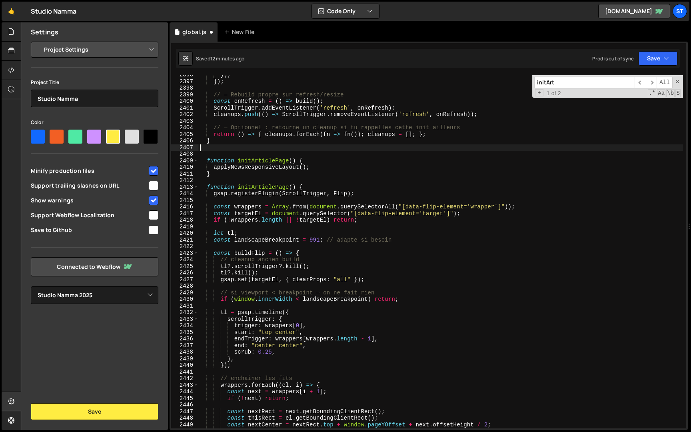
type textarea "}"
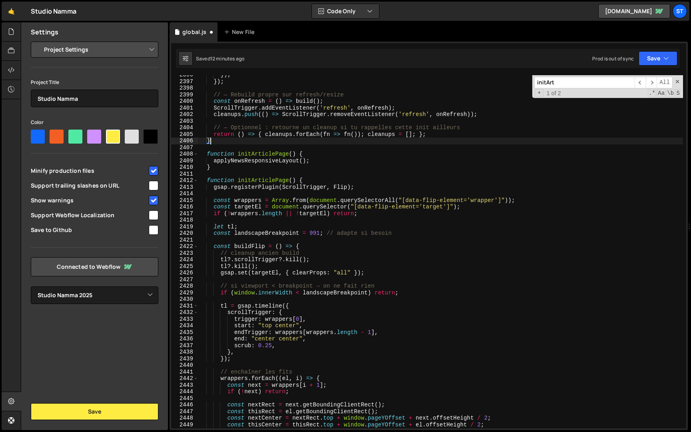
click at [559, 78] on input "initArt" at bounding box center [584, 83] width 100 height 12
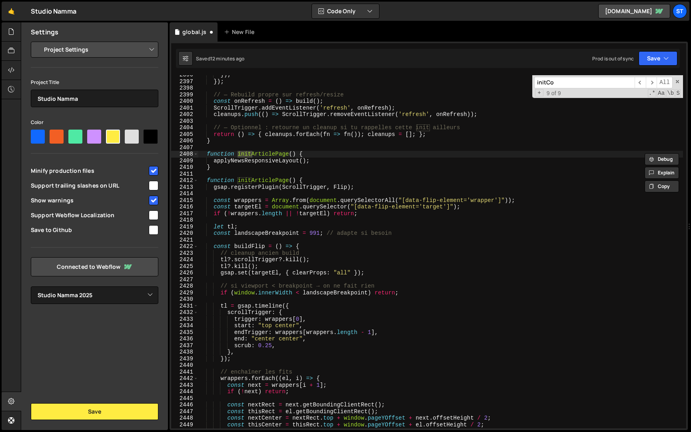
scroll to position [12664, 0]
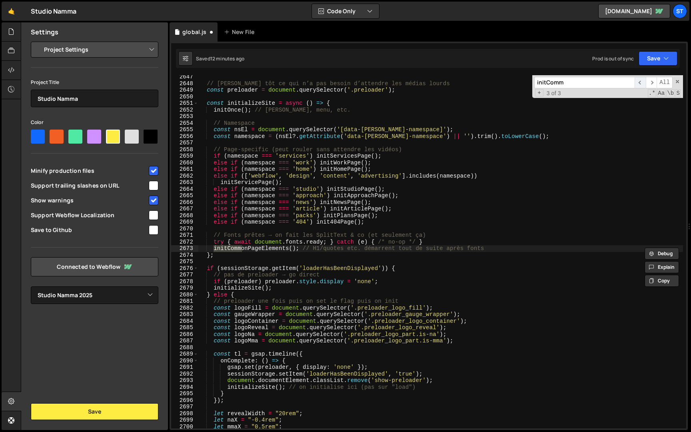
type input "initComm"
click at [641, 84] on span "​" at bounding box center [640, 83] width 11 height 12
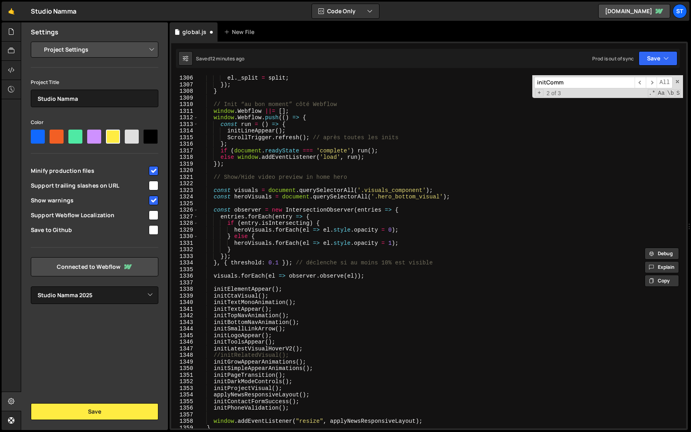
scroll to position [7115, 0]
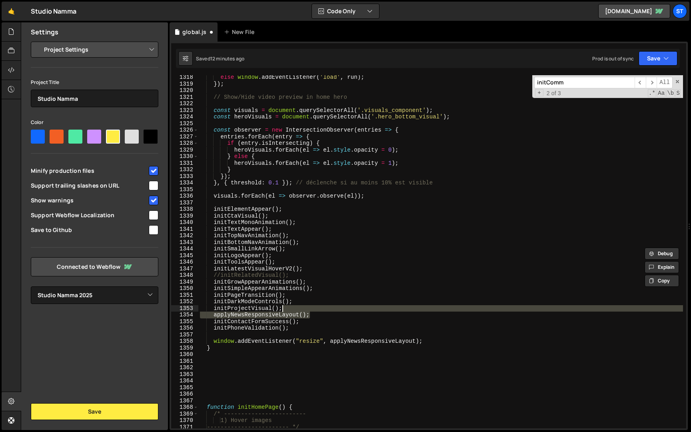
click at [322, 310] on div "else window . addEventListener ( 'load' , run ) ; }) ; // Show/Hide video previ…" at bounding box center [440, 257] width 485 height 366
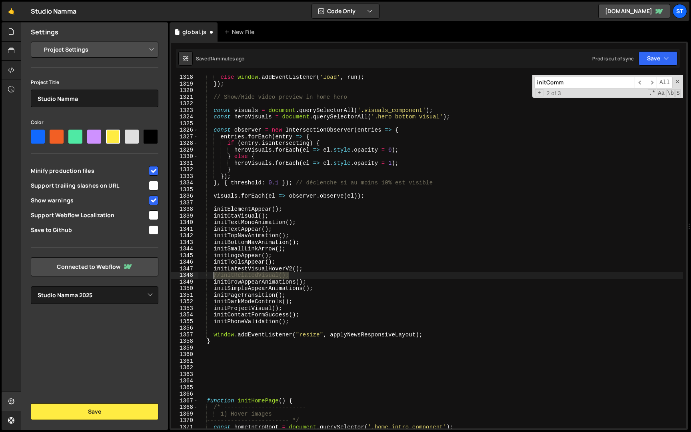
drag, startPoint x: 294, startPoint y: 275, endPoint x: 214, endPoint y: 276, distance: 79.2
click at [214, 276] on div "else window . addEventListener ( 'load' , run ) ; }) ; // Show/Hide video previ…" at bounding box center [440, 257] width 485 height 366
type textarea "//initRelatedVisual();"
type textarea "initLatestVisualHoverV2();"
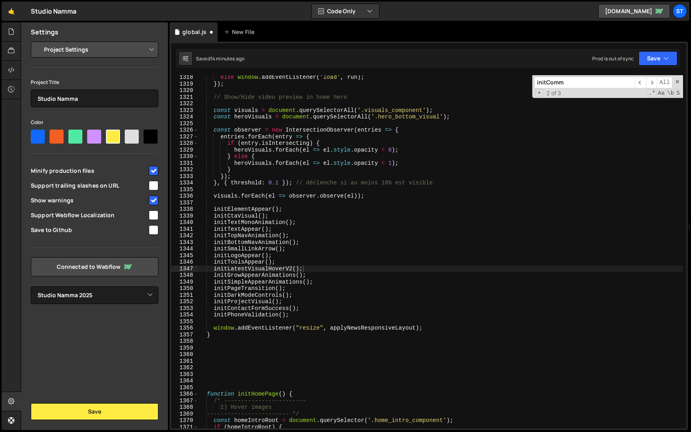
drag, startPoint x: 568, startPoint y: 80, endPoint x: 547, endPoint y: 81, distance: 21.2
click at [547, 81] on input "initComm" at bounding box center [584, 83] width 100 height 12
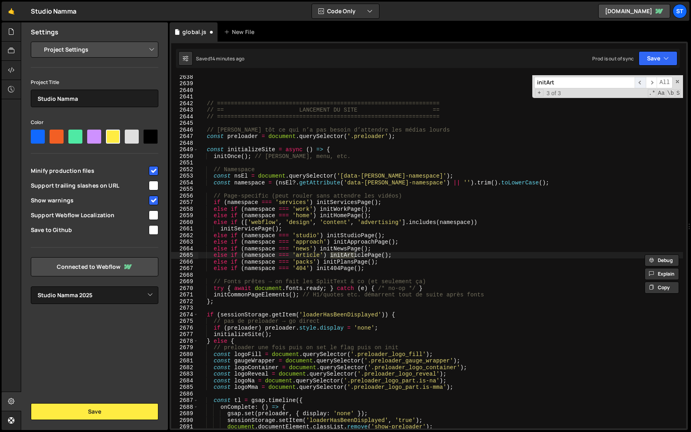
type input "initArt"
click at [641, 81] on span "​" at bounding box center [640, 83] width 11 height 12
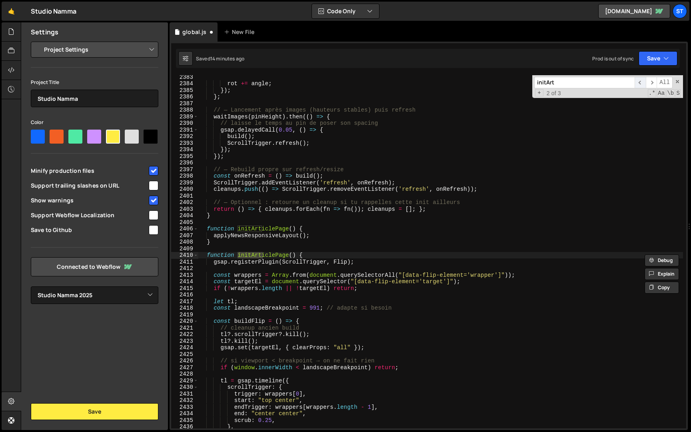
scroll to position [11710, 0]
drag, startPoint x: 276, startPoint y: 230, endPoint x: 252, endPoint y: 230, distance: 23.2
click at [252, 230] on div "rot += angle ; }) ; } ; // — Lancement après images (hauteurs stables) puis ref…" at bounding box center [440, 257] width 485 height 366
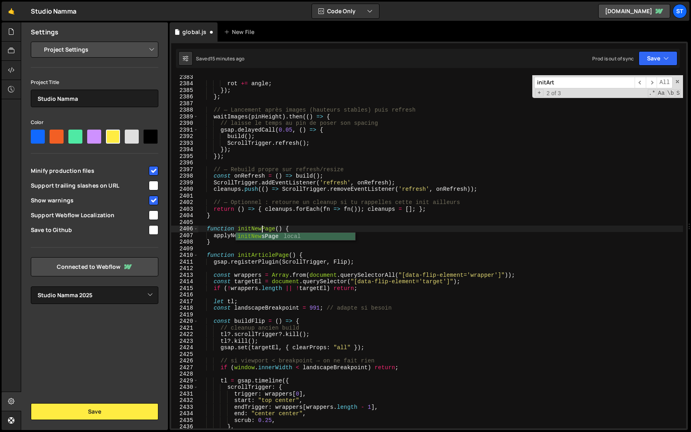
scroll to position [0, 4]
click at [215, 235] on div "rot += angle ; }) ; } ; // — Lancement après images (hauteurs stables) puis ref…" at bounding box center [440, 257] width 485 height 366
type textarea "applyNewsResponsiveLayout();"
click at [318, 236] on div "rot += angle ; }) ; } ; // — Lancement après images (hauteurs stables) puis ref…" at bounding box center [440, 257] width 485 height 366
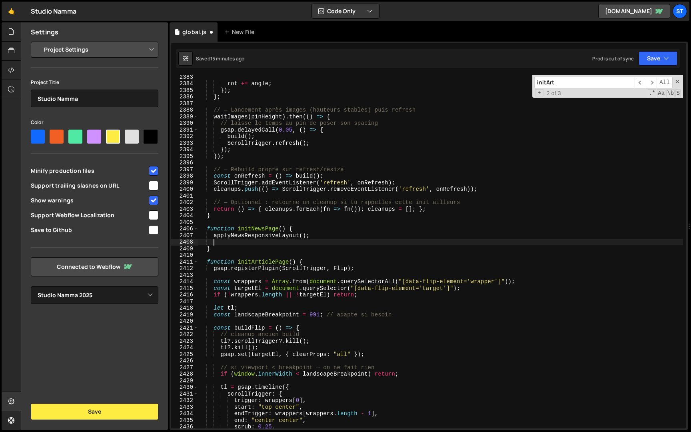
scroll to position [0, 0]
paste textarea "//initRelatedVisual();"
type textarea "//initRelatedVisual();"
click at [615, 83] on input "initArt" at bounding box center [584, 83] width 100 height 12
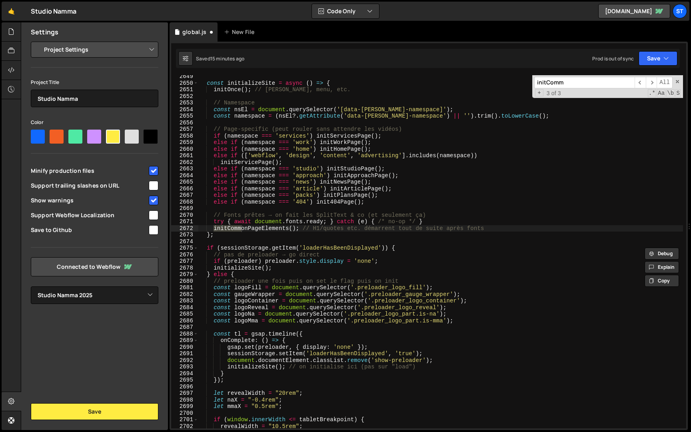
scroll to position [12755, 0]
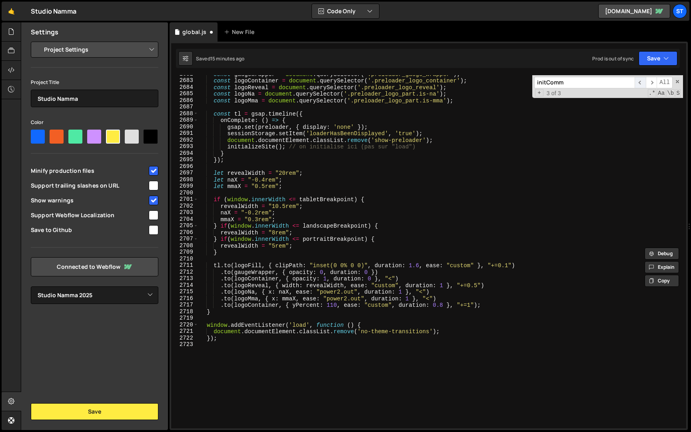
type input "initComm"
click at [642, 84] on span "​" at bounding box center [640, 83] width 11 height 12
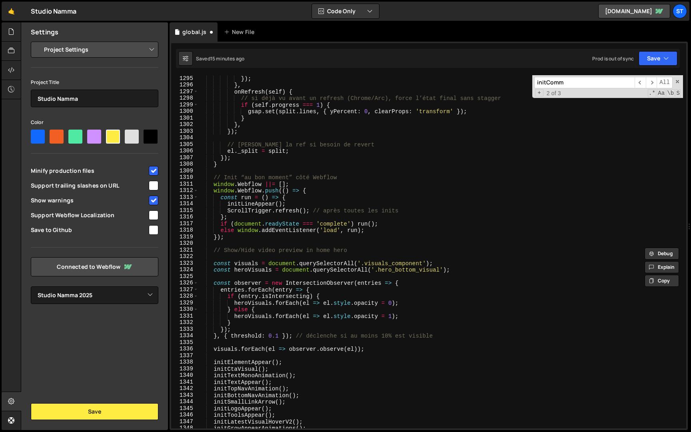
scroll to position [7097, 0]
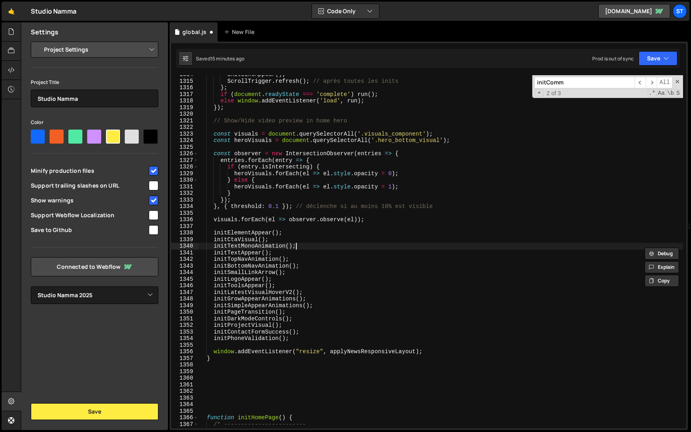
click at [305, 249] on div "initLineAppear ( ) ; ScrollTrigger . refresh ( ) ; // après toutes les inits } …" at bounding box center [440, 254] width 485 height 366
click at [296, 258] on div "initLineAppear ( ) ; ScrollTrigger . refresh ( ) ; // après toutes les inits } …" at bounding box center [440, 254] width 485 height 366
click at [294, 254] on div "initLineAppear ( ) ; ScrollTrigger . refresh ( ) ; // après toutes les inits } …" at bounding box center [440, 254] width 485 height 366
click at [304, 260] on div "initLineAppear ( ) ; ScrollTrigger . refresh ( ) ; // après toutes les inits } …" at bounding box center [440, 254] width 485 height 366
click at [308, 267] on div "initLineAppear ( ) ; ScrollTrigger . refresh ( ) ; // après toutes les inits } …" at bounding box center [440, 254] width 485 height 366
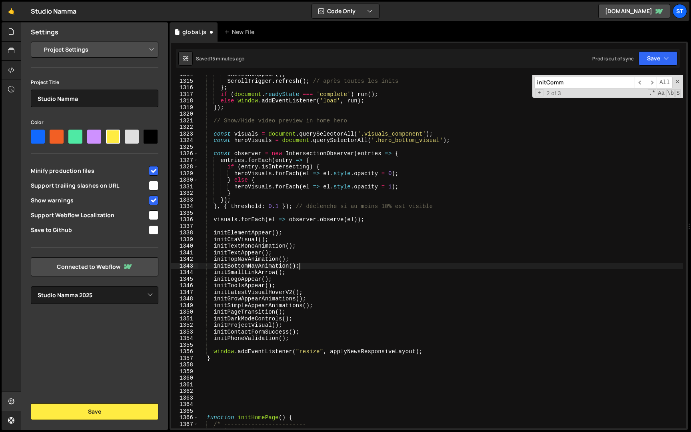
click at [303, 274] on div "initLineAppear ( ) ; ScrollTrigger . refresh ( ) ; // après toutes les inits } …" at bounding box center [440, 254] width 485 height 366
click at [298, 280] on div "initLineAppear ( ) ; ScrollTrigger . refresh ( ) ; // après toutes les inits } …" at bounding box center [440, 254] width 485 height 366
click at [297, 287] on div "initLineAppear ( ) ; ScrollTrigger . refresh ( ) ; // après toutes les inits } …" at bounding box center [440, 254] width 485 height 366
type textarea "initToolsAppear();"
click at [214, 286] on div "initLineAppear ( ) ; ScrollTrigger . refresh ( ) ; // après toutes les inits } …" at bounding box center [440, 254] width 485 height 366
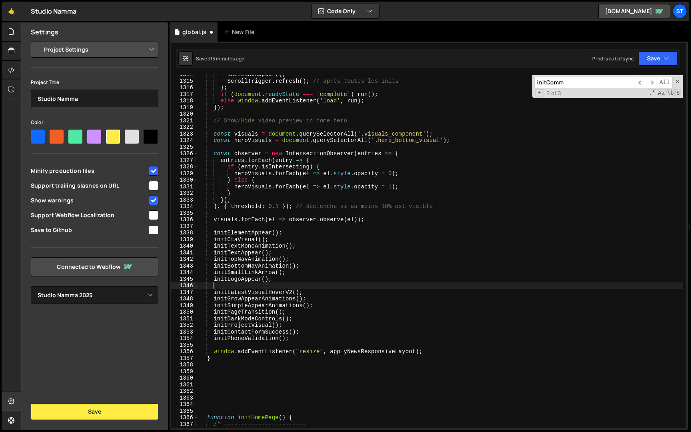
scroll to position [0, 0]
type textarea "initLogoAppear();"
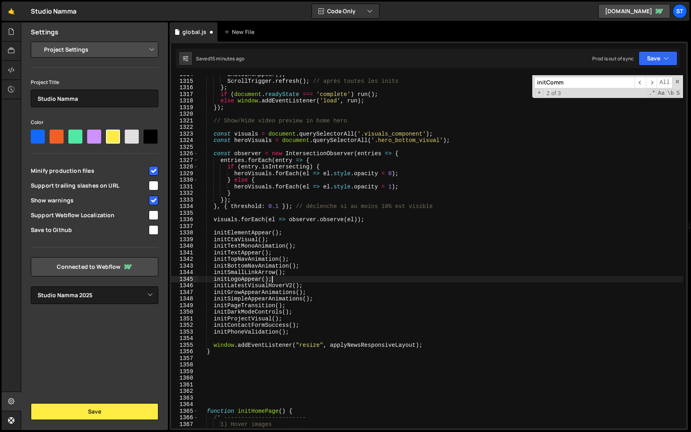
click at [594, 84] on input "initComm" at bounding box center [584, 83] width 100 height 12
paste input "ToolsAppear();"
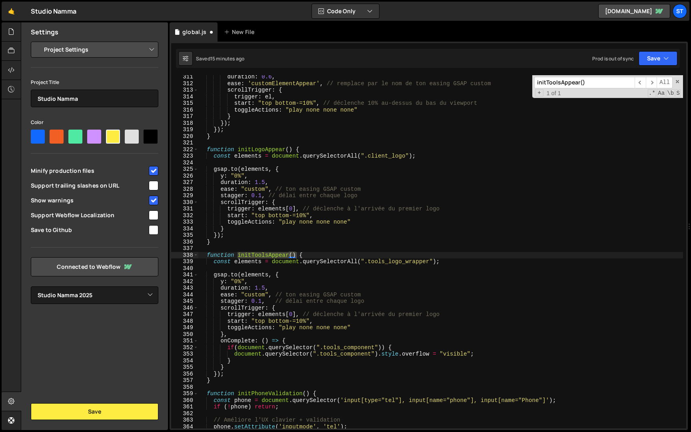
type input "initToolsAppear()"
type textarea "const elements = document.querySelectorAll(".tools_logo_wrapper");"
click at [380, 262] on div "duration : 0.6 , ease : 'customElementAppear' , // remplace par le nom de ton e…" at bounding box center [440, 257] width 485 height 366
click at [396, 262] on div "duration : 0.6 , ease : 'customElementAppear' , // remplace par le nom de ton e…" at bounding box center [440, 257] width 485 height 366
drag, startPoint x: 590, startPoint y: 81, endPoint x: 546, endPoint y: 82, distance: 44.0
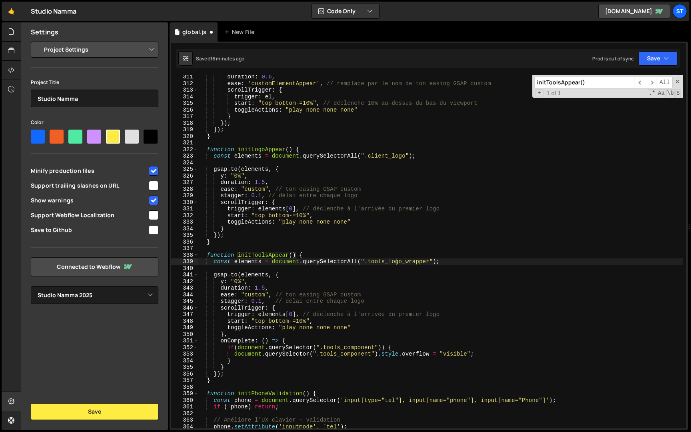
click at [546, 82] on input "initToolsAppear()" at bounding box center [584, 83] width 100 height 12
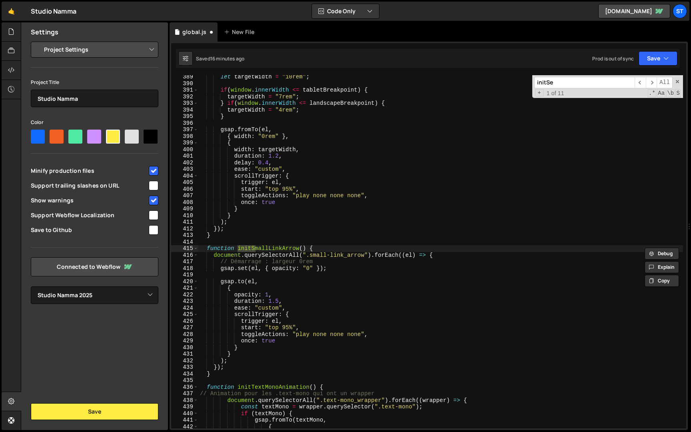
scroll to position [8590, 0]
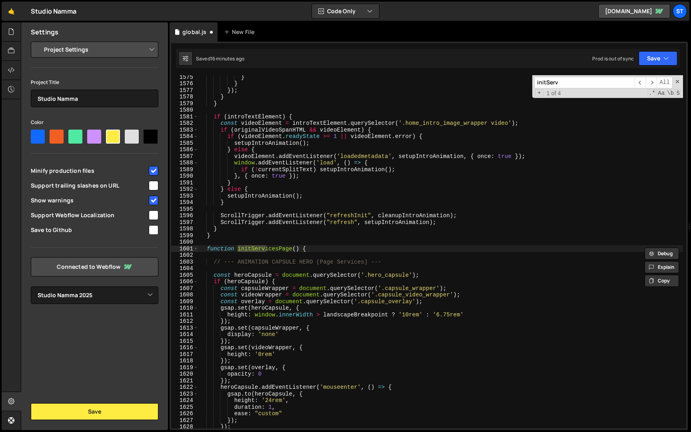
type input "initServ"
type textarea "function initServicesPage() {"
click at [311, 248] on div "} } }) ; } } if ( introTextElement ) { const videoElement = introTextElement . …" at bounding box center [440, 257] width 485 height 366
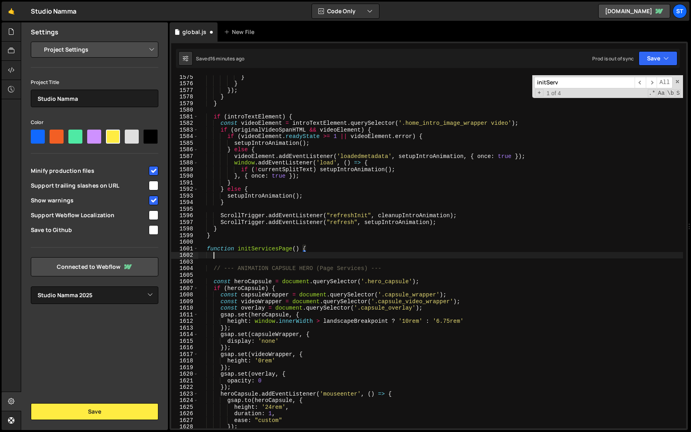
scroll to position [0, 0]
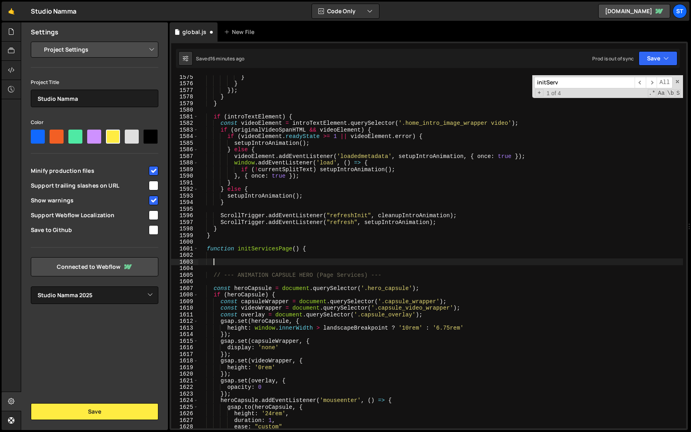
paste textarea "initToolsAppear();"
type textarea "initToolsAppear();"
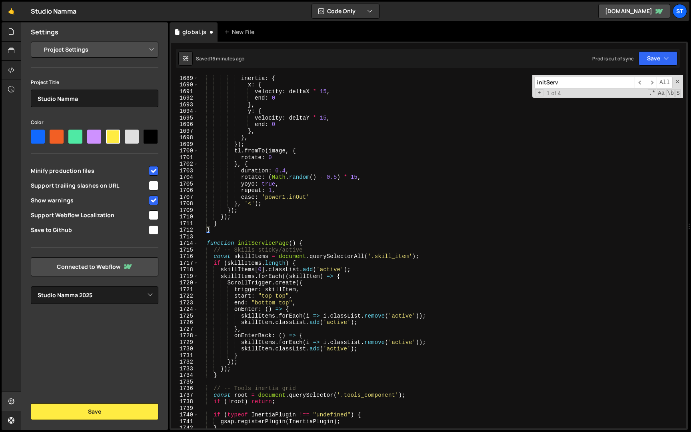
scroll to position [9226, 0]
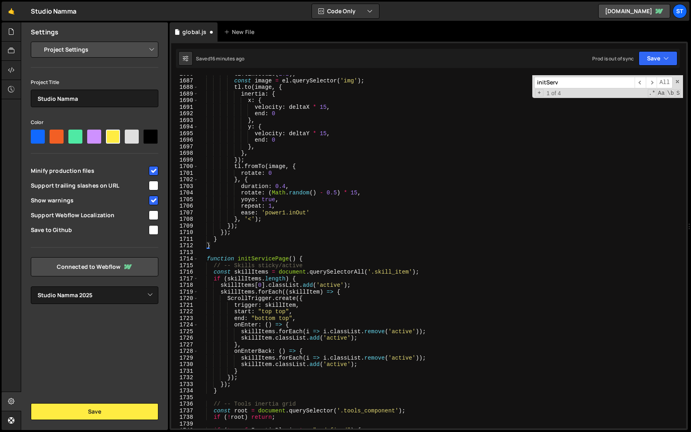
click at [224, 242] on div "tl . timeScale ( 1.2 ) ; const image = el . querySelector ( 'img' ) ; tl . to (…" at bounding box center [440, 254] width 485 height 366
type textarea "}"
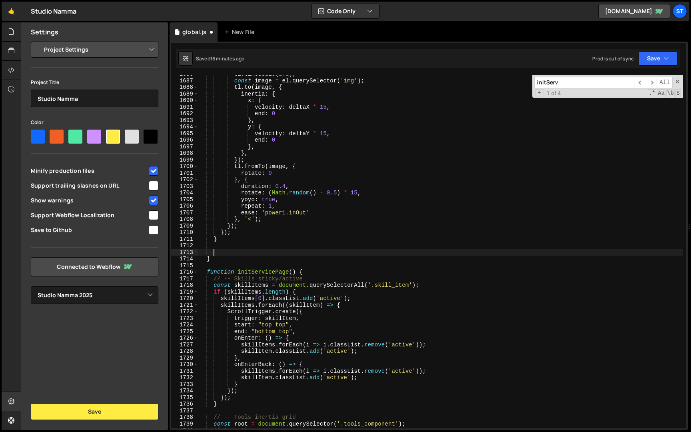
paste textarea "initToolsAppear();"
type textarea "initToolsAppear();"
click at [666, 56] on icon "button" at bounding box center [667, 58] width 6 height 8
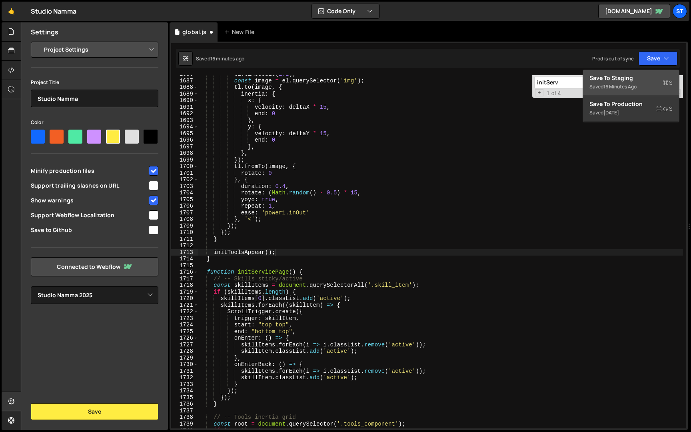
click at [634, 77] on div "Save to Staging S" at bounding box center [631, 78] width 83 height 8
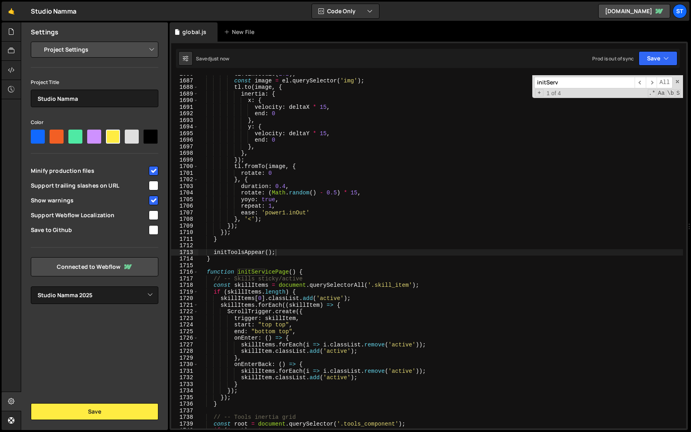
click at [614, 82] on input "initServ" at bounding box center [584, 83] width 100 height 12
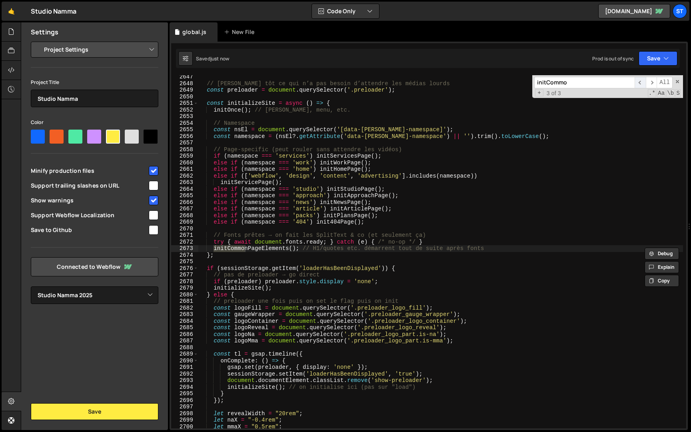
type input "initCommo"
click at [636, 84] on span "​" at bounding box center [640, 83] width 11 height 12
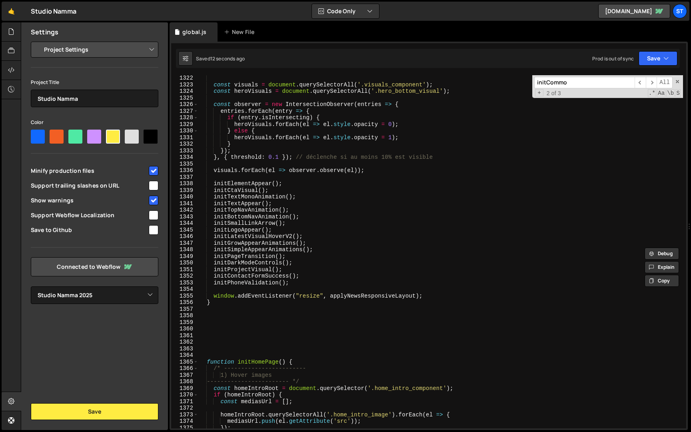
scroll to position [7161, 0]
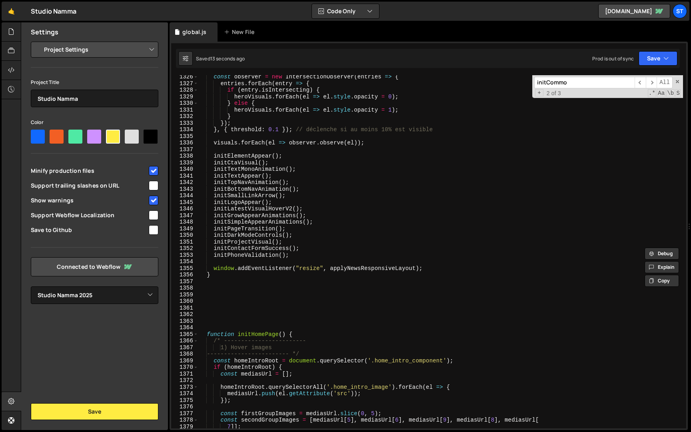
type textarea "initLogoAppear();"
click at [297, 203] on div "const observer = new IntersectionObserver ( entries => { entries . forEach ( en…" at bounding box center [440, 257] width 485 height 366
click at [215, 200] on div "const observer = new IntersectionObserver ( entries => { entries . forEach ( en…" at bounding box center [440, 257] width 485 height 366
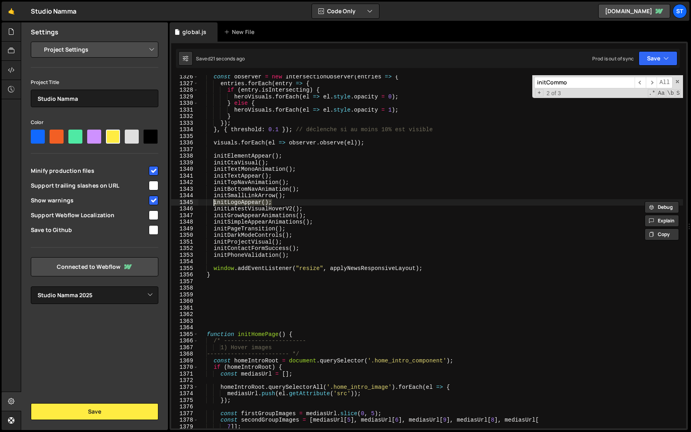
click at [572, 83] on input "initCommo" at bounding box center [584, 83] width 100 height 12
paste input "LogoAppear();"
type input "initLogoAppear()"
click at [639, 83] on span "​" at bounding box center [640, 83] width 11 height 12
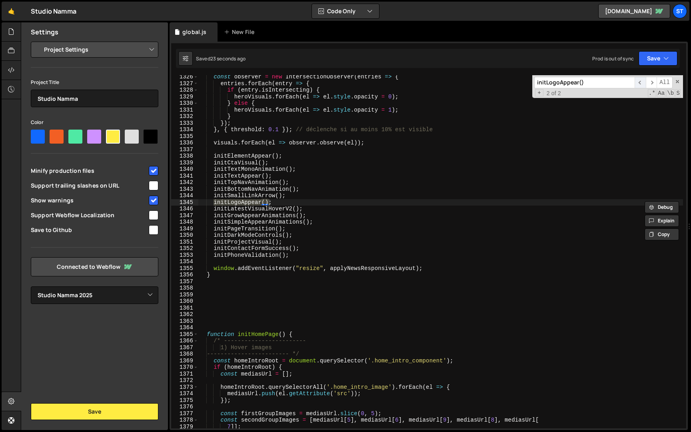
scroll to position [1680, 0]
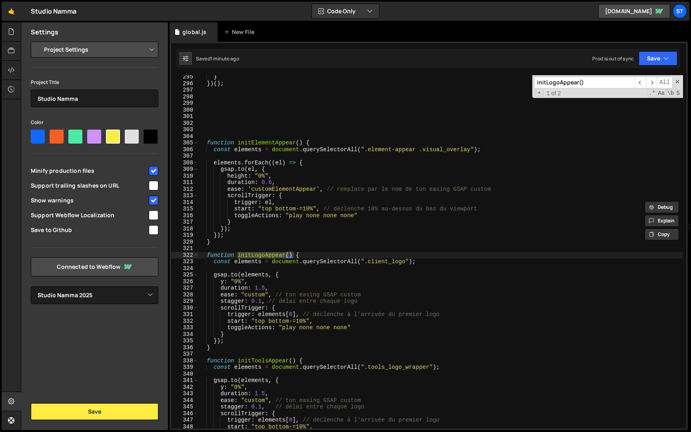
click at [215, 349] on div "} }) ( ) ; function initElementAppear ( ) { const elements = document . querySe…" at bounding box center [440, 257] width 485 height 366
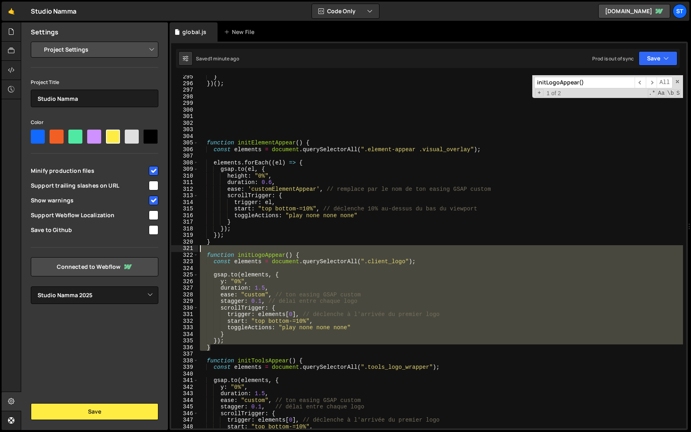
drag, startPoint x: 220, startPoint y: 348, endPoint x: 175, endPoint y: 251, distance: 107.2
click at [175, 251] on div "} 295 296 297 298 299 300 301 302 303 304 305 306 307 308 309 310 311 312 313 3…" at bounding box center [428, 251] width 515 height 353
type textarea "function initLogoAppear() {"
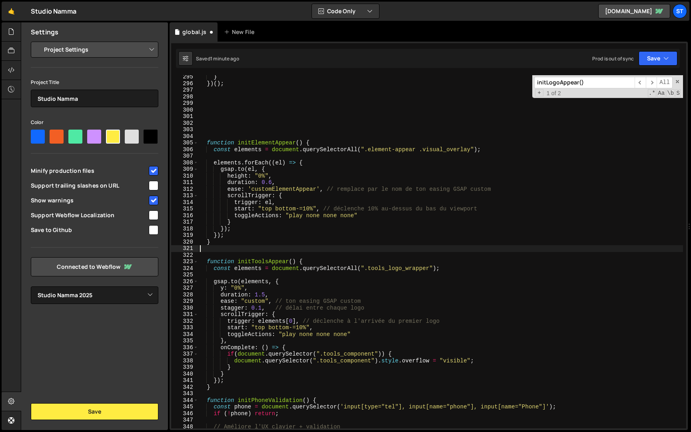
type textarea "}"
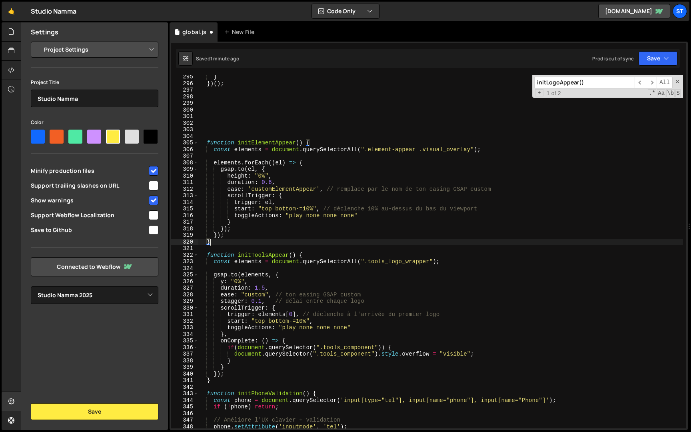
click at [601, 79] on input "initLogoAppear()" at bounding box center [584, 83] width 100 height 12
paste input ";"
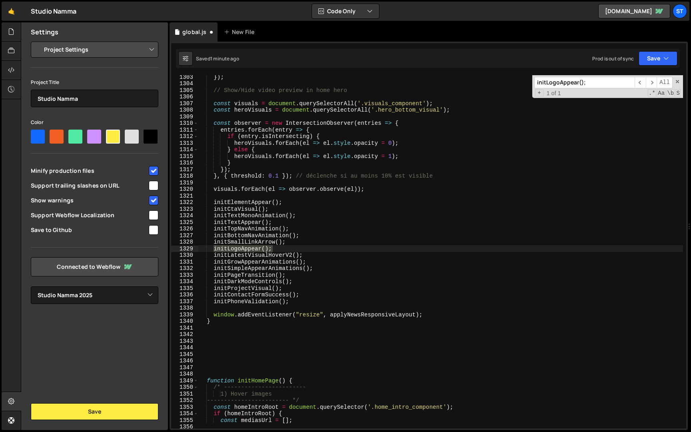
type input "initLogoAppear();"
click at [289, 247] on div "}) ; // Show/Hide video preview in home hero const visuals = document . querySe…" at bounding box center [440, 257] width 485 height 366
click at [291, 243] on div "}) ; // Show/Hide video preview in home hero const visuals = document . querySe…" at bounding box center [440, 257] width 485 height 366
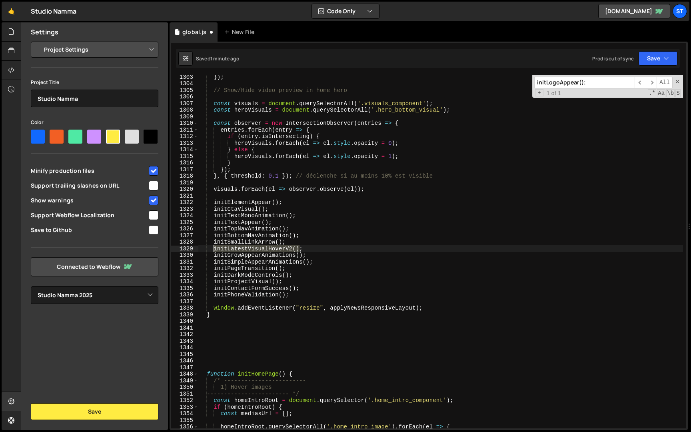
drag, startPoint x: 300, startPoint y: 249, endPoint x: 214, endPoint y: 249, distance: 85.6
click at [214, 249] on div "}) ; // Show/Hide video preview in home hero const visuals = document . querySe…" at bounding box center [440, 257] width 485 height 366
type textarea "initLatestVisualHoverV2();"
click at [590, 83] on input "initLogoAppear();" at bounding box center [584, 83] width 100 height 12
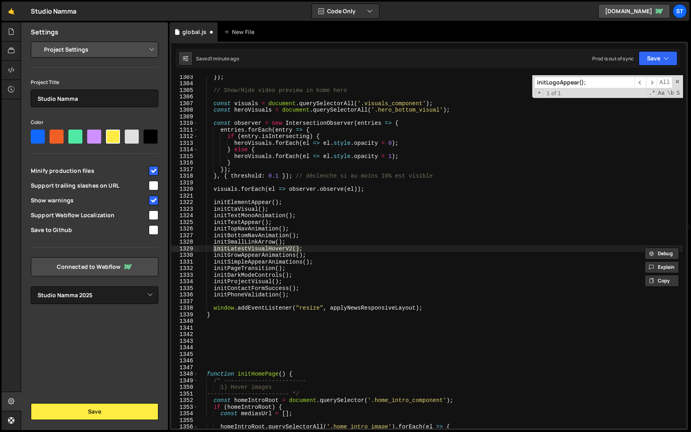
click at [590, 83] on input "initLogoAppear();" at bounding box center [584, 83] width 100 height 12
paste input "atestVisualHoverV2()"
type input "initLatestVisualHoverV2()"
click at [643, 84] on span "​" at bounding box center [640, 83] width 11 height 12
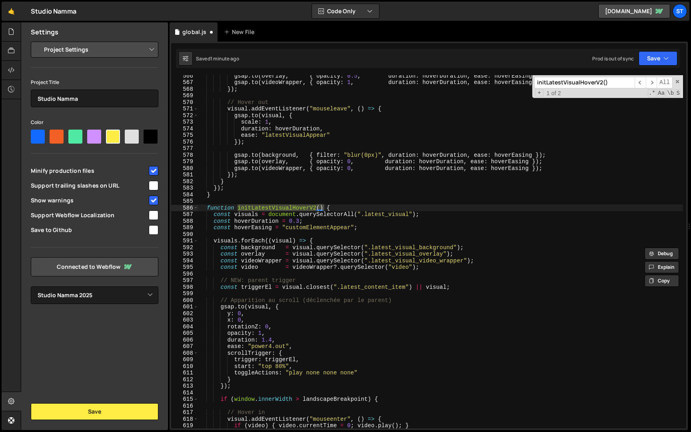
scroll to position [3326, 0]
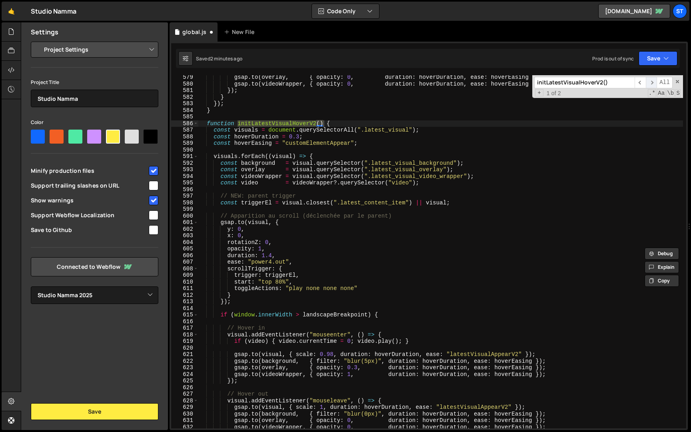
click at [649, 86] on span "​" at bounding box center [651, 83] width 11 height 12
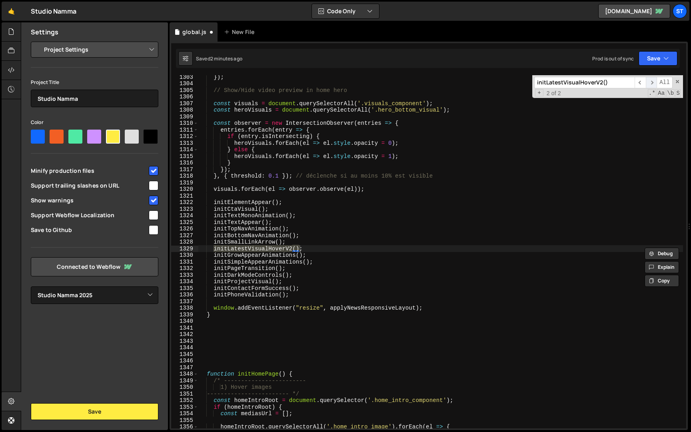
scroll to position [7082, 0]
drag, startPoint x: 311, startPoint y: 249, endPoint x: 214, endPoint y: 247, distance: 96.8
click at [214, 247] on div "}) ; // Show/Hide video preview in home hero const visuals = document . querySe…" at bounding box center [440, 257] width 485 height 366
type textarea "initSmallLinkArrow();"
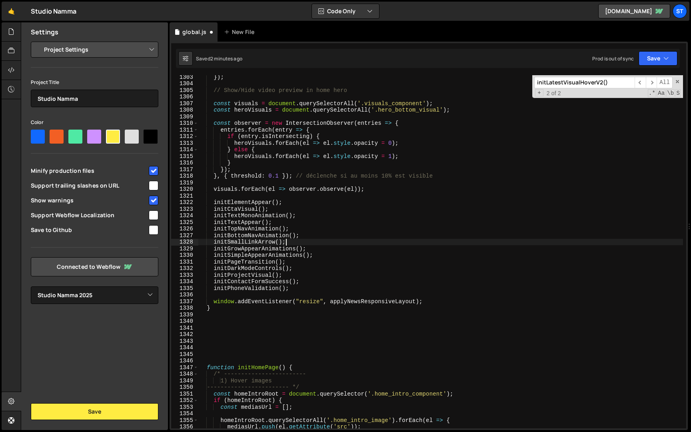
click at [622, 85] on input "initLatestVisualHoverV2()" at bounding box center [584, 83] width 100 height 12
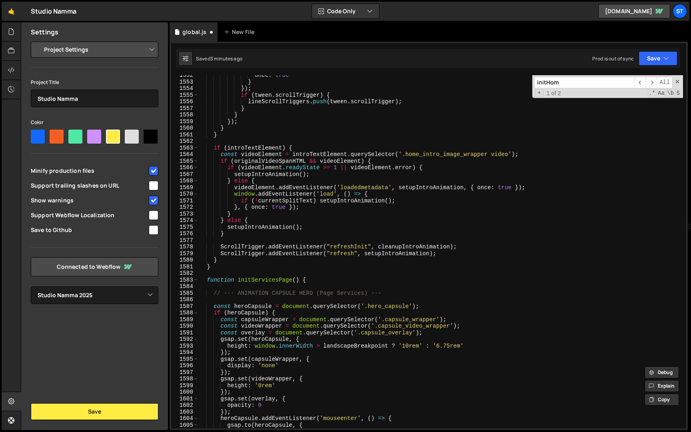
scroll to position [8526, 0]
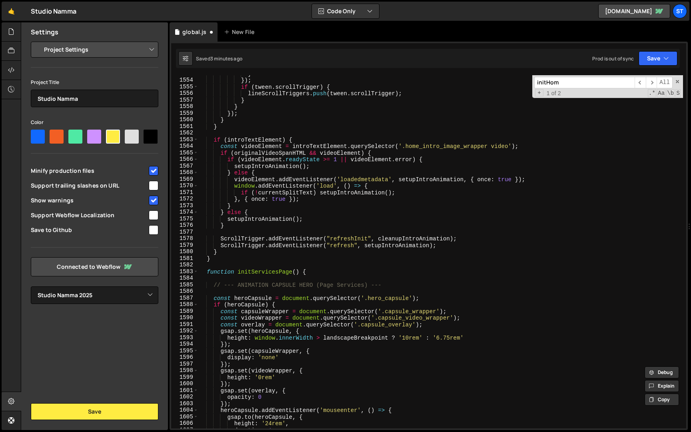
type input "initHom"
type textarea "}"
click at [229, 251] on div "} }) ; if ( tween . scrollTrigger ) { lineScrollTriggers . push ( tween . scrol…" at bounding box center [440, 253] width 485 height 366
click at [230, 253] on div "} }) ; if ( tween . scrollTrigger ) { lineScrollTriggers . push ( tween . scrol…" at bounding box center [440, 253] width 485 height 366
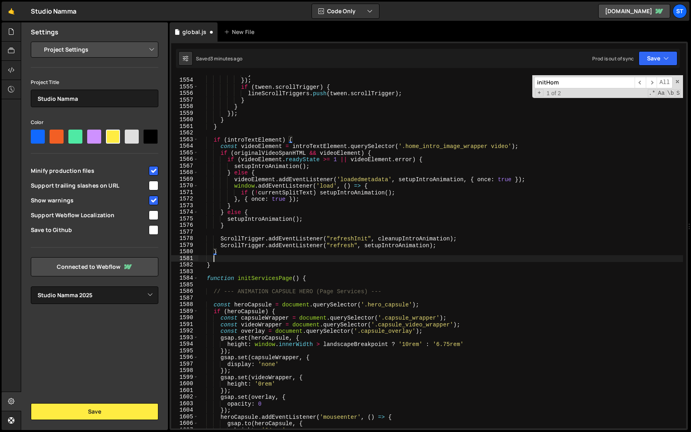
scroll to position [0, 0]
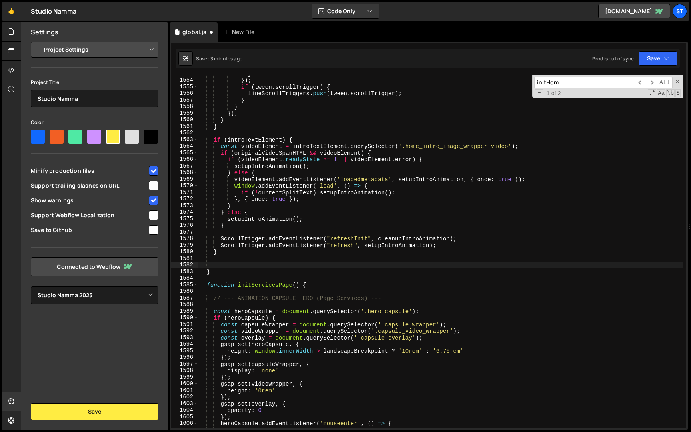
paste textarea "initLatestVisualHoverV2();"
type textarea "initLatestVisualHoverV2();"
click at [568, 84] on input "initHom" at bounding box center [584, 83] width 100 height 12
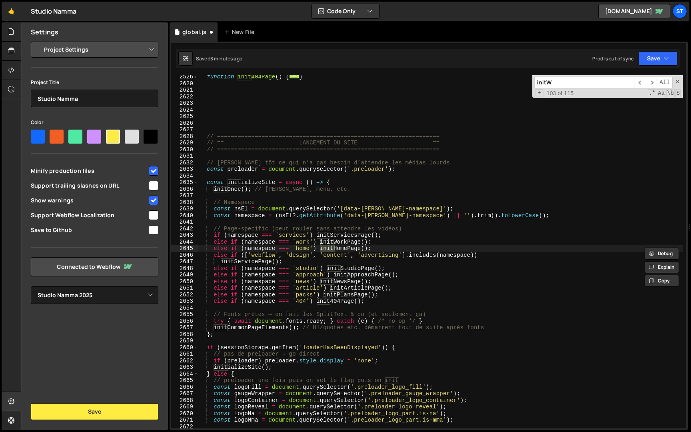
scroll to position [8594, 0]
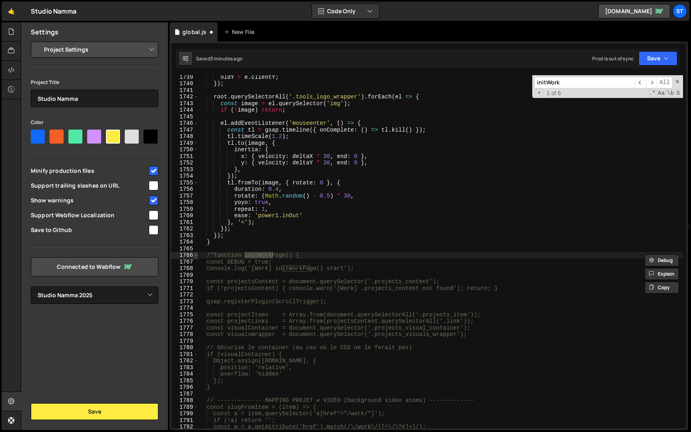
type input "initWork"
click at [196, 256] on span at bounding box center [196, 255] width 4 height 7
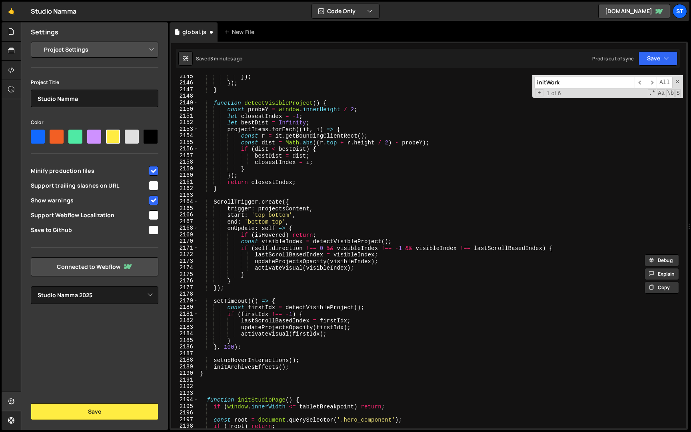
scroll to position [10424, 0]
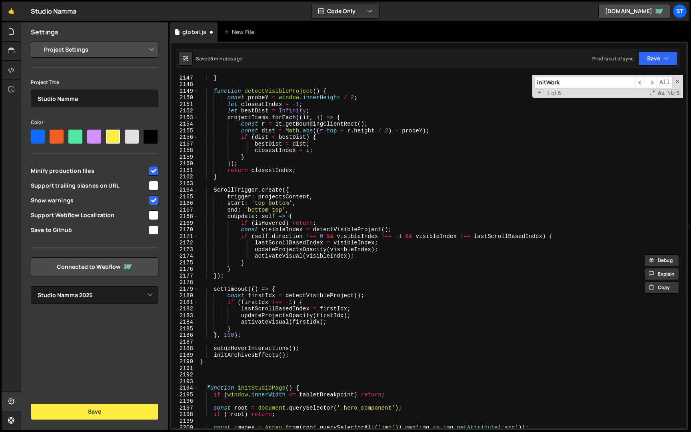
click at [310, 354] on div "} function detectVisibleProject ( ) { const probeY = window . innerHeight / 2 ;…" at bounding box center [440, 257] width 485 height 366
type textarea "initArchivesEffects();"
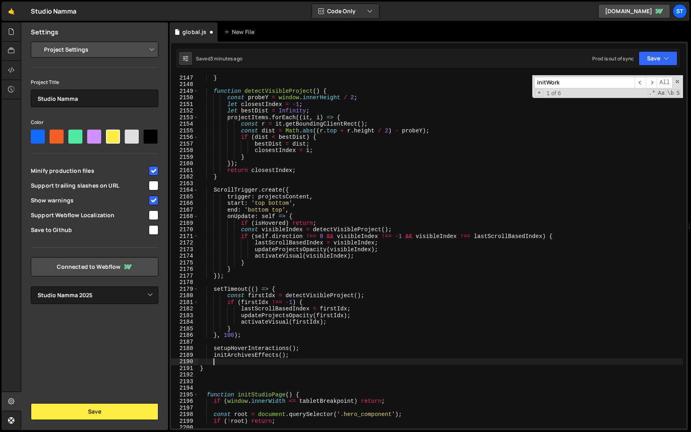
paste textarea "initLatestVisualHoverV2();"
type textarea "initLatestVisualHoverV2();"
click at [583, 82] on input "initWork" at bounding box center [584, 83] width 100 height 12
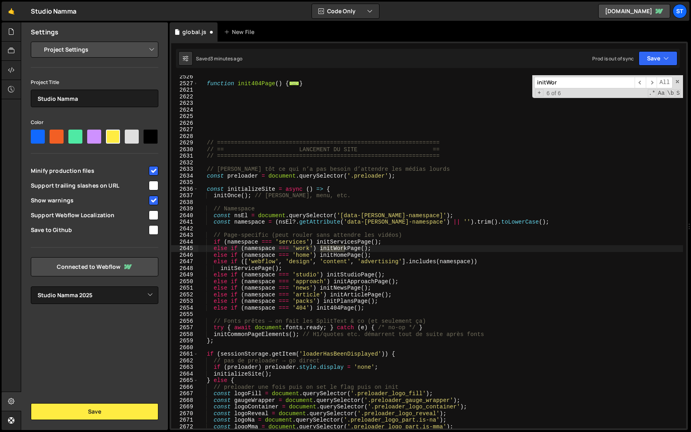
scroll to position [12587, 0]
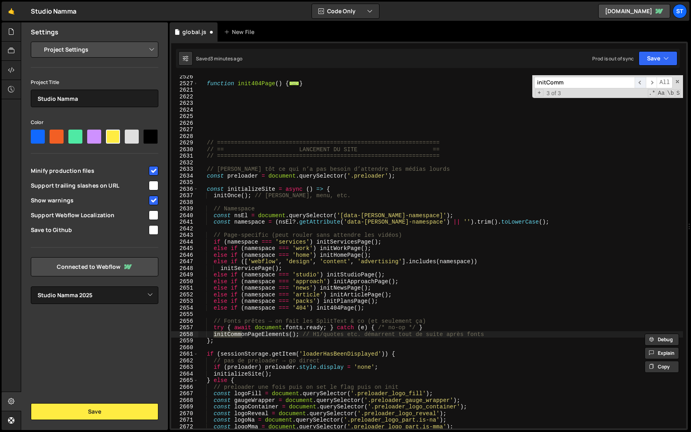
type input "initComm"
click at [642, 80] on span "​" at bounding box center [640, 83] width 11 height 12
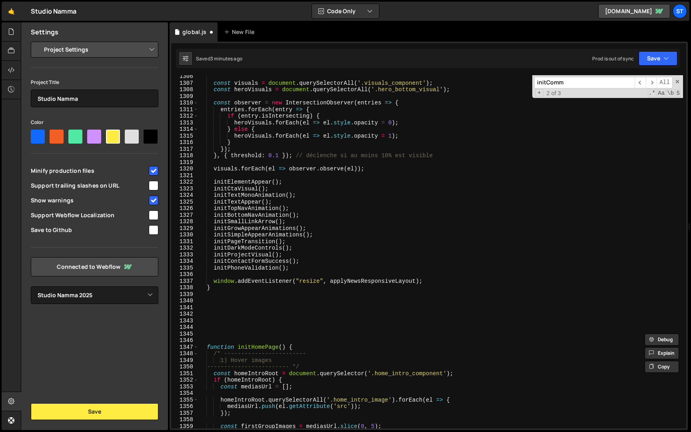
scroll to position [7091, 0]
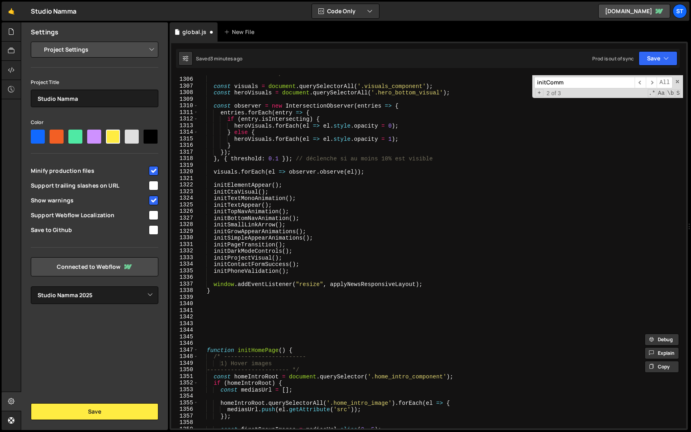
click at [316, 226] on div "// Show/Hide video preview in home hero const visuals = document . querySelecto…" at bounding box center [440, 253] width 485 height 366
click at [320, 239] on div "// Show/Hide video preview in home hero const visuals = document . querySelecto…" at bounding box center [440, 253] width 485 height 366
click at [307, 249] on div "// Show/Hide video preview in home hero const visuals = document . querySelecto…" at bounding box center [440, 253] width 485 height 366
click at [303, 245] on div "// Show/Hide video preview in home hero const visuals = document . querySelecto…" at bounding box center [440, 253] width 485 height 366
click at [302, 252] on div "// Show/Hide video preview in home hero const visuals = document . querySelecto…" at bounding box center [440, 253] width 485 height 366
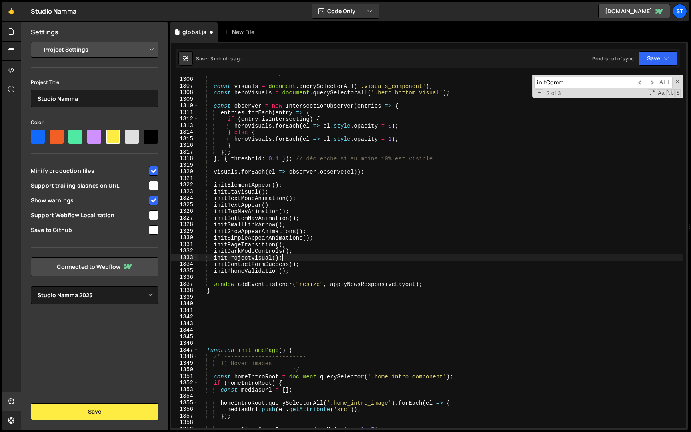
click at [301, 259] on div "// Show/Hide video preview in home hero const visuals = document . querySelecto…" at bounding box center [440, 253] width 485 height 366
type textarea "initProjectVisual();"
click at [278, 258] on div "// Show/Hide video preview in home hero const visuals = document . querySelecto…" at bounding box center [440, 253] width 485 height 366
click at [214, 258] on div "// Show/Hide video preview in home hero const visuals = document . querySelecto…" at bounding box center [440, 253] width 485 height 366
click at [566, 83] on input "initComm" at bounding box center [584, 83] width 100 height 12
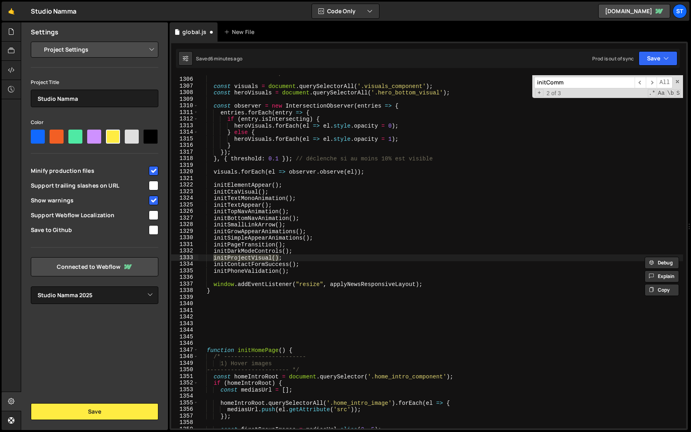
click at [566, 83] on input "initComm" at bounding box center [584, 83] width 100 height 12
paste input "ProjectVisual()"
click at [642, 83] on span "​" at bounding box center [640, 83] width 11 height 12
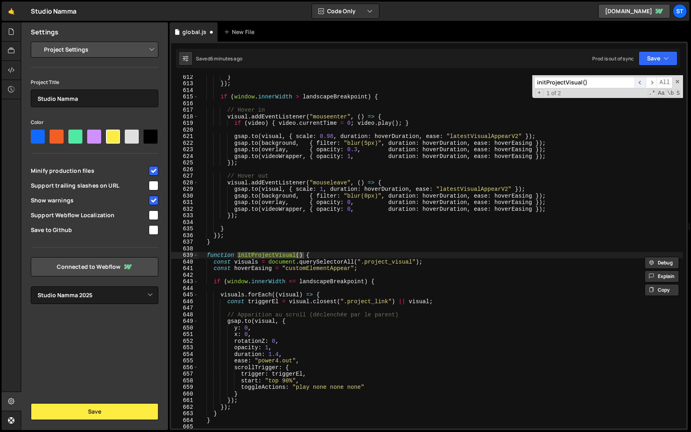
scroll to position [3513, 0]
click at [596, 80] on input "initProjectVisual()" at bounding box center [584, 83] width 100 height 12
click at [547, 82] on input "initProjectVisual()" at bounding box center [584, 83] width 100 height 12
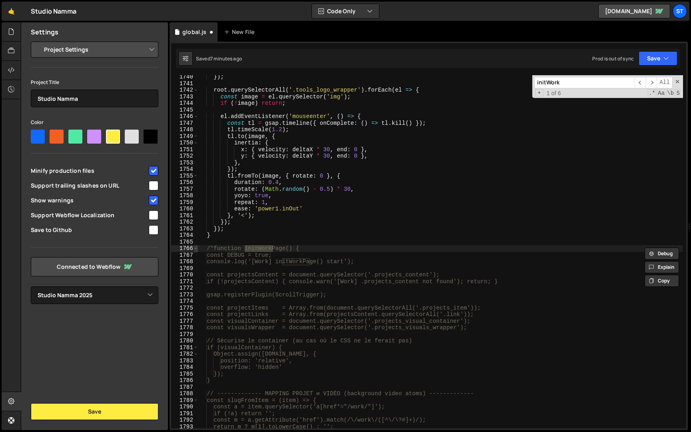
type input "initWork"
click at [196, 248] on span at bounding box center [196, 248] width 4 height 7
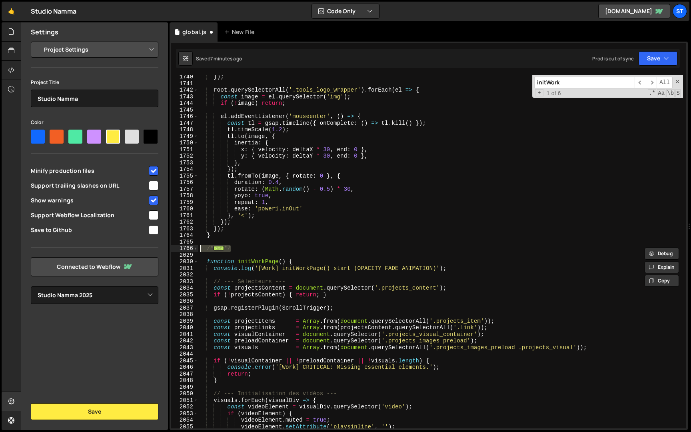
drag, startPoint x: 248, startPoint y: 248, endPoint x: 189, endPoint y: 249, distance: 58.8
click at [189, 249] on div "/*function initWorkPage() { 1740 1741 1742 1743 1744 1745 1746 1747 1748 1749 1…" at bounding box center [428, 251] width 515 height 353
type textarea "/*function initWorkPage() { const DEBUG = true;"
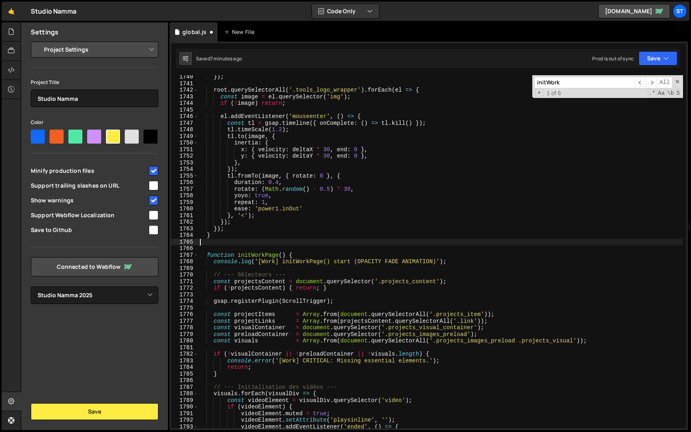
type textarea "}"
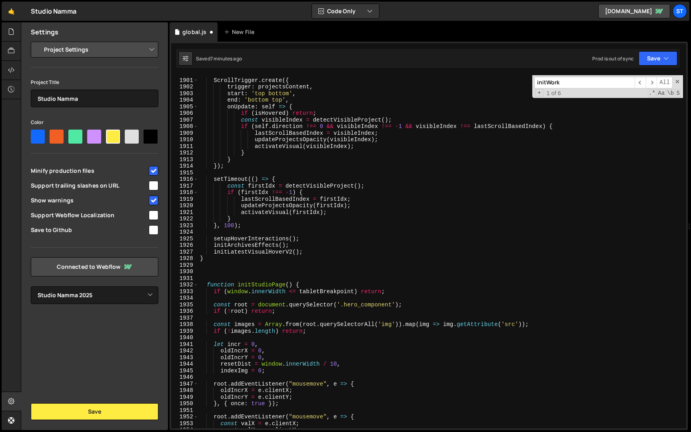
scroll to position [10515, 0]
click at [311, 248] on div "ScrollTrigger . create ({ trigger : projectsContent , start : 'top bottom' , en…" at bounding box center [440, 258] width 485 height 366
type textarea "initLatestVisualHoverV2();"
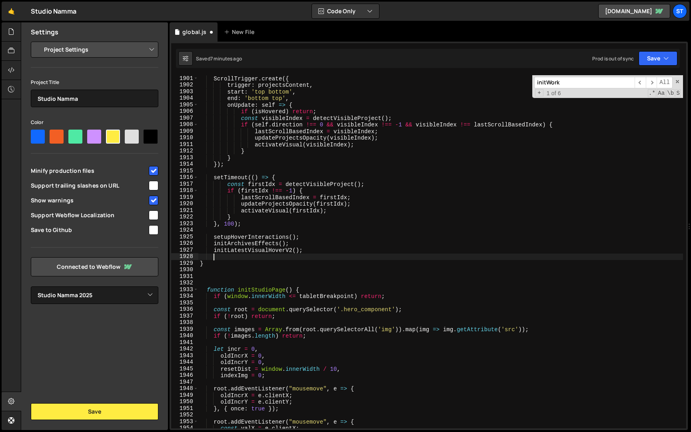
paste textarea "initProjectVisual()"
type textarea "initProjectVisual();"
click at [582, 80] on input "initWork" at bounding box center [584, 83] width 100 height 12
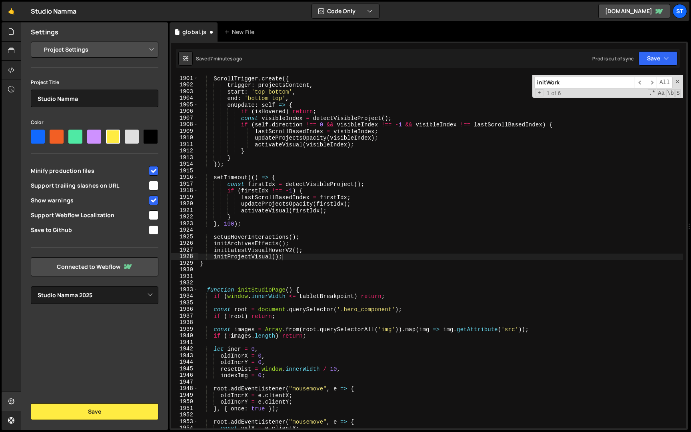
click at [582, 80] on input "initWork" at bounding box center [584, 83] width 100 height 12
paste input "ProjectVisual()"
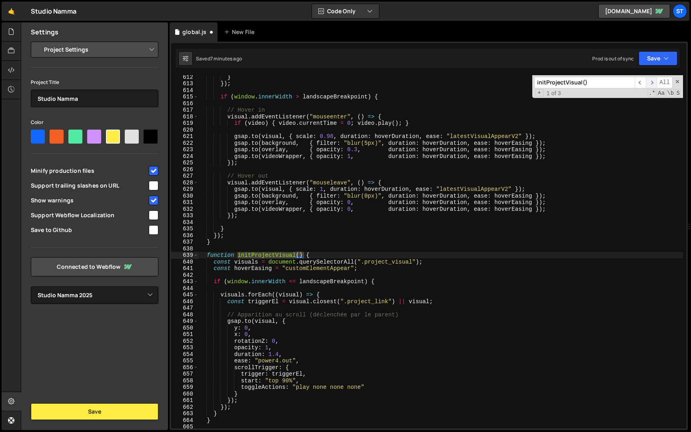
type input "initProjectVisual()"
click at [653, 84] on span "​" at bounding box center [651, 83] width 11 height 12
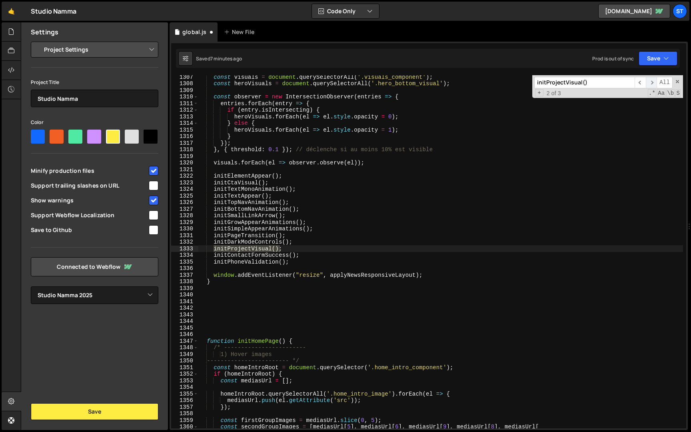
scroll to position [7099, 0]
drag, startPoint x: 308, startPoint y: 250, endPoint x: 308, endPoint y: 239, distance: 10.4
click at [308, 239] on div "const visuals = document . querySelectorAll ( '.visuals_component' ) ; const he…" at bounding box center [440, 257] width 485 height 366
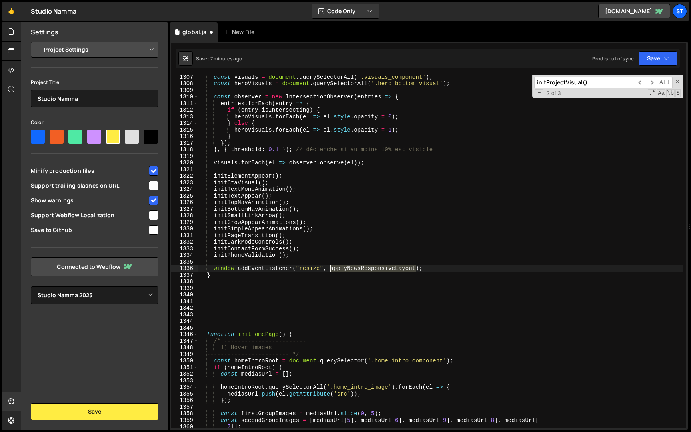
drag, startPoint x: 416, startPoint y: 269, endPoint x: 330, endPoint y: 269, distance: 86.4
click at [330, 269] on div "const visuals = document . querySelectorAll ( '.visuals_component' ) ; const he…" at bounding box center [440, 257] width 485 height 366
type textarea "window.addEventListener("resize", applyNewsResponsiveLayout);"
drag, startPoint x: 431, startPoint y: 270, endPoint x: 213, endPoint y: 270, distance: 218.0
click at [213, 270] on div "const visuals = document . querySelectorAll ( '.visuals_component' ) ; const he…" at bounding box center [440, 257] width 485 height 366
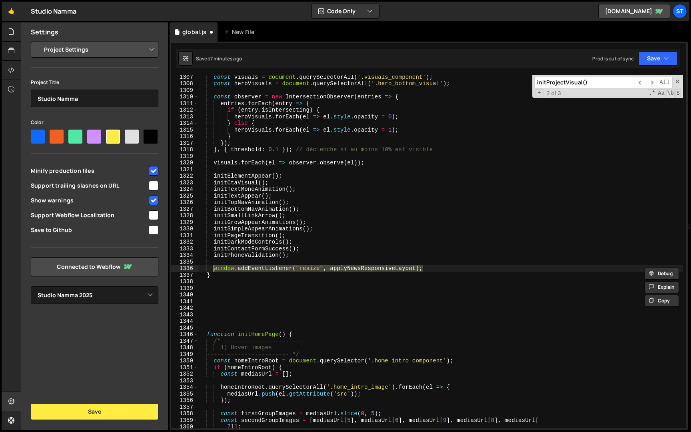
click at [588, 85] on input "initProjectVisual()" at bounding box center [584, 83] width 100 height 12
paste input "window.addEventListener("resize", applyNewsResponsiveLayout);"
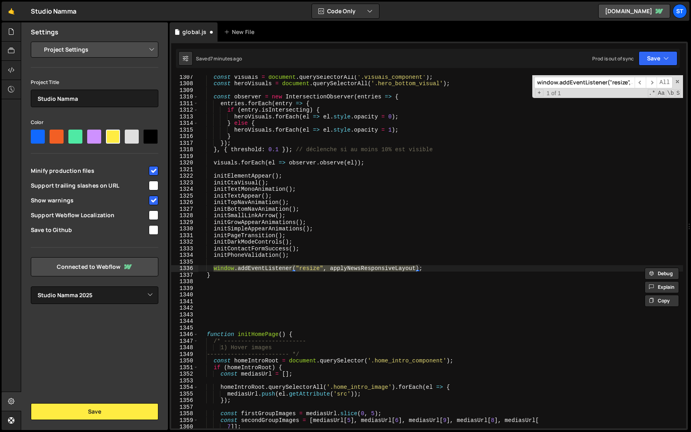
drag, startPoint x: 554, startPoint y: 84, endPoint x: 438, endPoint y: 81, distance: 116.5
click at [438, 81] on div "const visuals = document . querySelectorAll ( '.visuals_component' ) ; const he…" at bounding box center [440, 251] width 485 height 353
type input "applyNewsResponsiveLayout"
click at [641, 80] on span "​" at bounding box center [640, 83] width 11 height 12
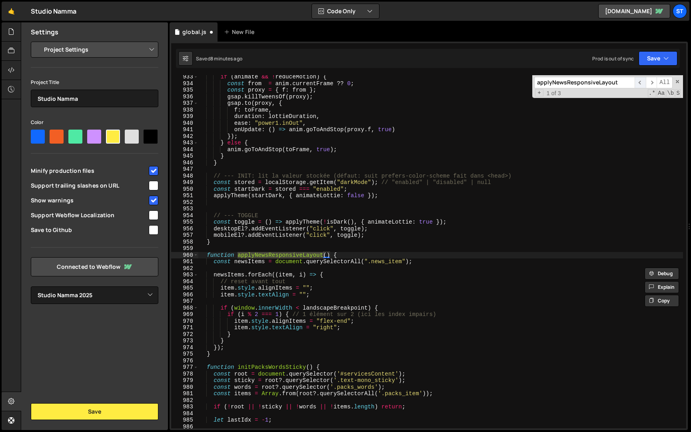
click at [641, 80] on span "​" at bounding box center [640, 83] width 11 height 12
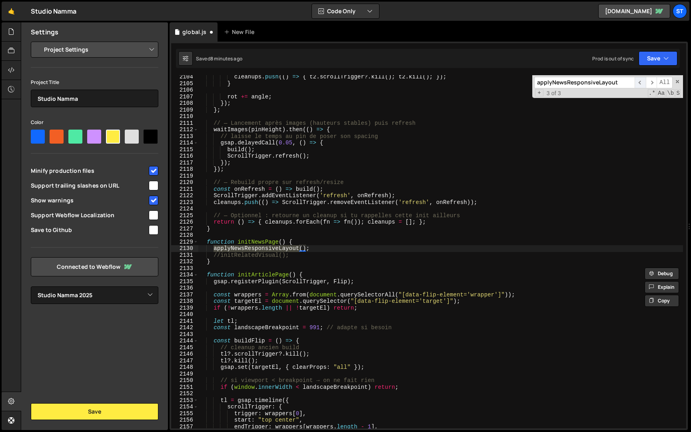
scroll to position [11684, 0]
type textarea "//initRelatedVisual();"
click at [314, 256] on div "cleanups . push (( ) => { t2 . scrollTrigger ?. kill ( ) ; t2 . kill ( ) ; }) ;…" at bounding box center [440, 257] width 485 height 366
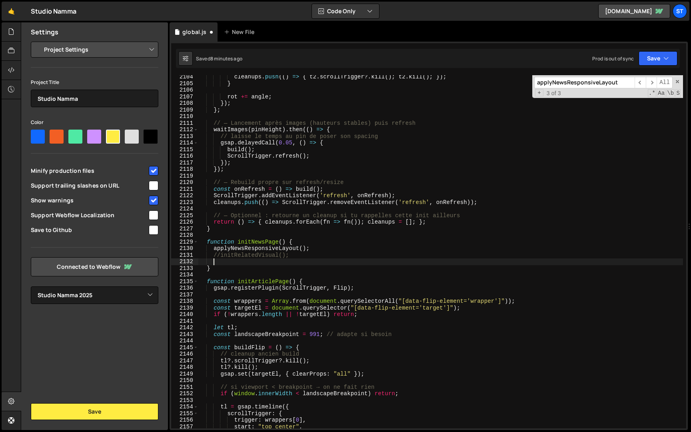
scroll to position [0, 0]
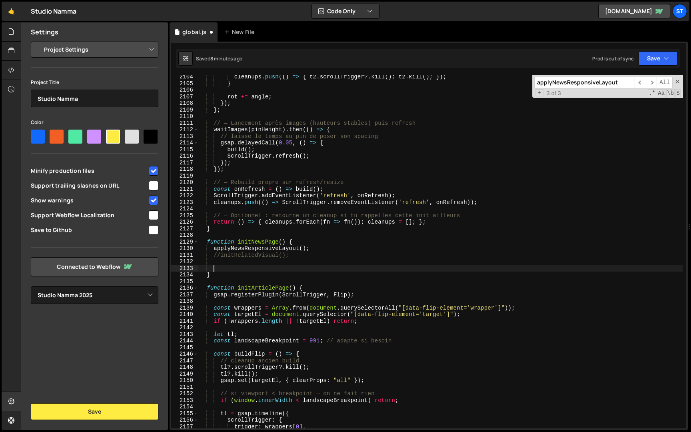
paste textarea "window.addEventListener("resize", applyNewsResponsiveLayout);"
click at [653, 82] on span "​" at bounding box center [651, 83] width 11 height 12
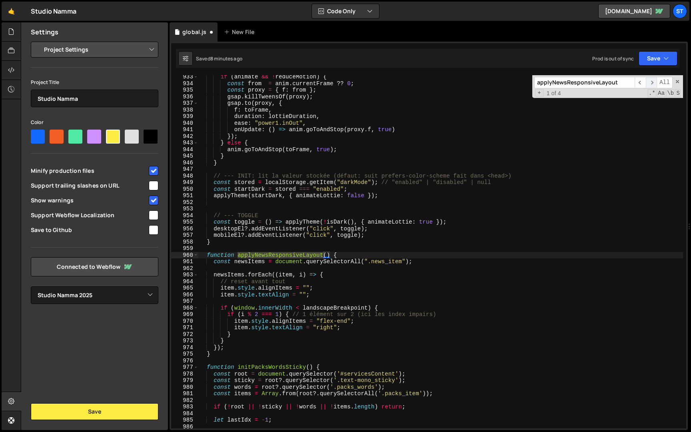
click at [653, 82] on span "​" at bounding box center [651, 83] width 11 height 12
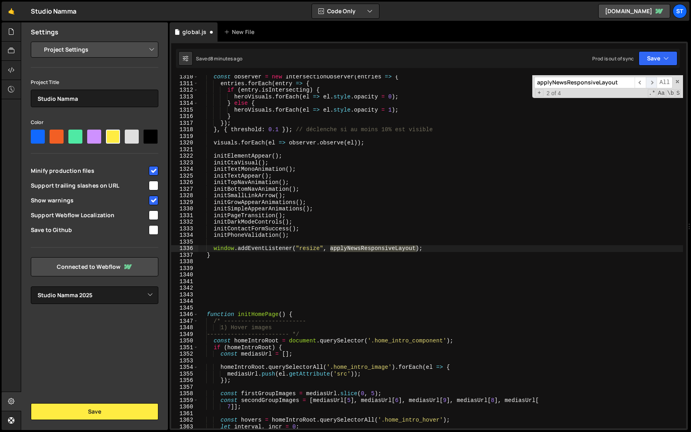
scroll to position [7113, 0]
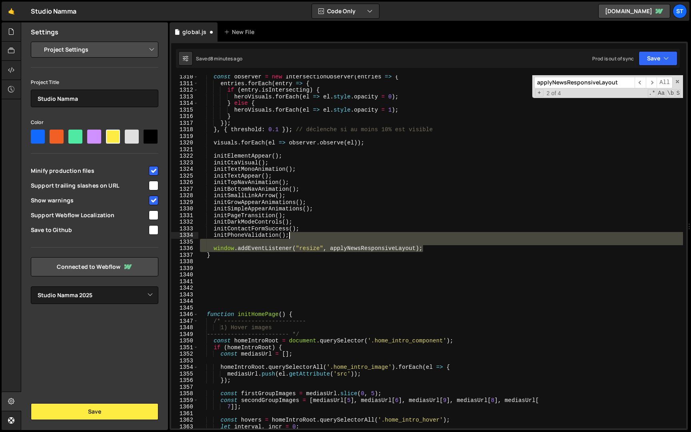
drag, startPoint x: 436, startPoint y: 250, endPoint x: 432, endPoint y: 238, distance: 11.6
click at [432, 238] on div "const observer = new IntersectionObserver ( entries => { entries . forEach ( en…" at bounding box center [440, 257] width 485 height 366
type textarea "initPhoneValidation();"
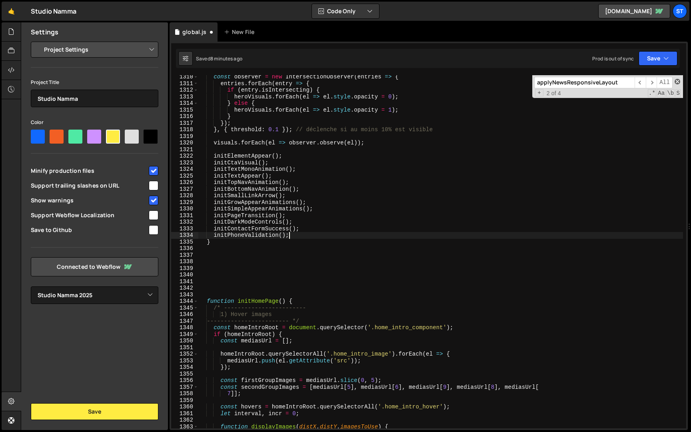
click at [676, 81] on span at bounding box center [678, 82] width 6 height 6
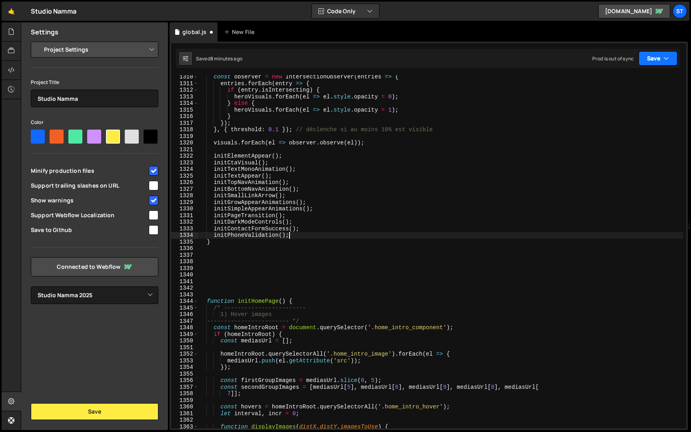
click at [644, 56] on button "Save" at bounding box center [658, 58] width 39 height 14
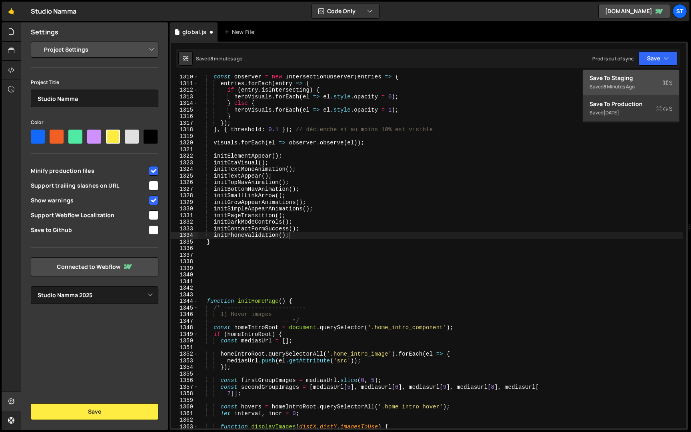
click at [626, 79] on div "Save to Staging S" at bounding box center [631, 78] width 83 height 8
